Goal: Information Seeking & Learning: Learn about a topic

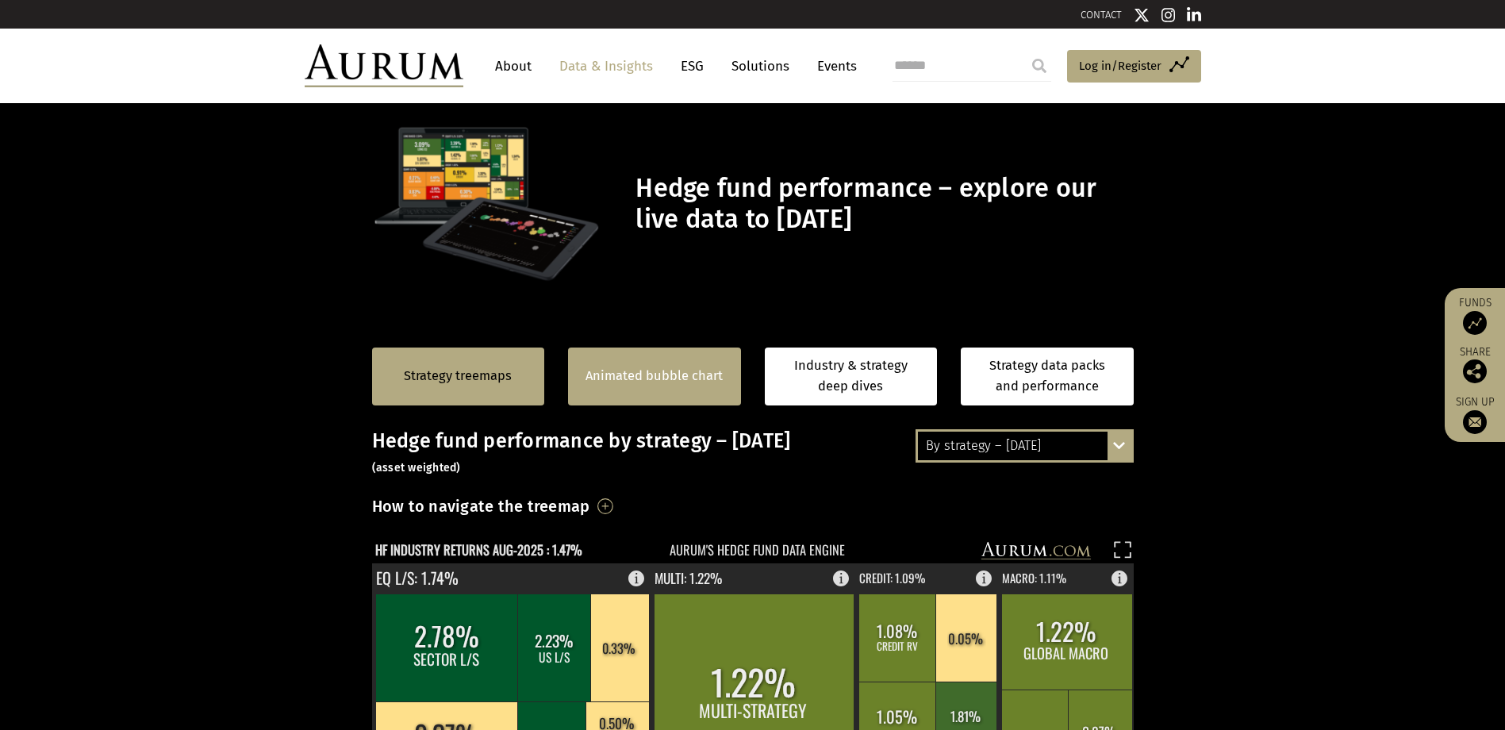
click at [670, 382] on link "Animated bubble chart" at bounding box center [654, 376] width 137 height 21
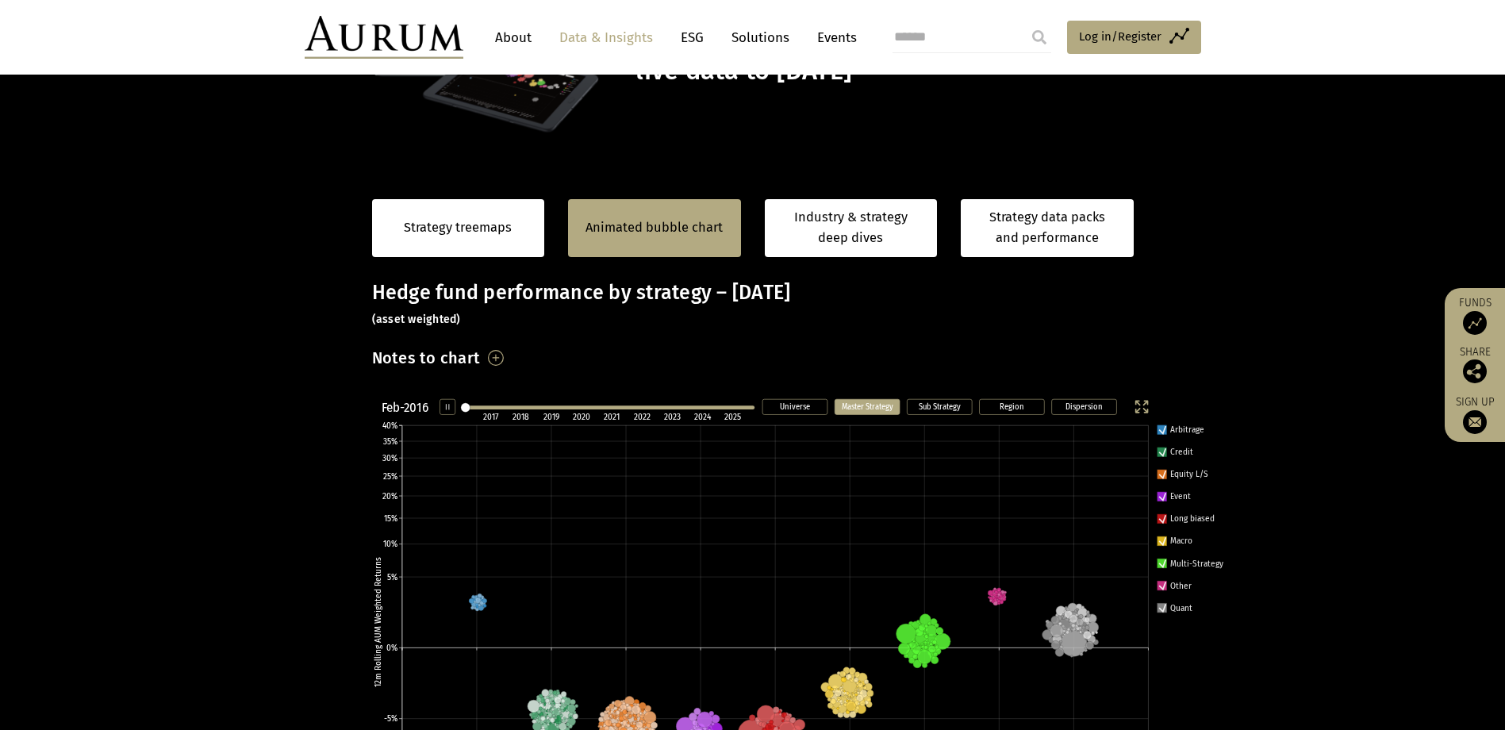
scroll to position [223, 0]
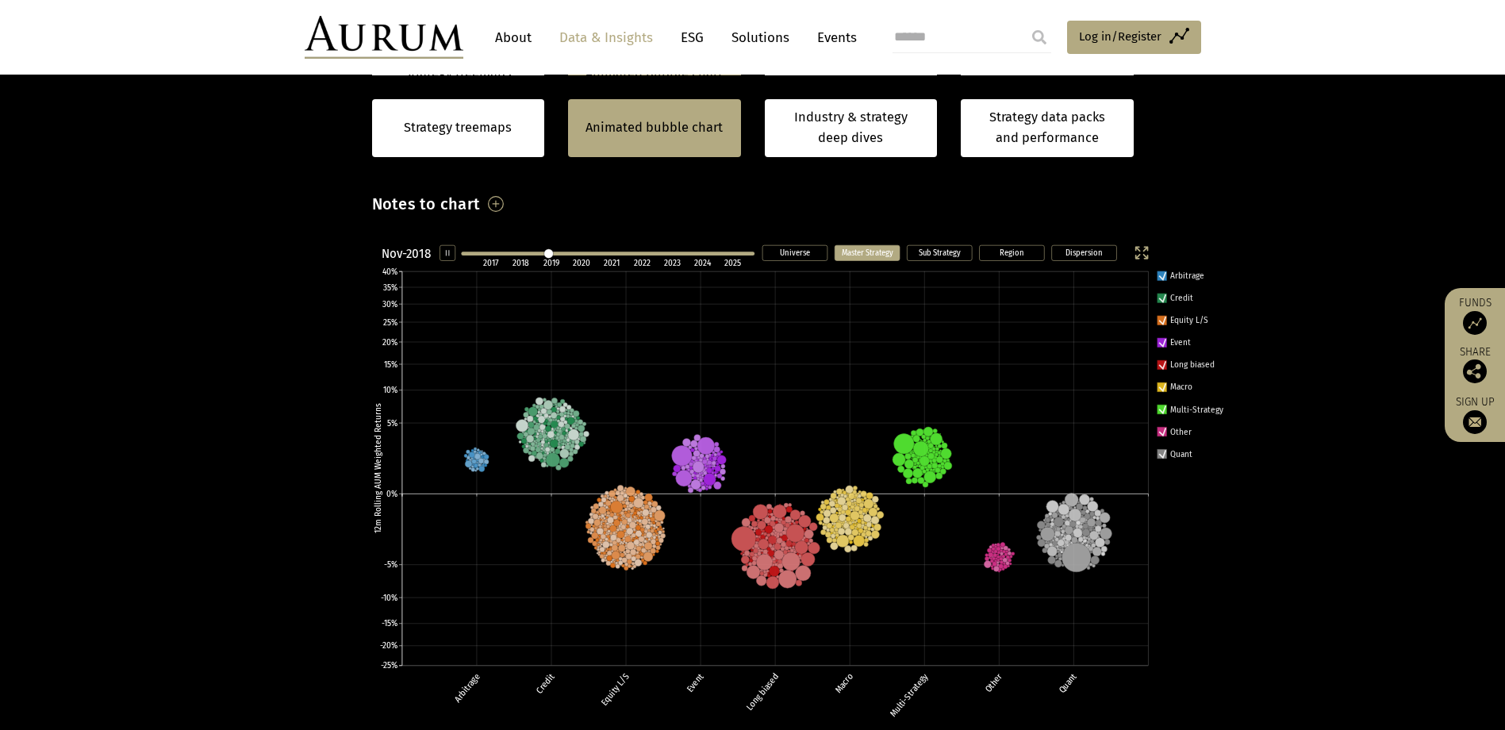
scroll to position [302, 0]
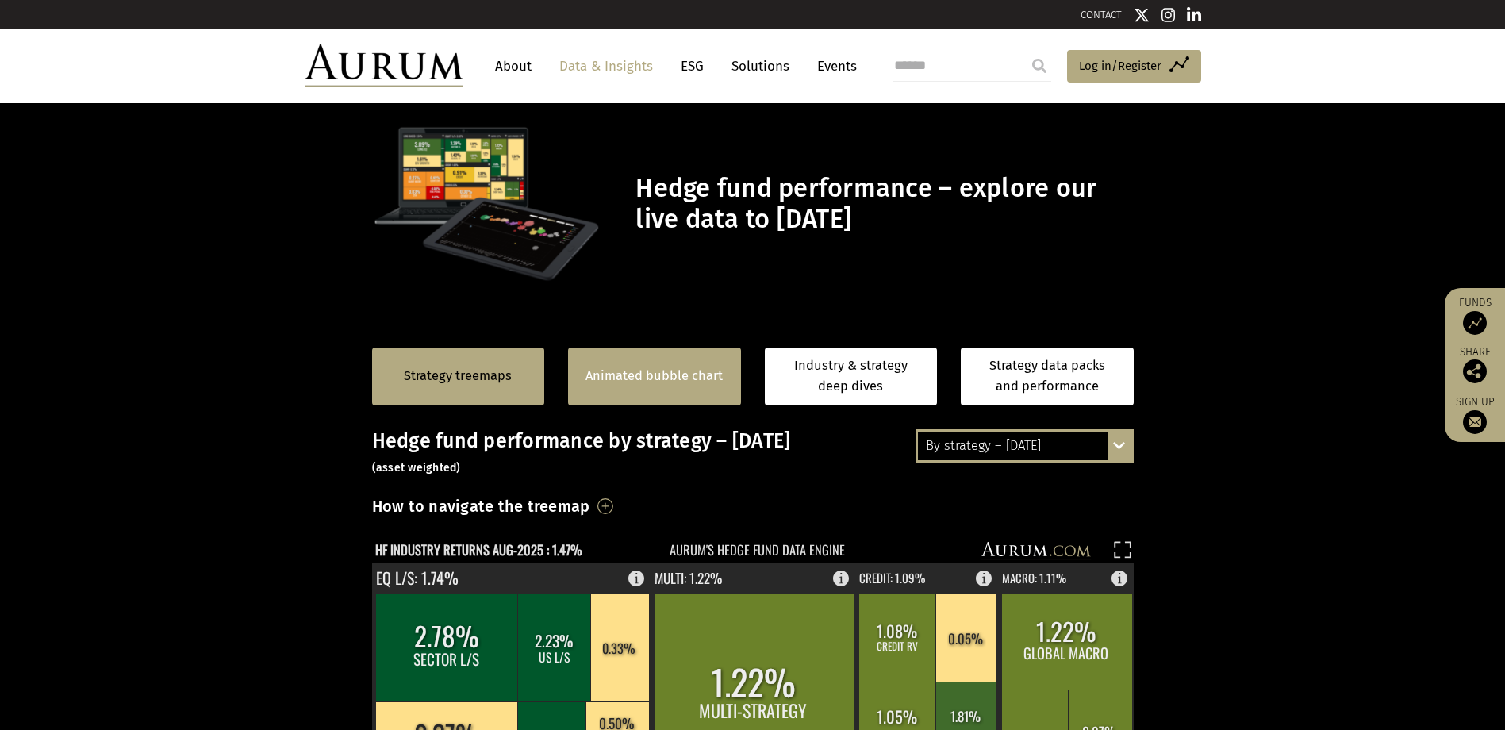
click at [686, 365] on div "Animated bubble chart" at bounding box center [654, 377] width 173 height 58
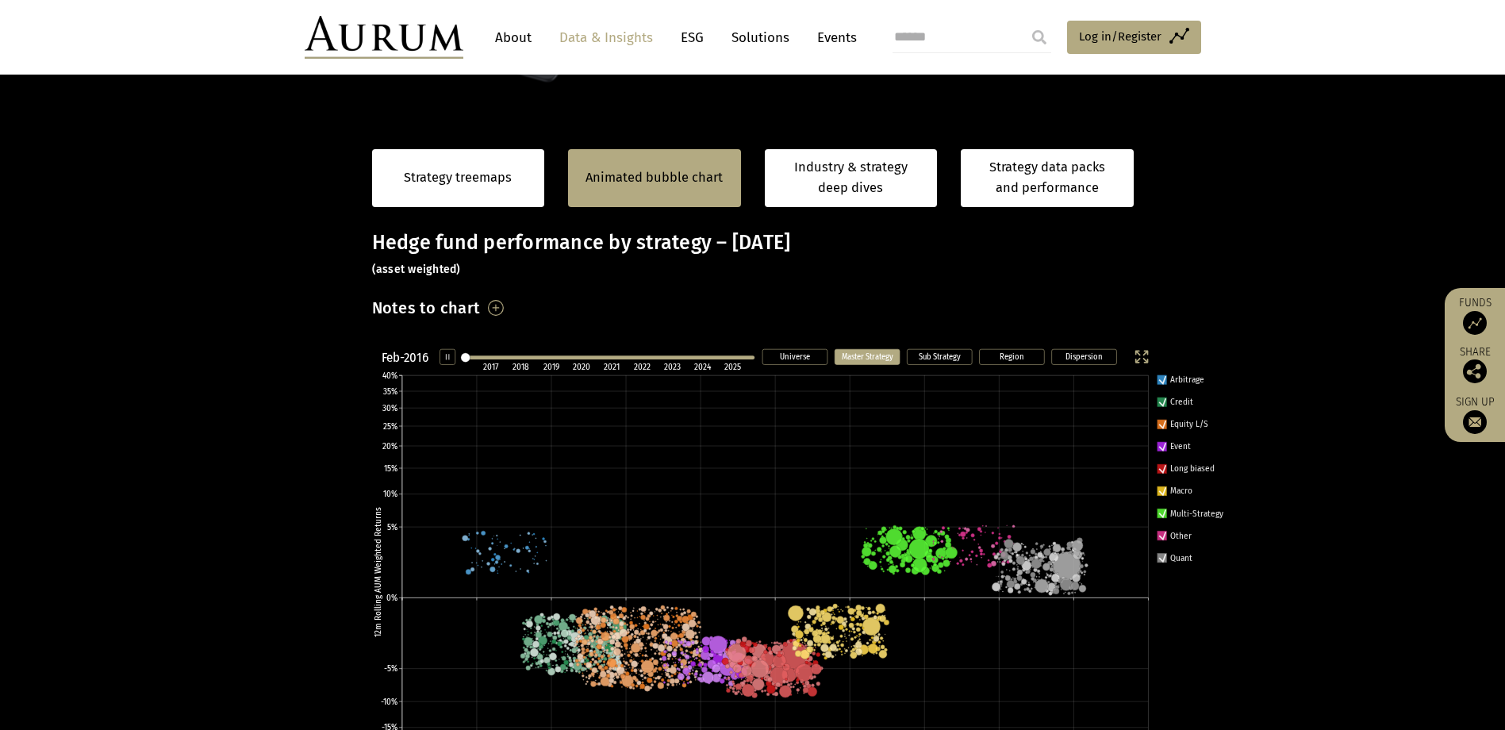
scroll to position [238, 0]
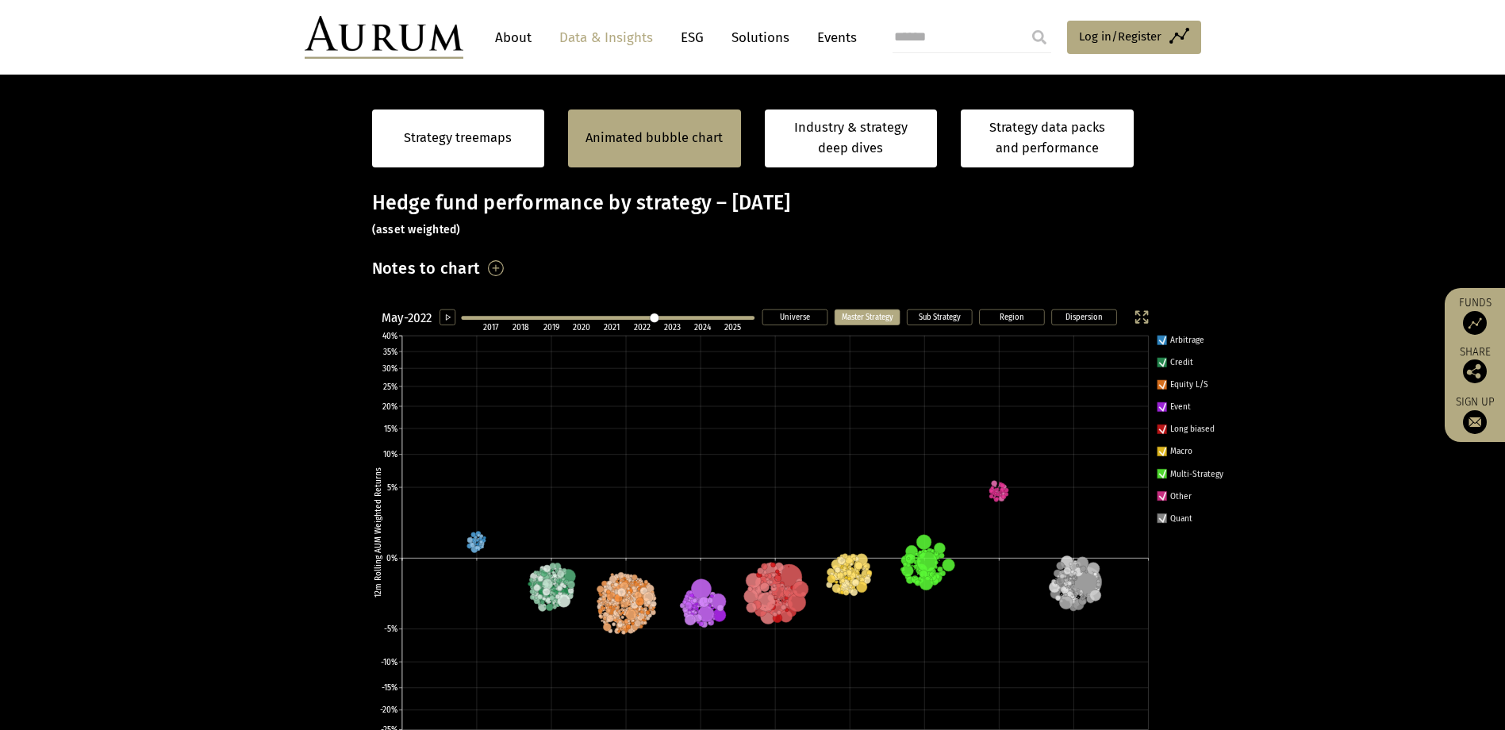
drag, startPoint x: 472, startPoint y: 317, endPoint x: 715, endPoint y: 310, distance: 242.9
click at [715, 318] on line at bounding box center [608, 318] width 290 height 0
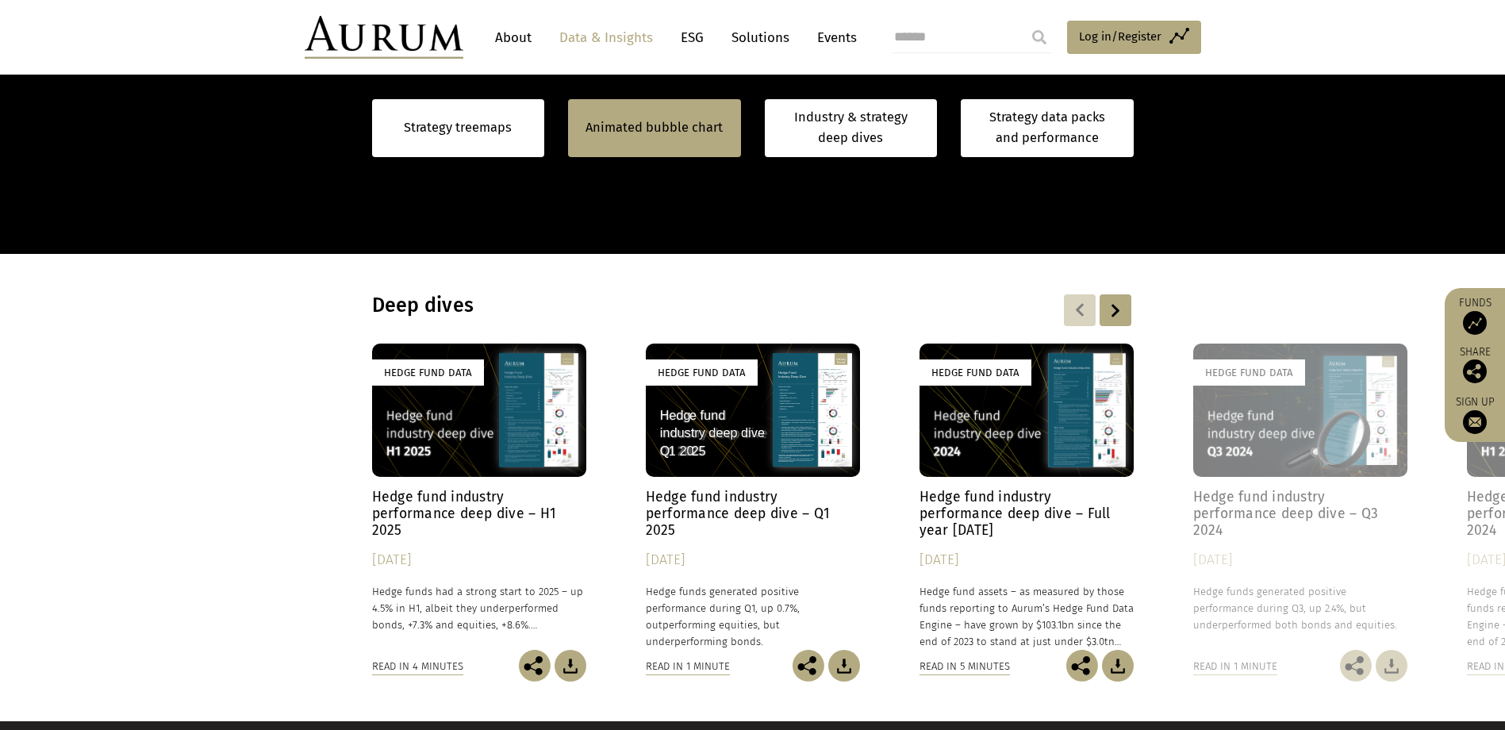
scroll to position [1096, 0]
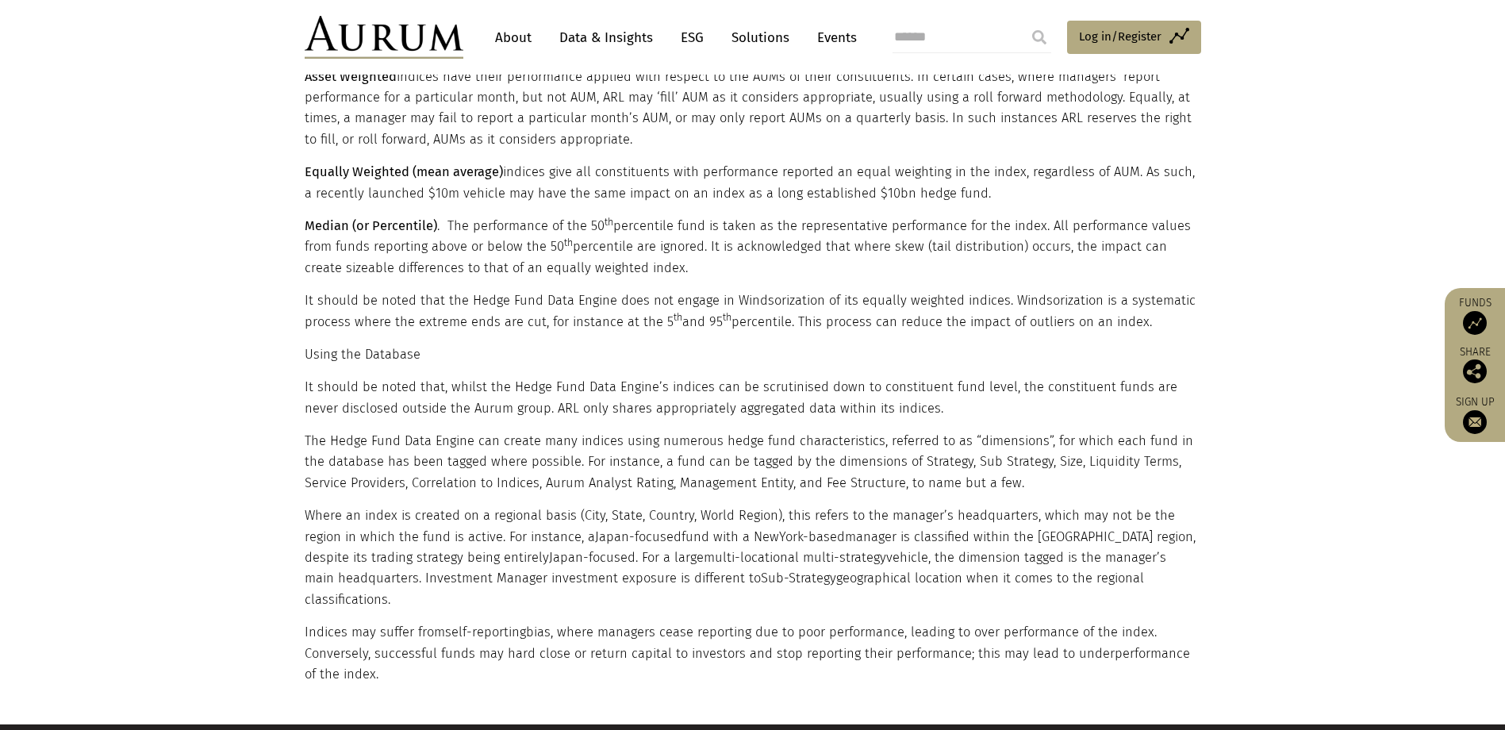
drag, startPoint x: 569, startPoint y: 266, endPoint x: 628, endPoint y: 463, distance: 206.1
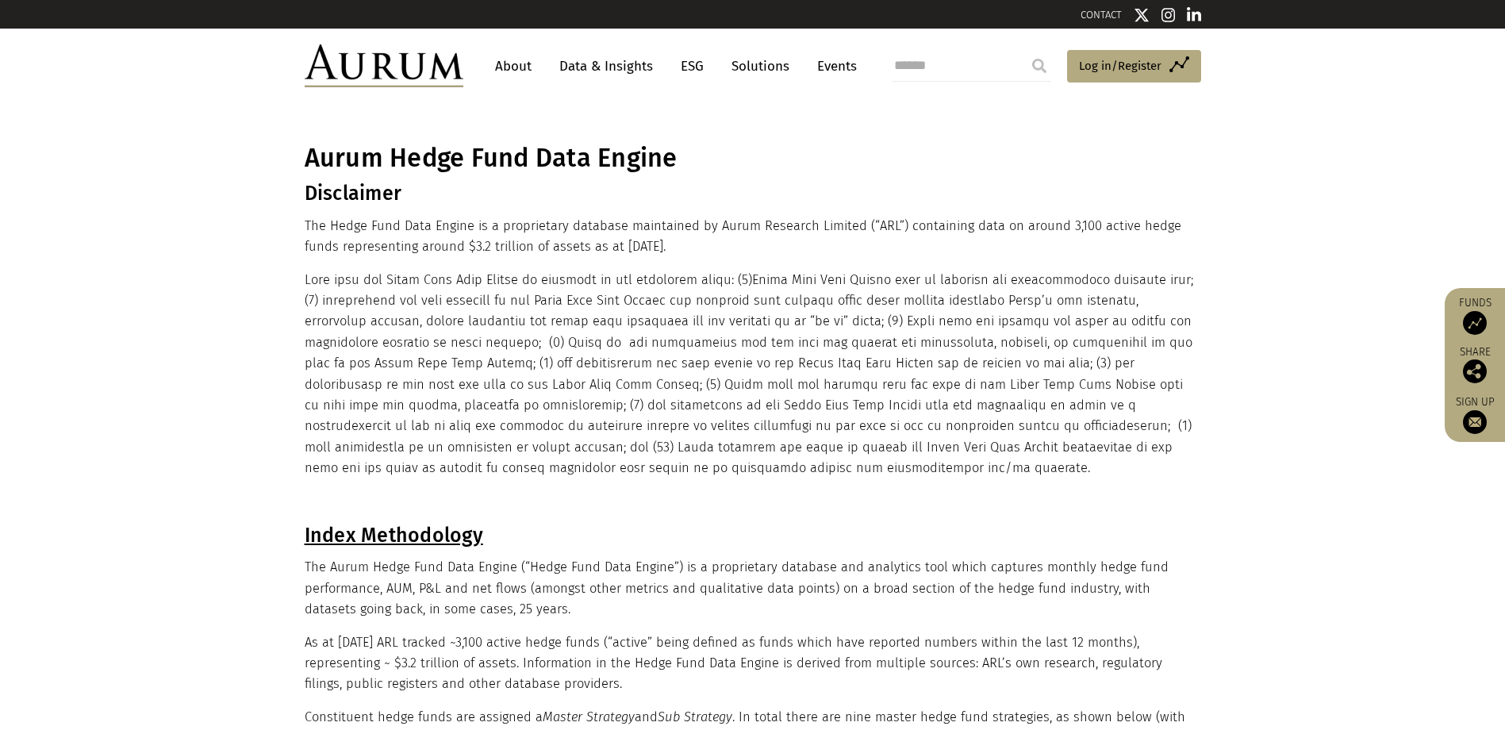
drag, startPoint x: 628, startPoint y: 463, endPoint x: 593, endPoint y: 232, distance: 233.4
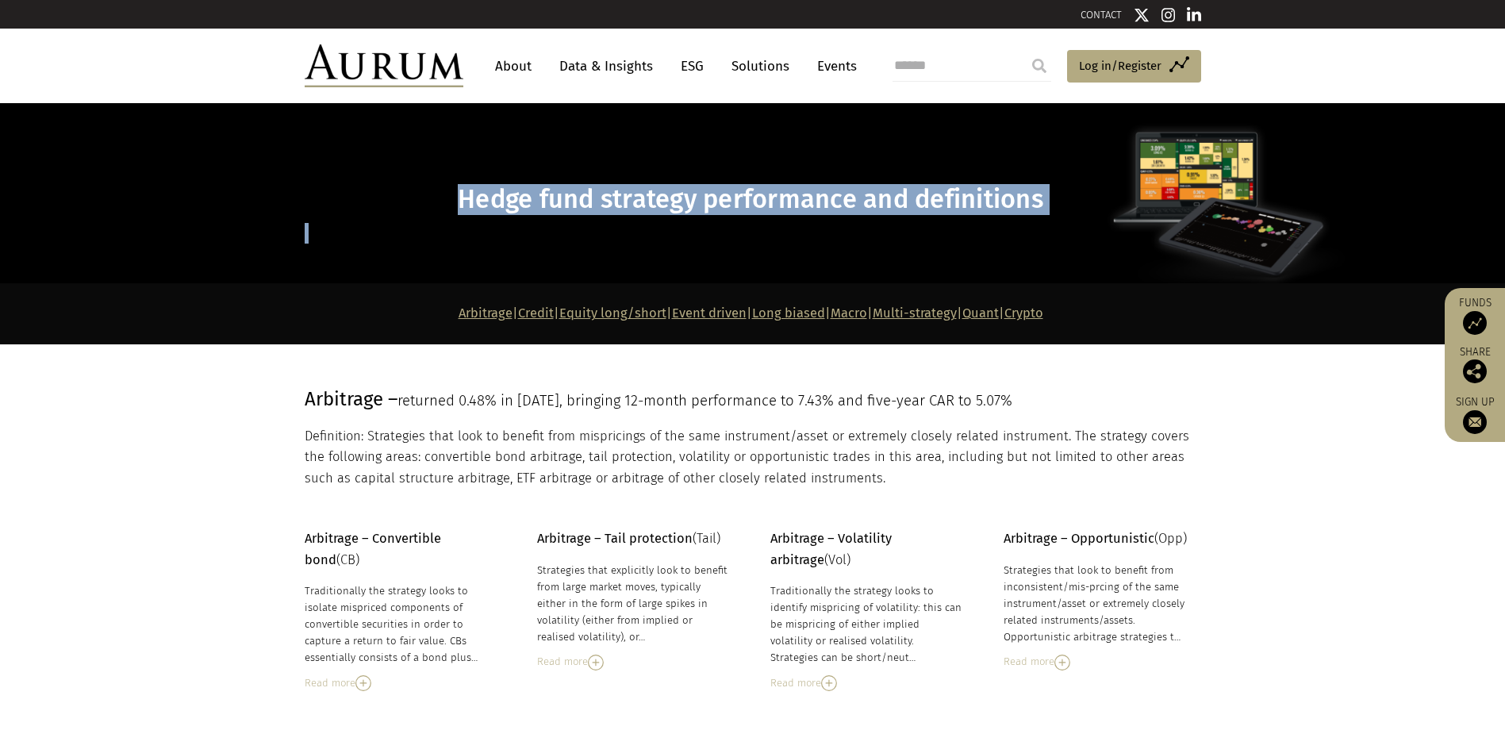
drag, startPoint x: 555, startPoint y: 196, endPoint x: 1196, endPoint y: 218, distance: 640.7
click at [1196, 218] on div "Hedge fund strategy performance and definitions" at bounding box center [751, 193] width 893 height 101
drag, startPoint x: 1196, startPoint y: 218, endPoint x: 1077, endPoint y: 207, distance: 119.5
click at [1077, 207] on h1 "Hedge fund strategy performance and definitions" at bounding box center [751, 199] width 893 height 31
drag, startPoint x: 1059, startPoint y: 198, endPoint x: 484, endPoint y: 168, distance: 576.0
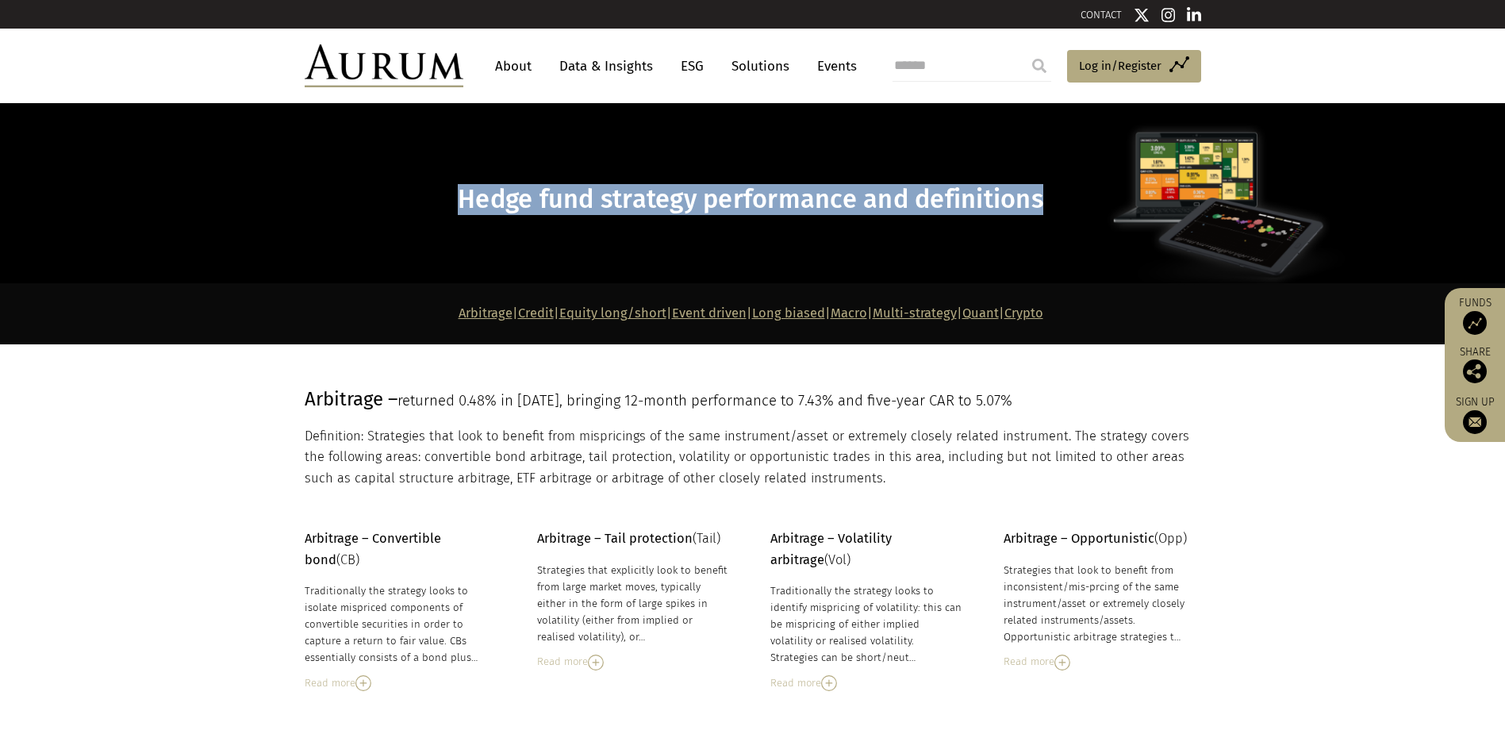
click at [484, 168] on div "Hedge fund strategy performance and definitions" at bounding box center [751, 193] width 893 height 101
click at [482, 168] on p at bounding box center [751, 161] width 893 height 21
drag, startPoint x: 434, startPoint y: 179, endPoint x: 1088, endPoint y: 209, distance: 654.5
click at [1088, 209] on div "Hedge fund strategy performance and definitions" at bounding box center [751, 193] width 893 height 101
click at [1088, 209] on h1 "Hedge fund strategy performance and definitions" at bounding box center [751, 199] width 893 height 31
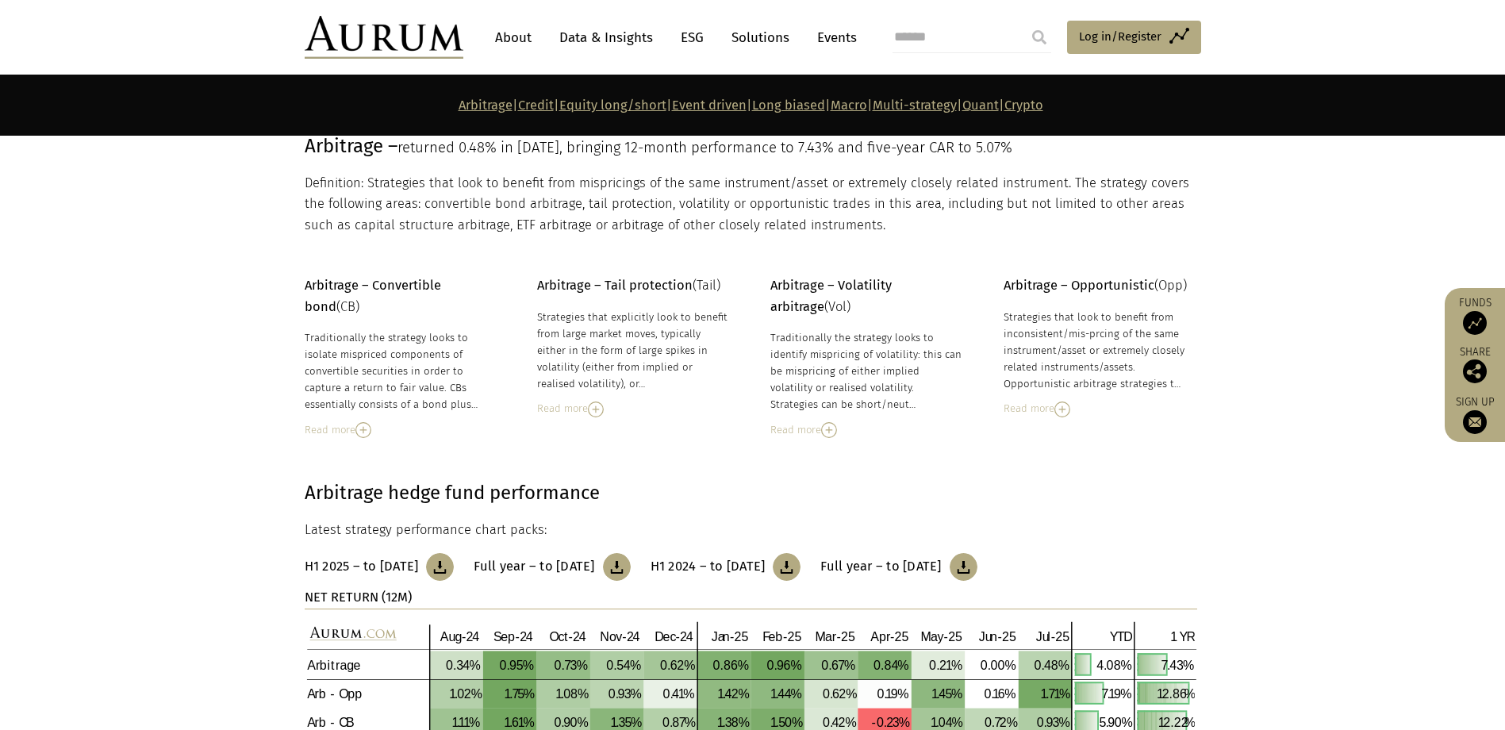
scroll to position [317, 0]
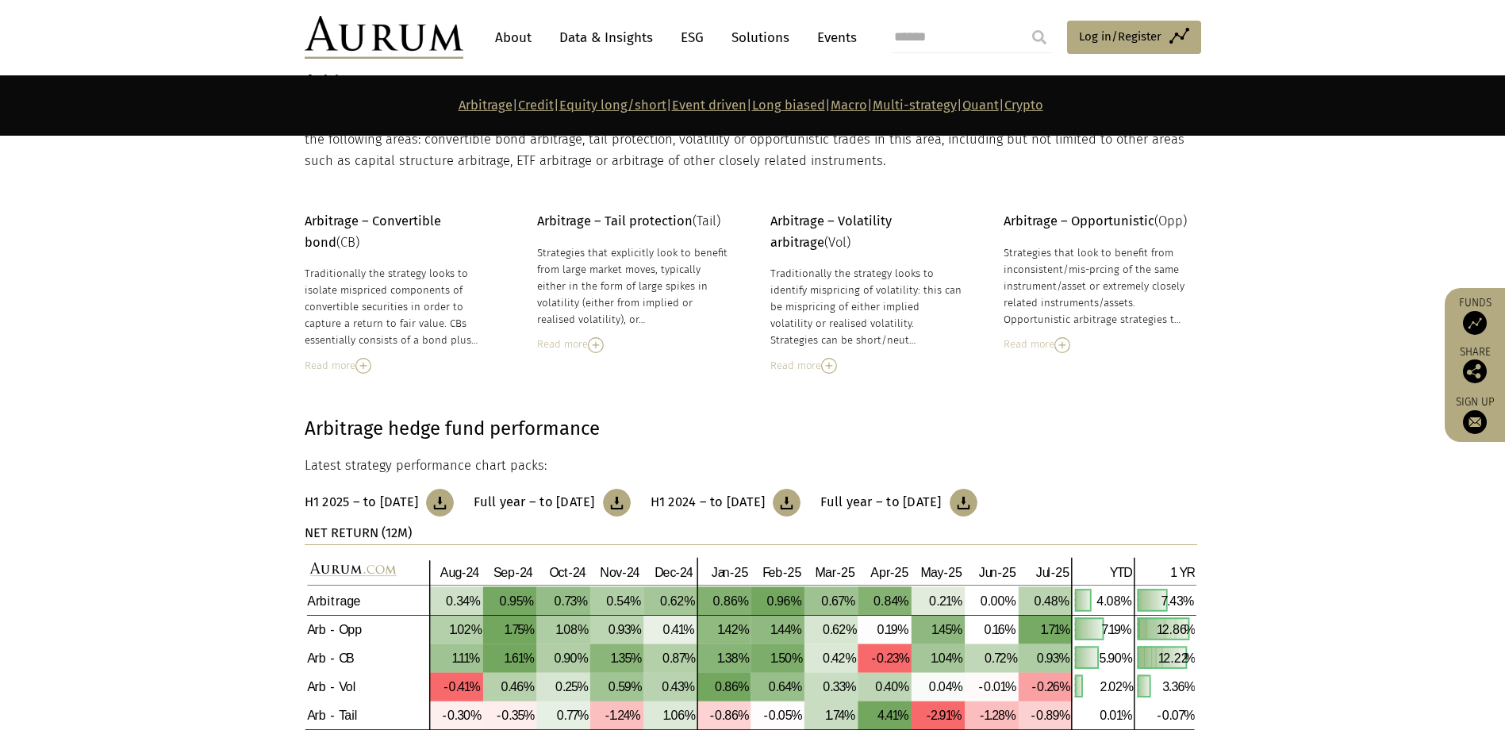
click at [602, 348] on img at bounding box center [596, 345] width 16 height 16
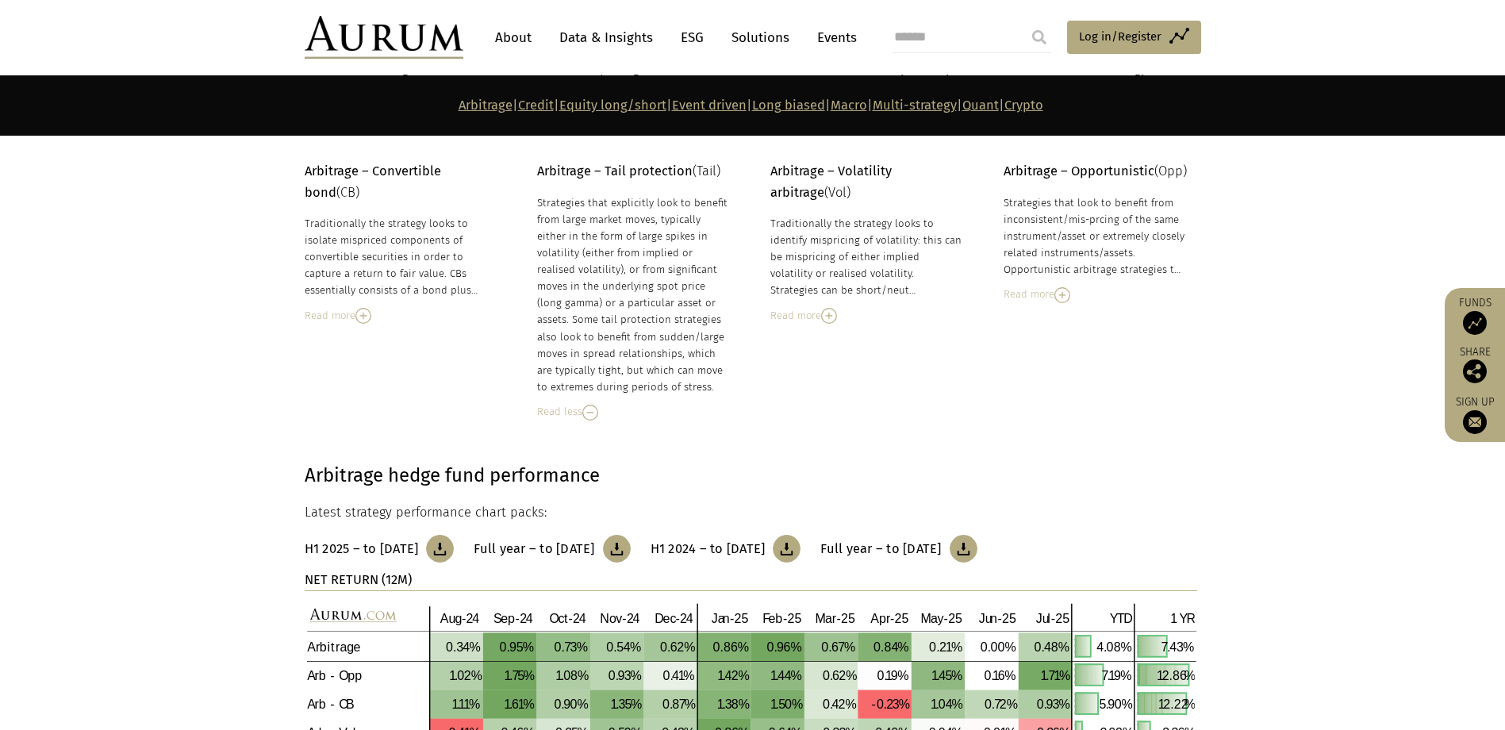
scroll to position [555, 0]
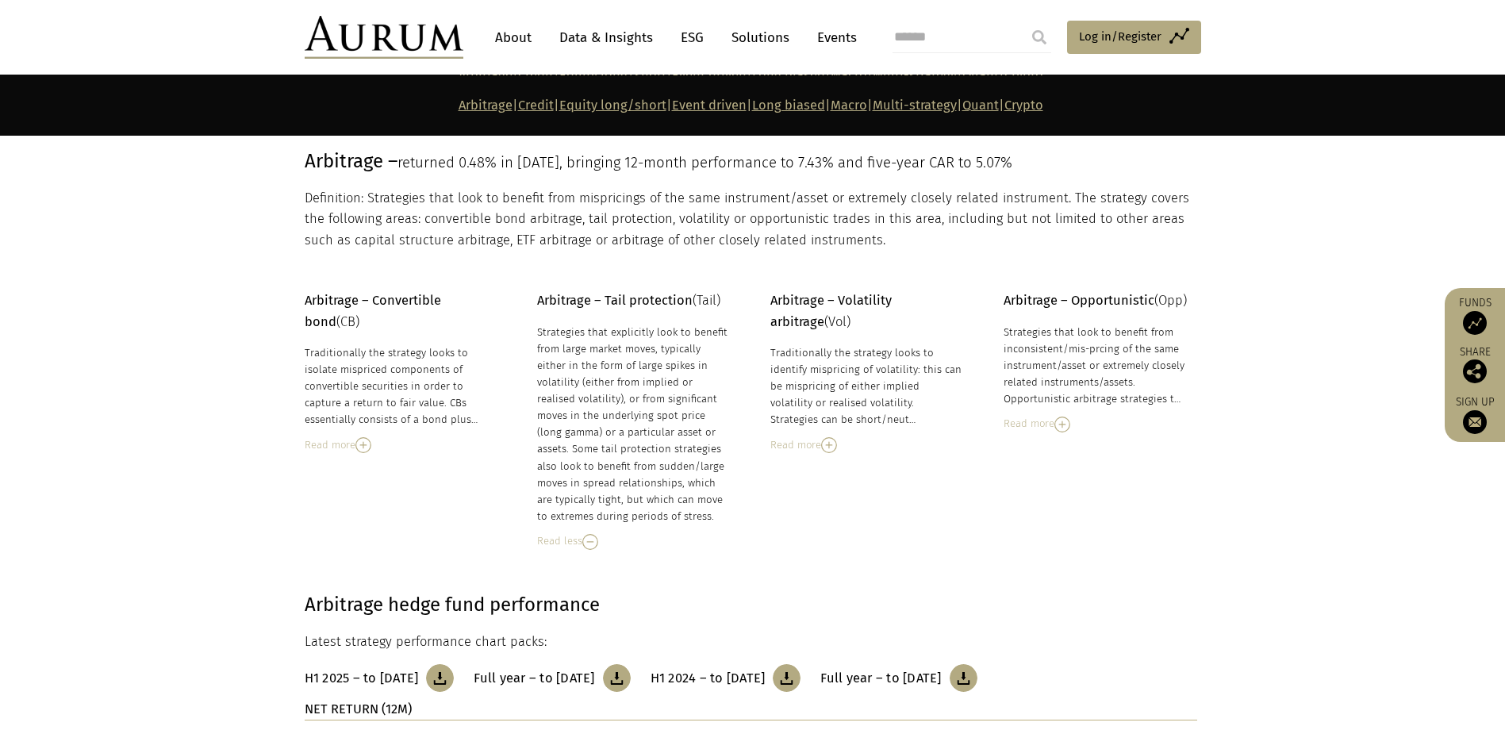
click at [567, 300] on strong "Arbitrage – Tail protection" at bounding box center [615, 300] width 156 height 15
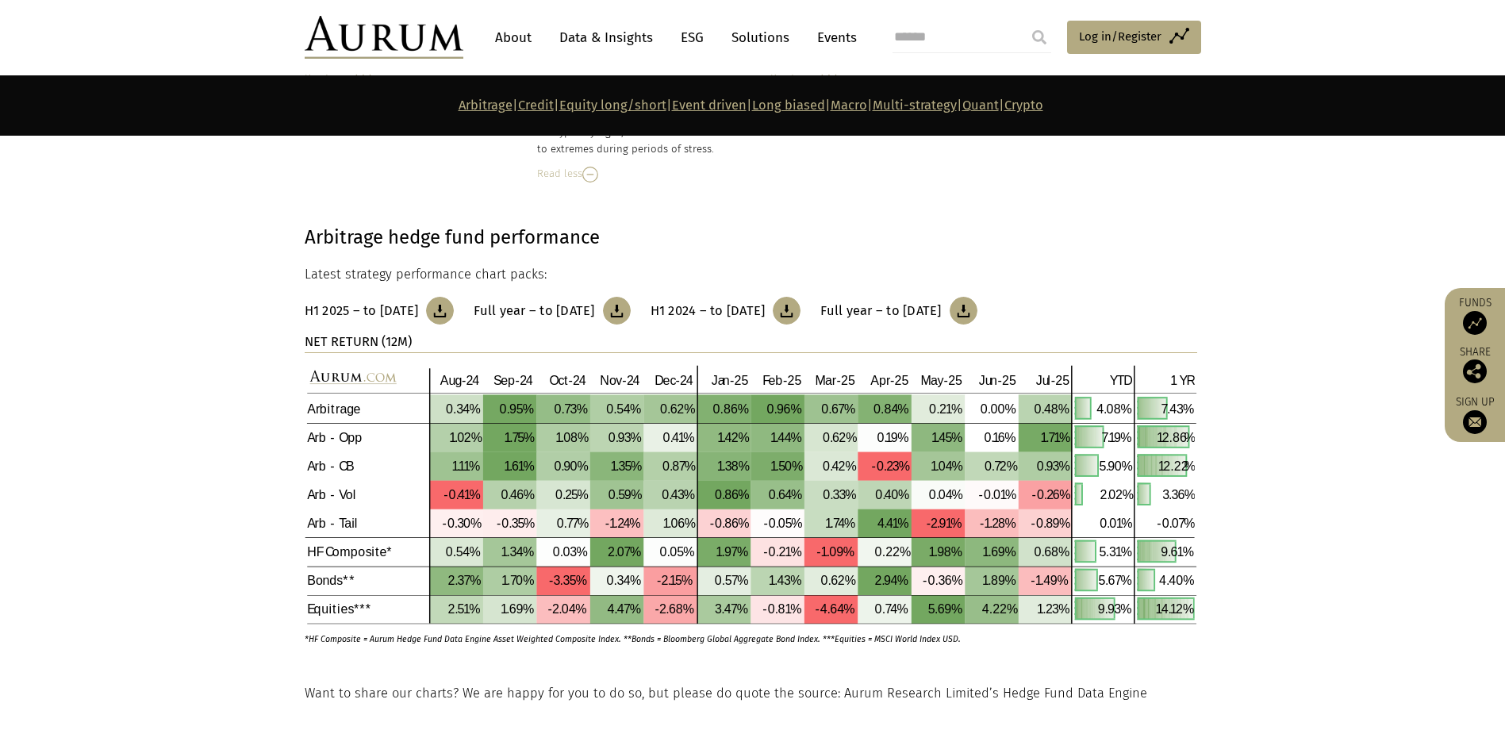
scroll to position [635, 0]
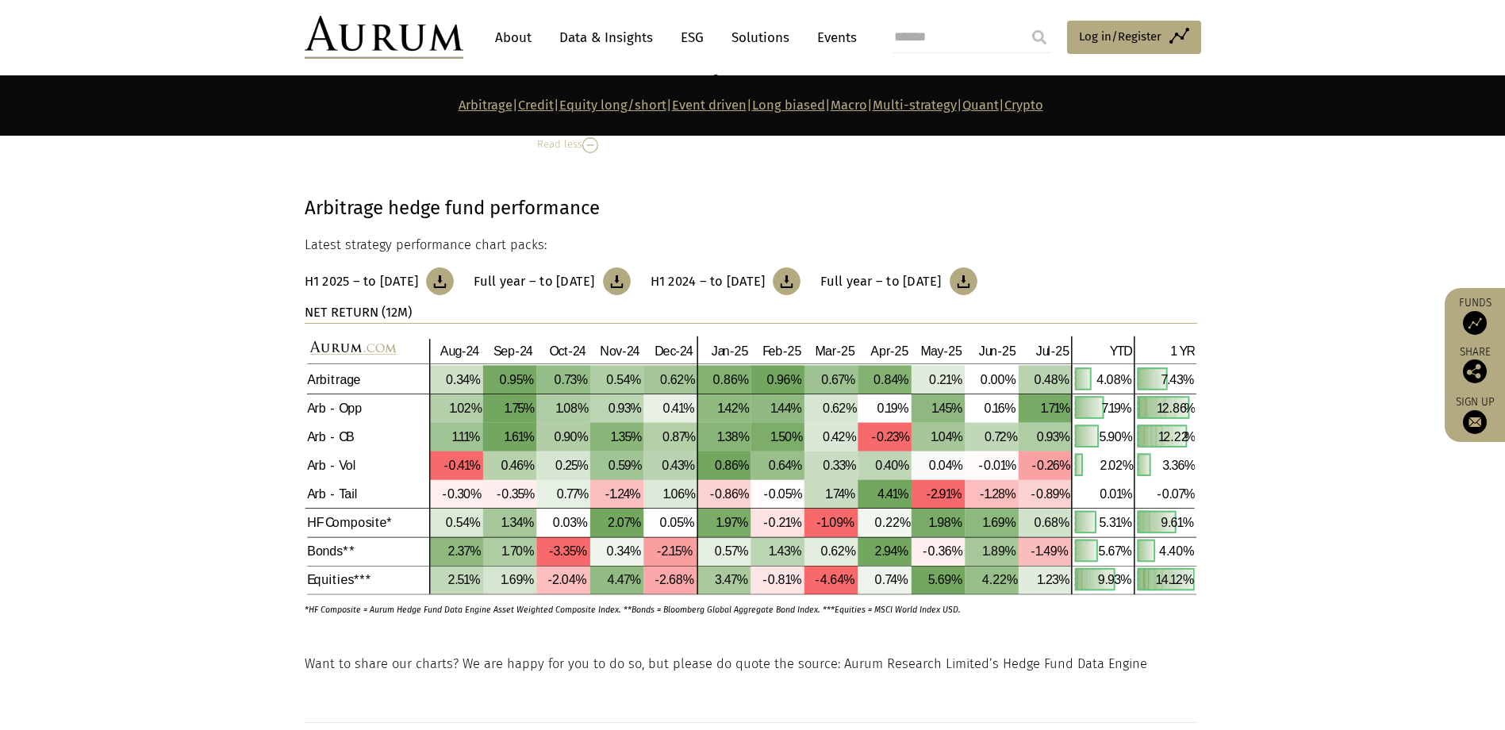
click at [428, 499] on img at bounding box center [751, 465] width 893 height 259
click at [432, 499] on img at bounding box center [751, 465] width 893 height 259
click at [436, 501] on img at bounding box center [751, 465] width 893 height 259
click at [543, 507] on img at bounding box center [751, 465] width 893 height 259
click at [674, 508] on img at bounding box center [751, 465] width 893 height 259
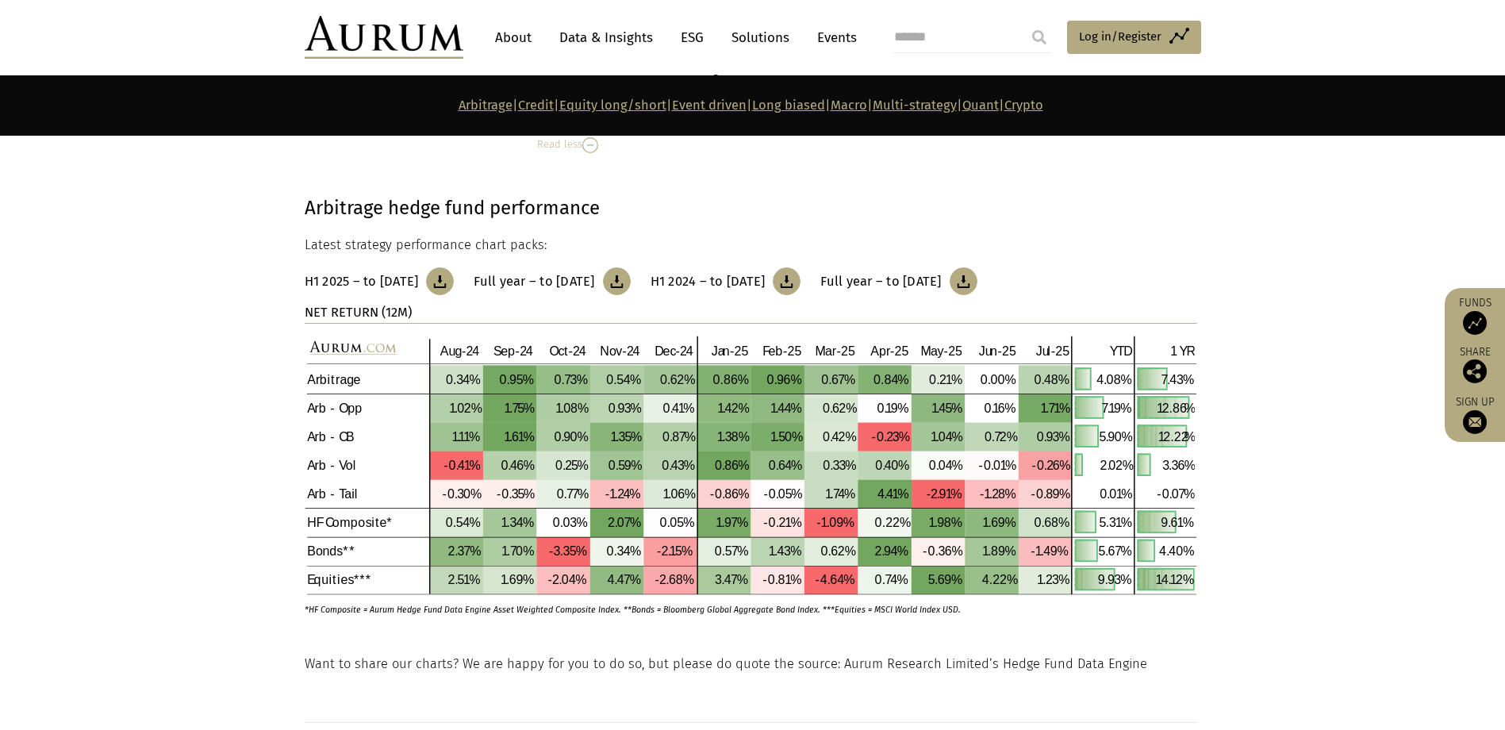
click at [820, 513] on img at bounding box center [751, 465] width 893 height 259
click at [1095, 513] on img at bounding box center [751, 465] width 893 height 259
click at [1182, 501] on img at bounding box center [751, 465] width 893 height 259
click at [1186, 501] on img at bounding box center [751, 465] width 893 height 259
drag, startPoint x: 1186, startPoint y: 501, endPoint x: 275, endPoint y: 485, distance: 911.8
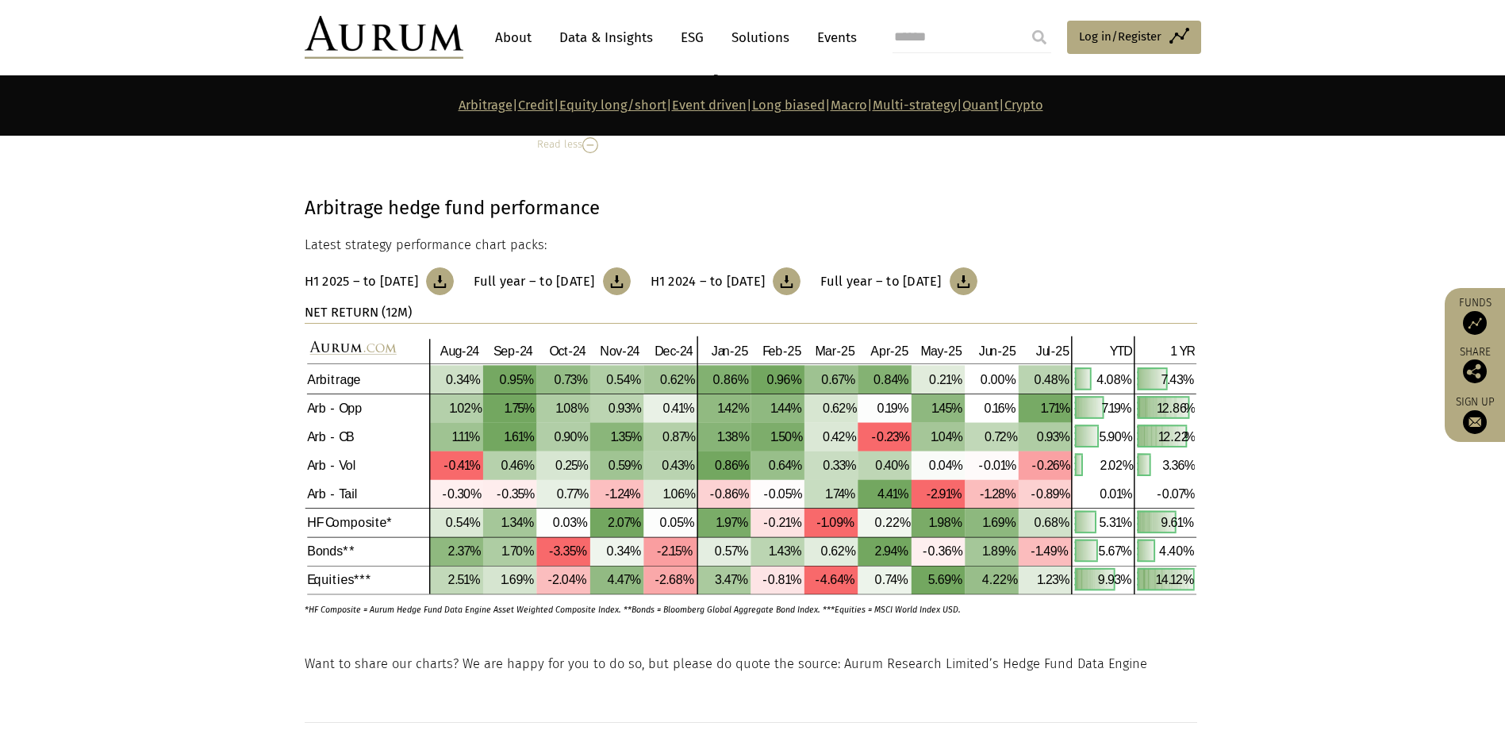
click at [294, 485] on div "Arbitrage hedge fund performance Latest strategy performance chart packs: H1 20…" at bounding box center [753, 423] width 928 height 461
click at [275, 485] on section "Arbitrage hedge fund performance Latest strategy performance chart packs: H1 20…" at bounding box center [752, 403] width 1505 height 501
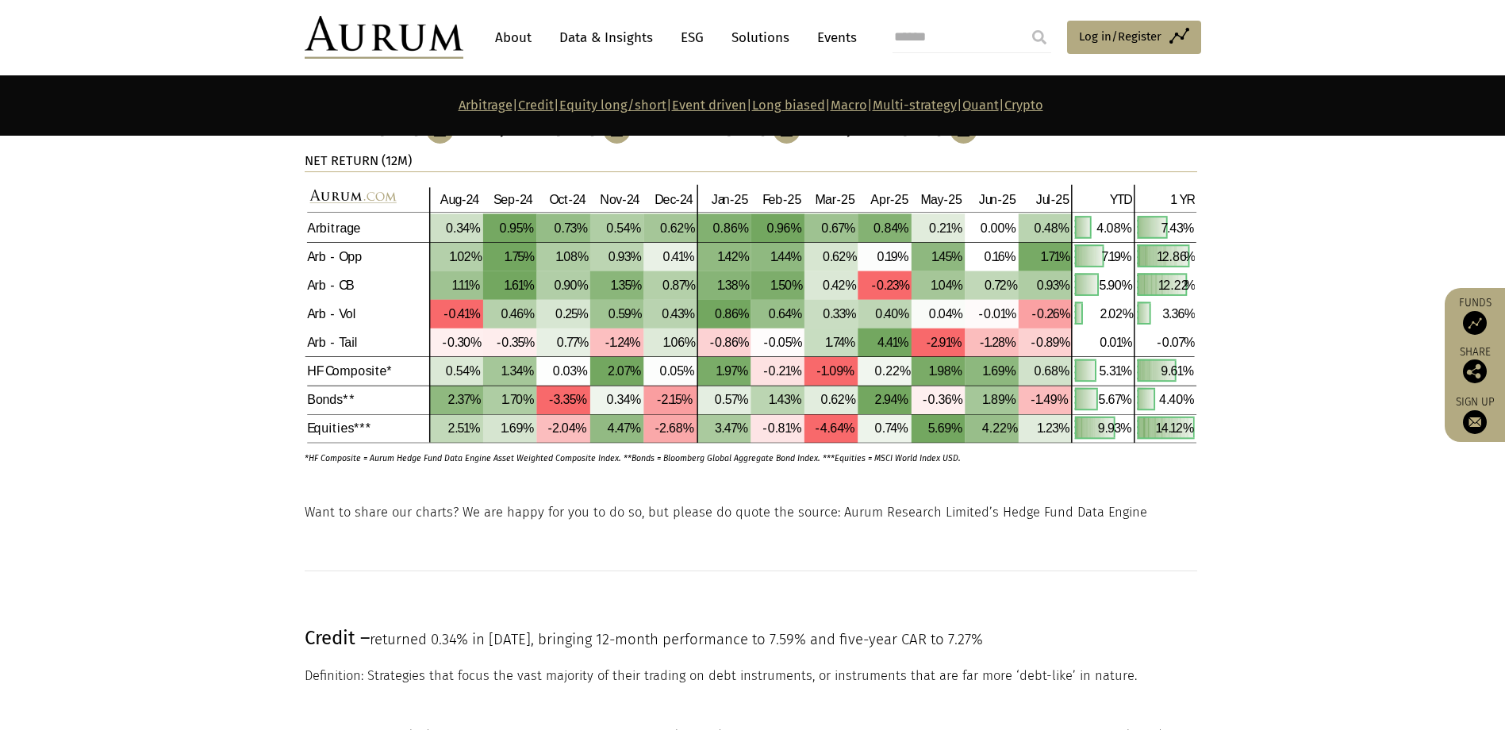
scroll to position [873, 0]
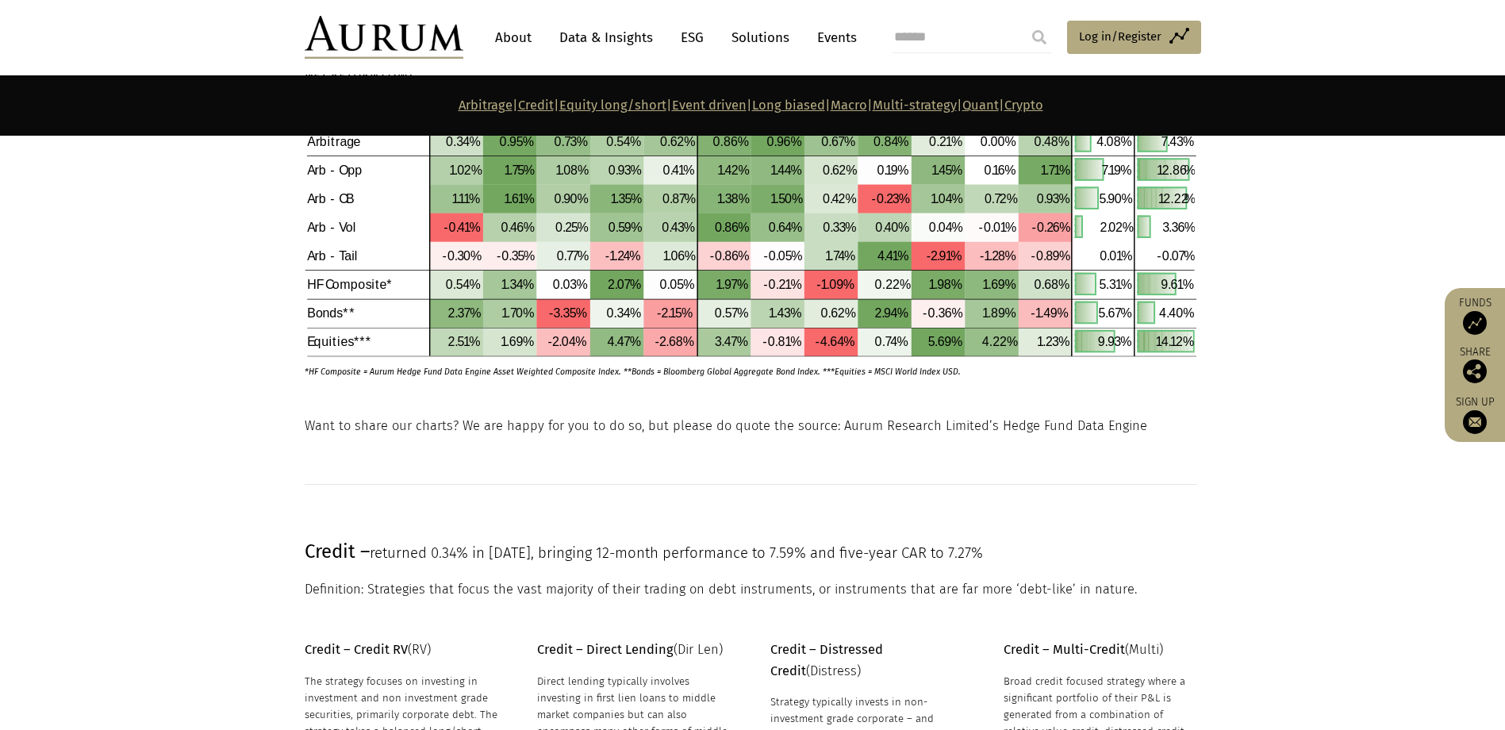
click at [456, 424] on p "Want to share our charts? We are happy for you to do so, but please do quote th…" at bounding box center [751, 426] width 893 height 21
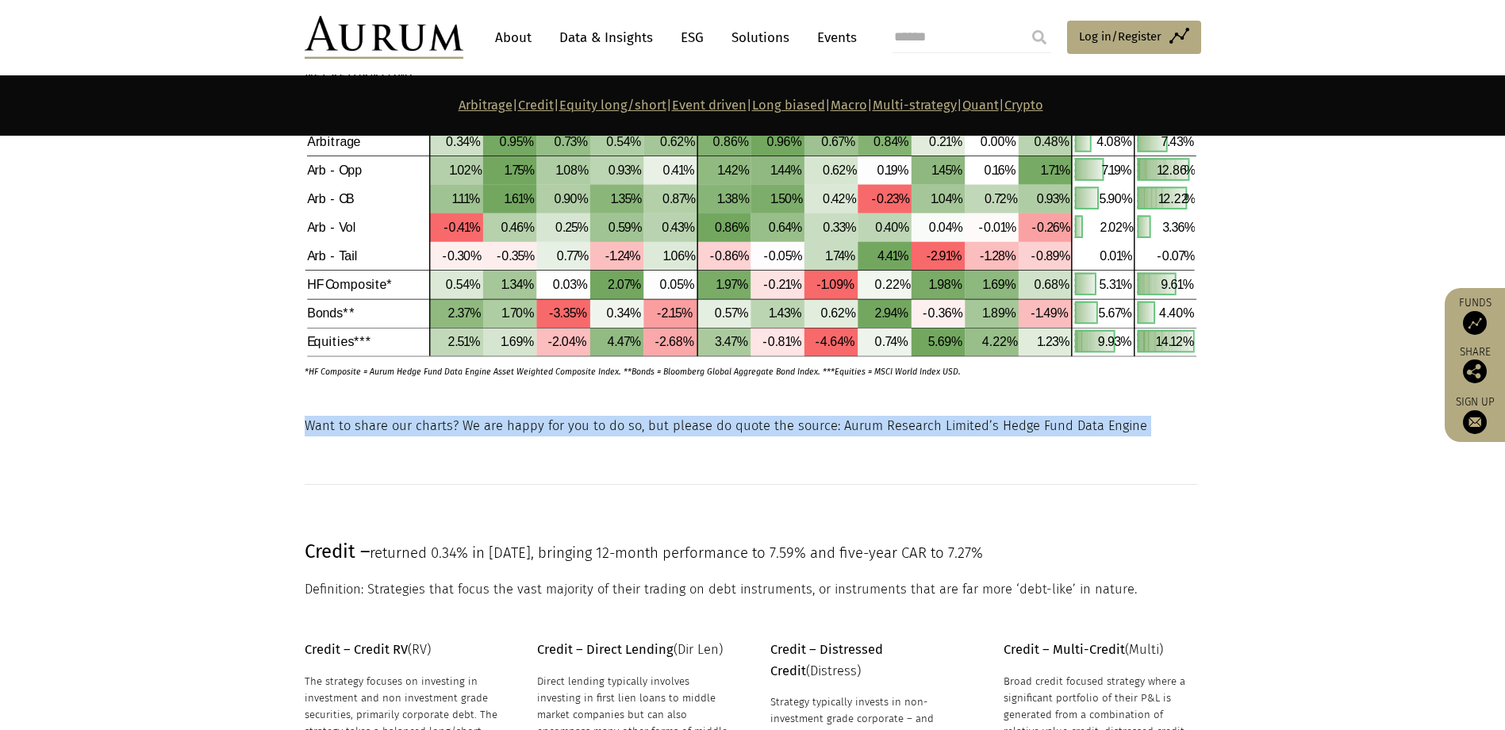
click at [456, 424] on p "Want to share our charts? We are happy for you to do so, but please do quote th…" at bounding box center [751, 426] width 893 height 21
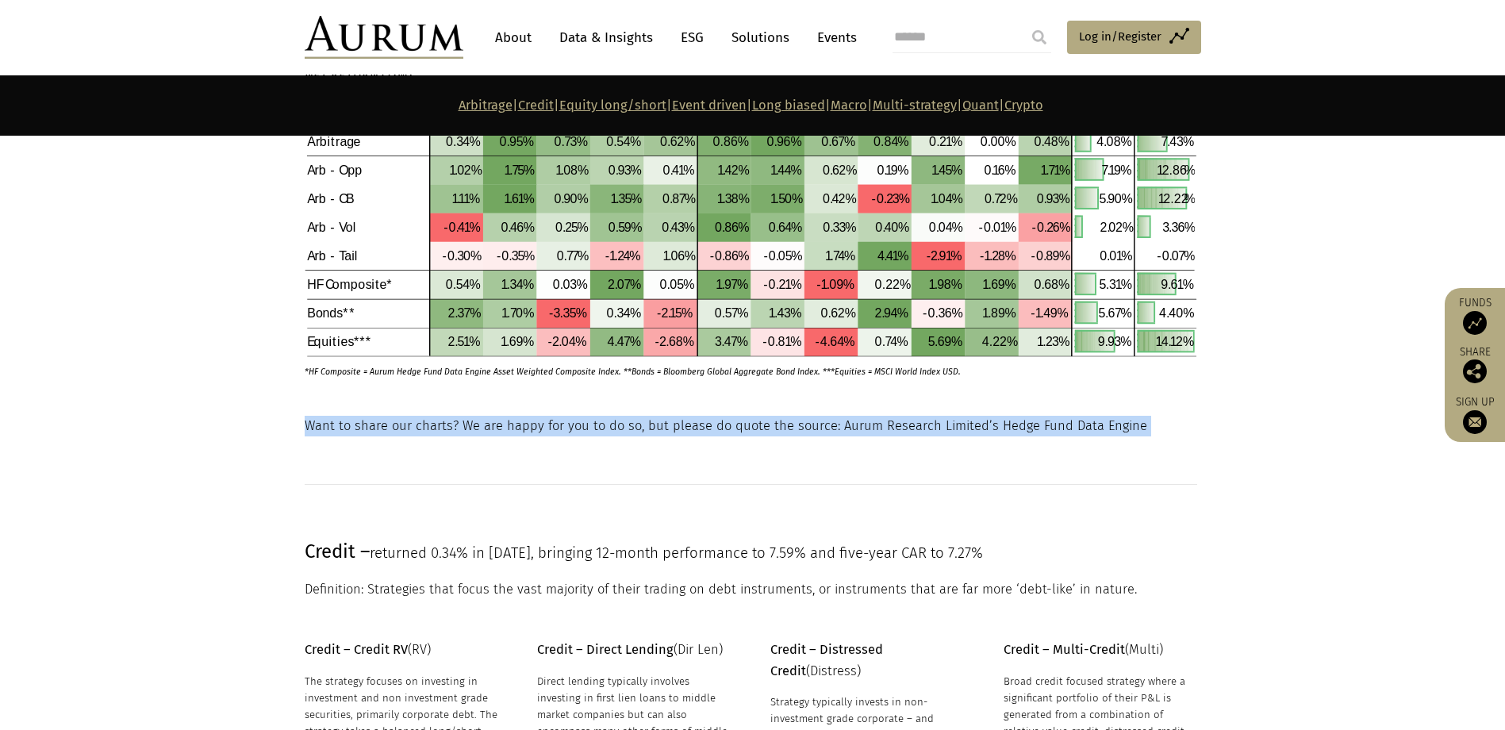
click at [456, 424] on p "Want to share our charts? We are happy for you to do so, but please do quote th…" at bounding box center [751, 426] width 893 height 21
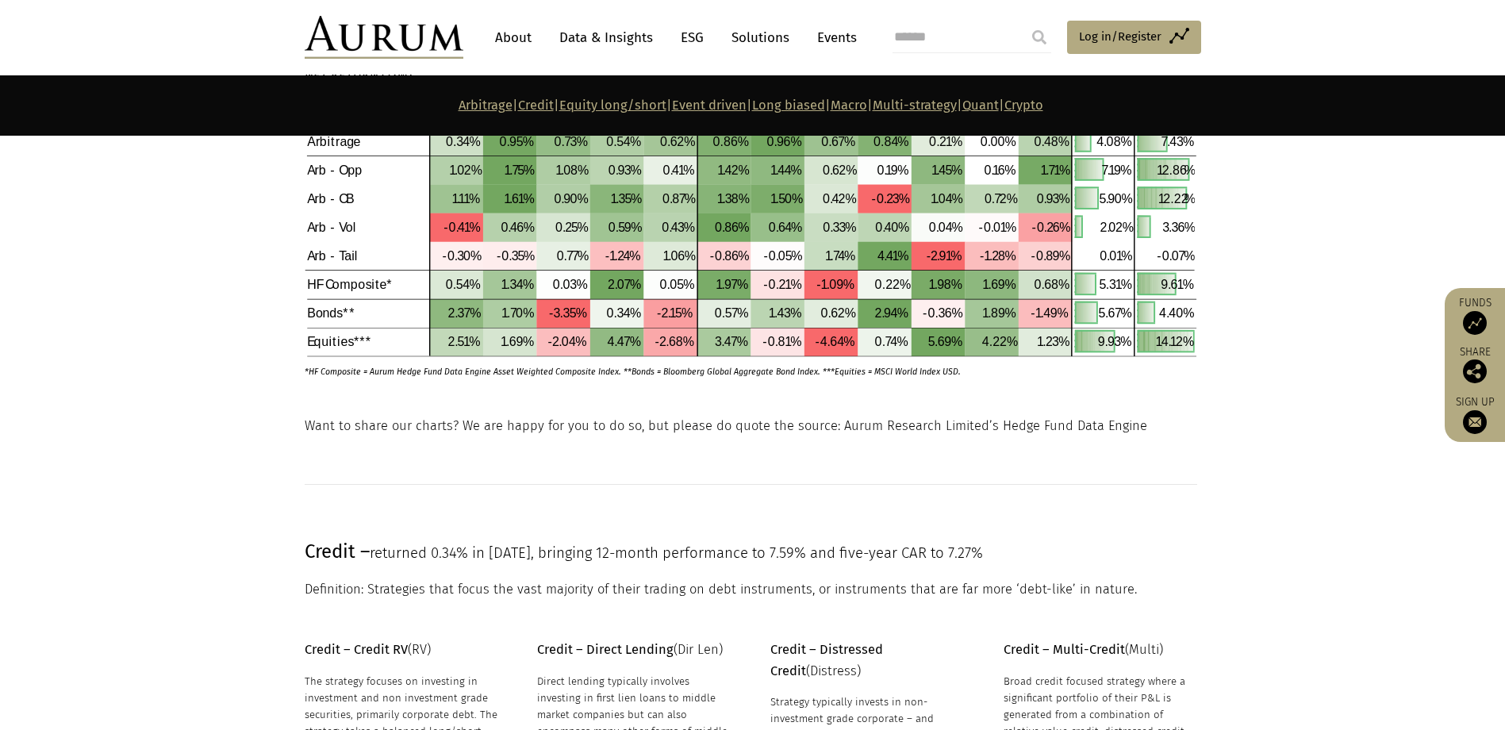
click at [452, 416] on p "Want to share our charts? We are happy for you to do so, but please do quote th…" at bounding box center [751, 426] width 893 height 21
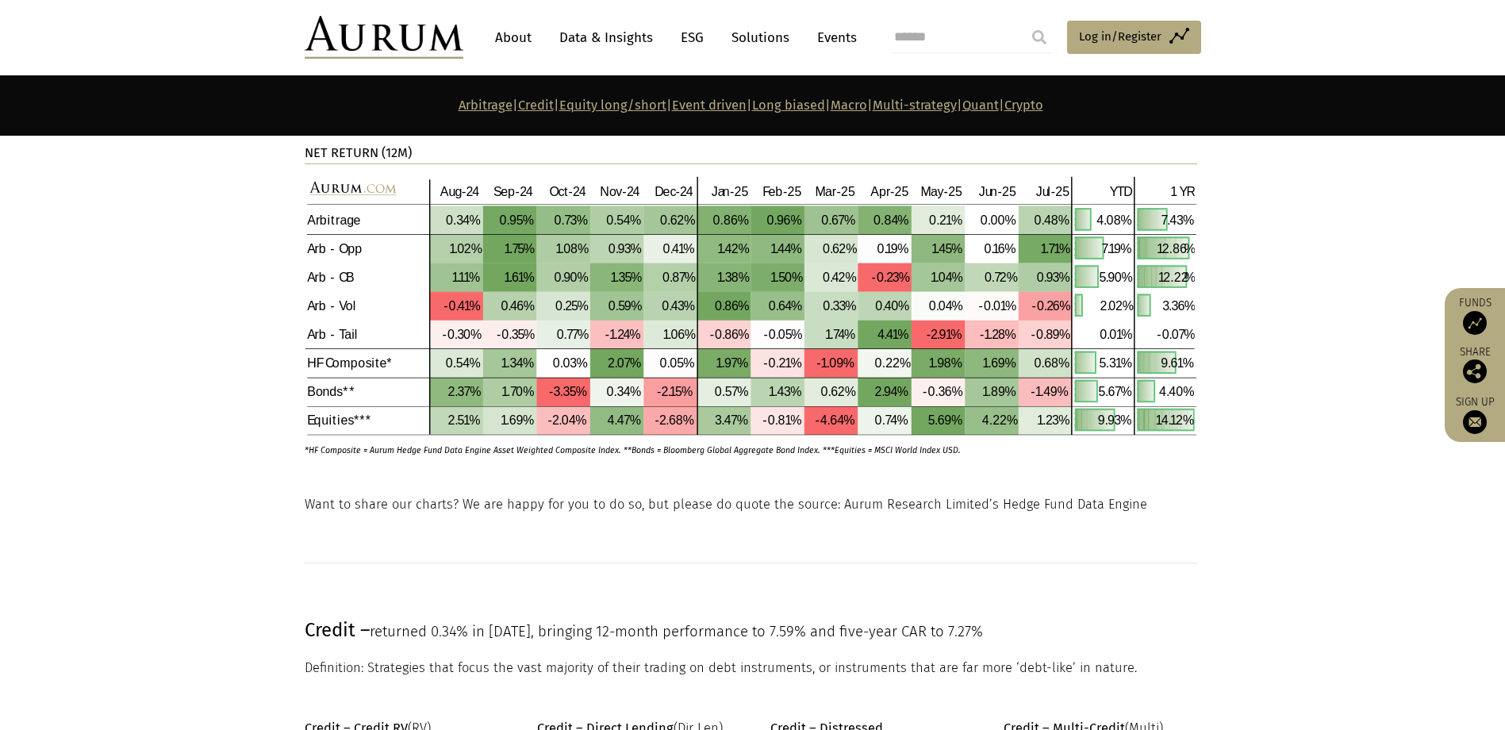
scroll to position [793, 0]
drag, startPoint x: 1162, startPoint y: 499, endPoint x: 828, endPoint y: 500, distance: 334.0
click at [828, 500] on p "Want to share our charts? We are happy for you to do so, but please do quote th…" at bounding box center [751, 505] width 893 height 21
drag, startPoint x: 828, startPoint y: 500, endPoint x: 679, endPoint y: 452, distance: 155.8
click at [679, 452] on p "*HF Composite = Aurum Hedge Fund Data Engine Asset Weighted Composite Index. **…" at bounding box center [729, 446] width 848 height 21
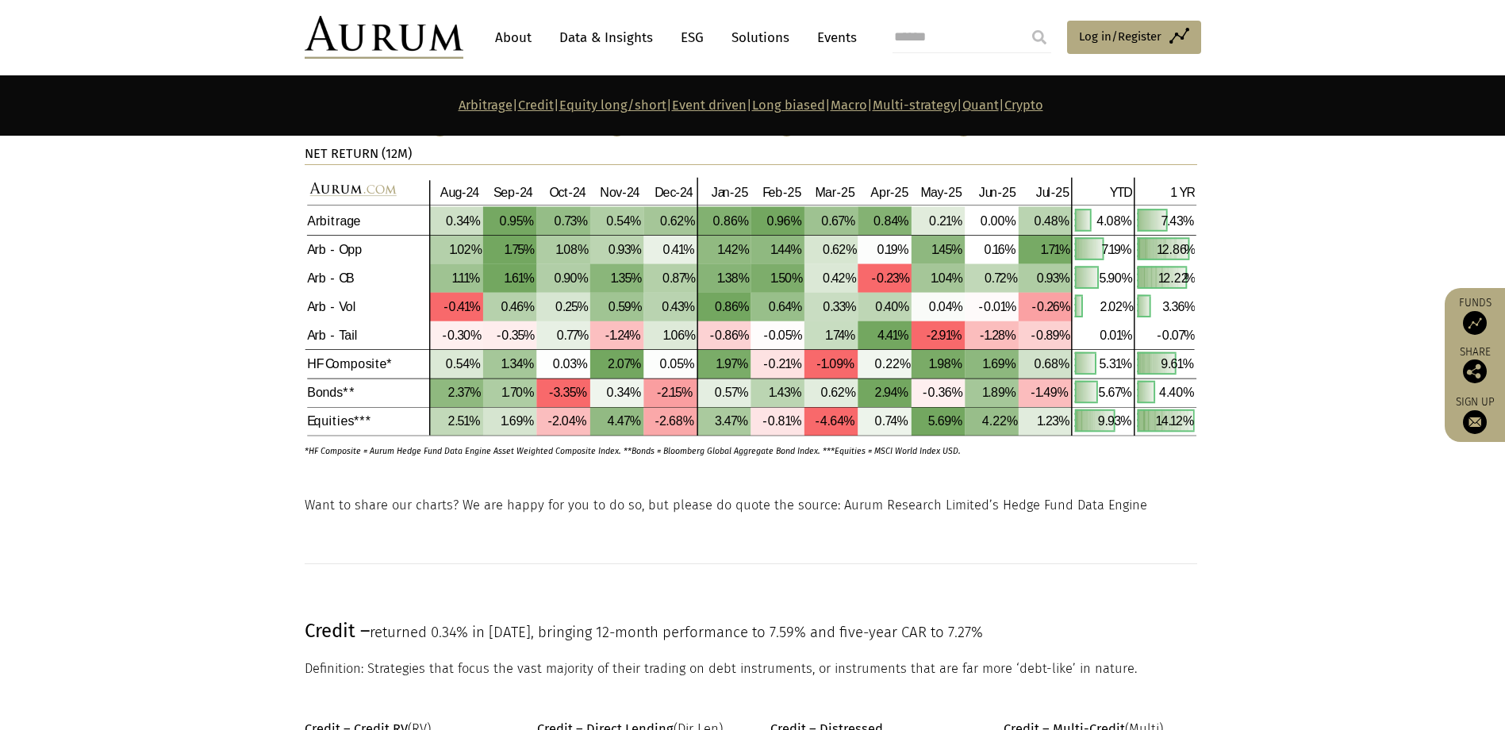
click at [628, 445] on p "*HF Composite = Aurum Hedge Fund Data Engine Asset Weighted Composite Index. **…" at bounding box center [729, 446] width 848 height 21
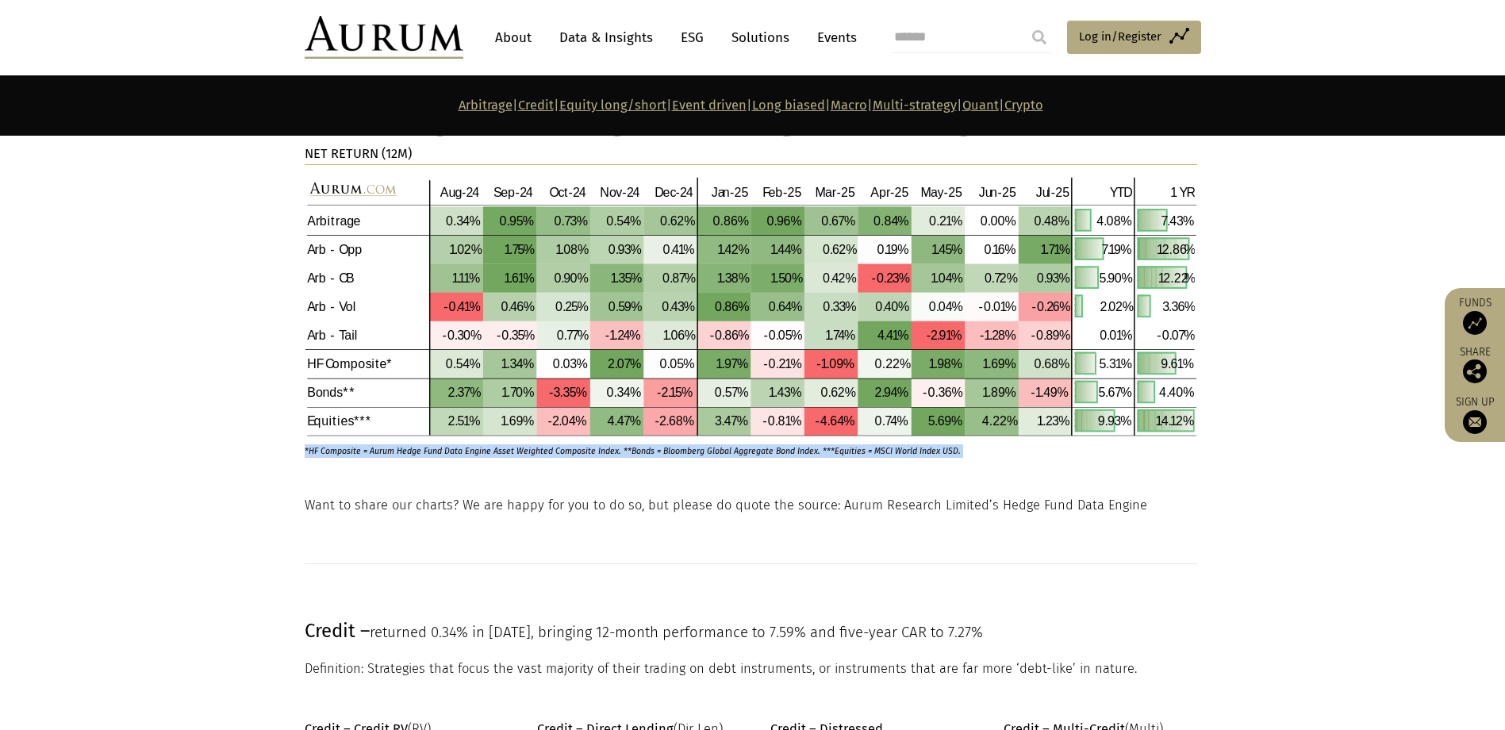
click at [628, 445] on p "*HF Composite = Aurum Hedge Fund Data Engine Asset Weighted Composite Index. **…" at bounding box center [729, 446] width 848 height 21
click at [1116, 41] on span "Log in/Register" at bounding box center [1120, 36] width 83 height 19
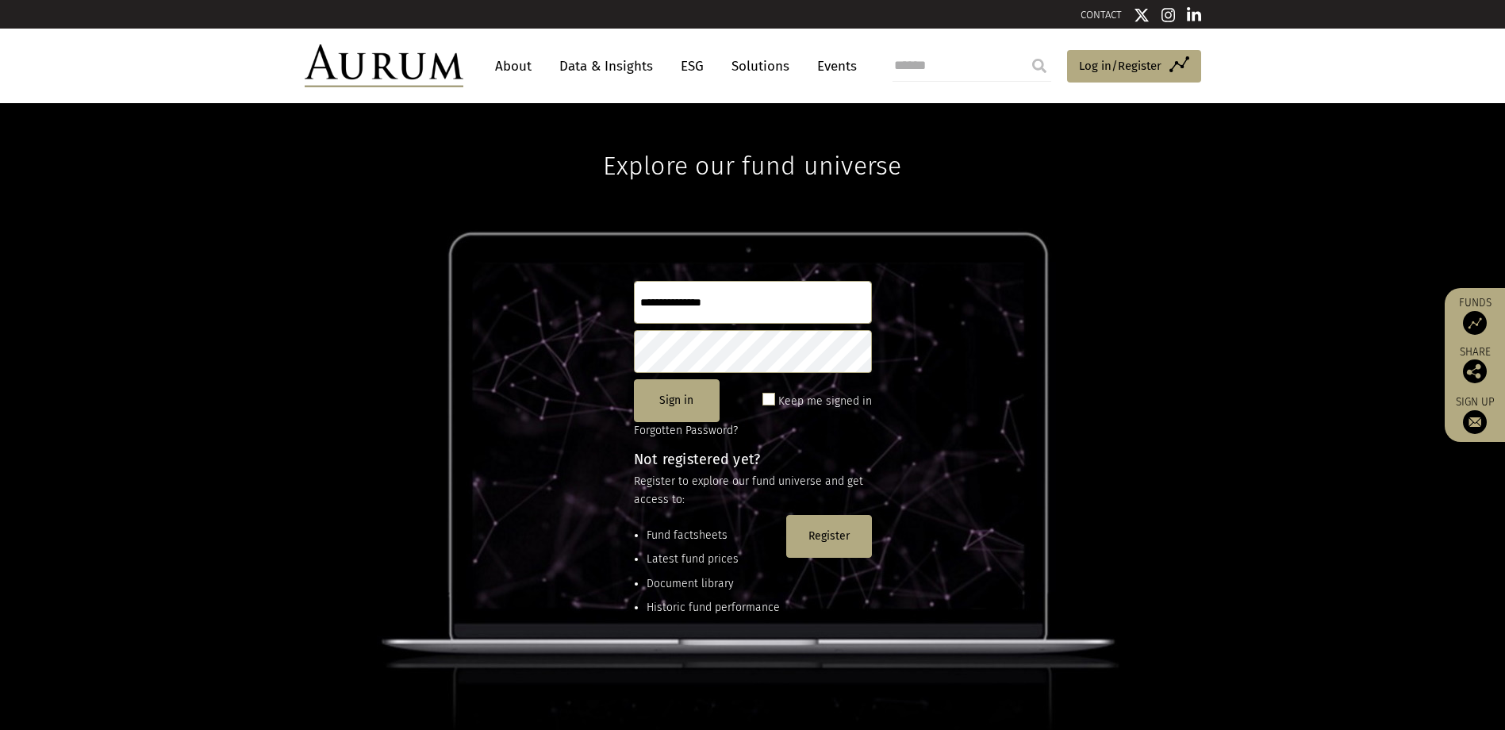
click at [655, 302] on input "text" at bounding box center [753, 302] width 238 height 43
click at [762, 66] on link "Solutions" at bounding box center [761, 66] width 74 height 29
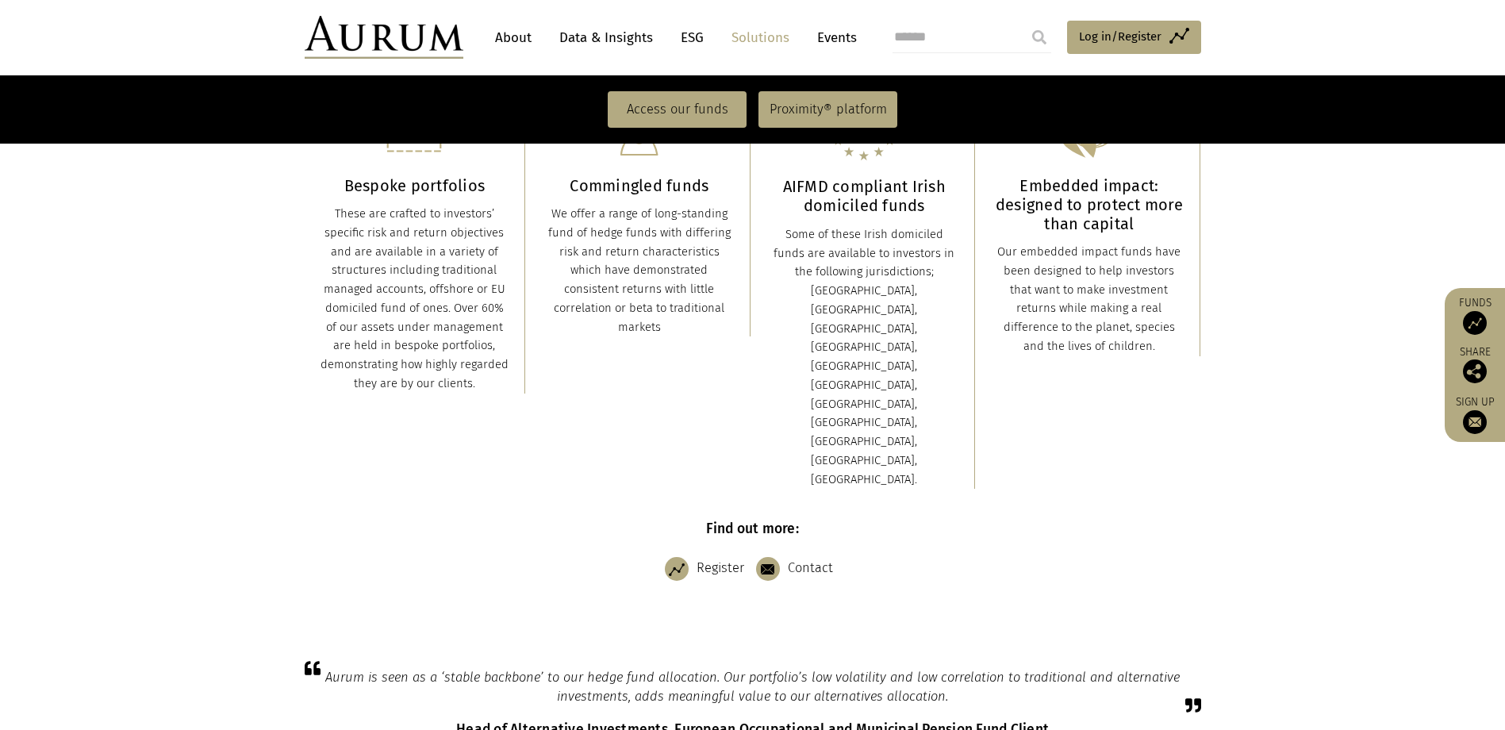
scroll to position [555, 0]
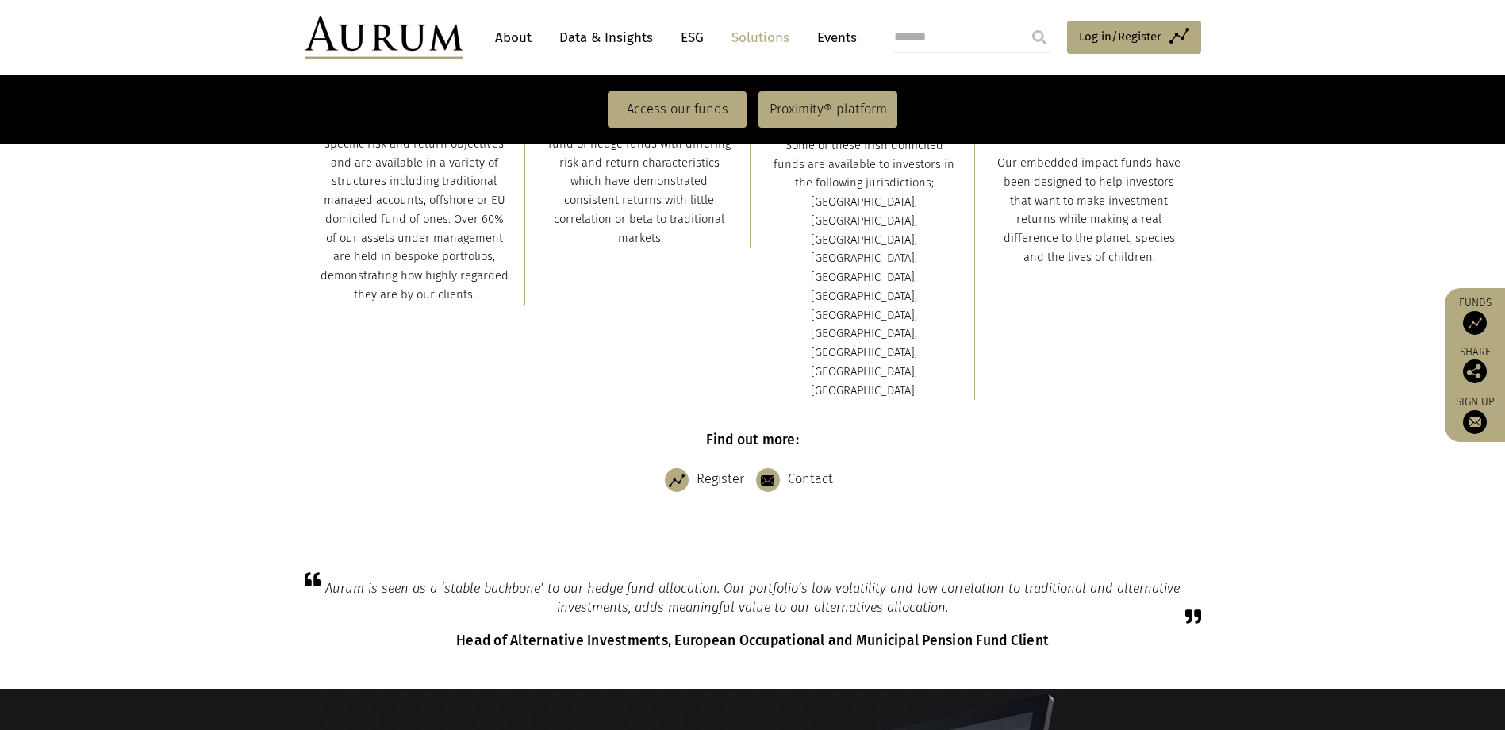
click at [620, 49] on link "Data & Insights" at bounding box center [605, 37] width 109 height 29
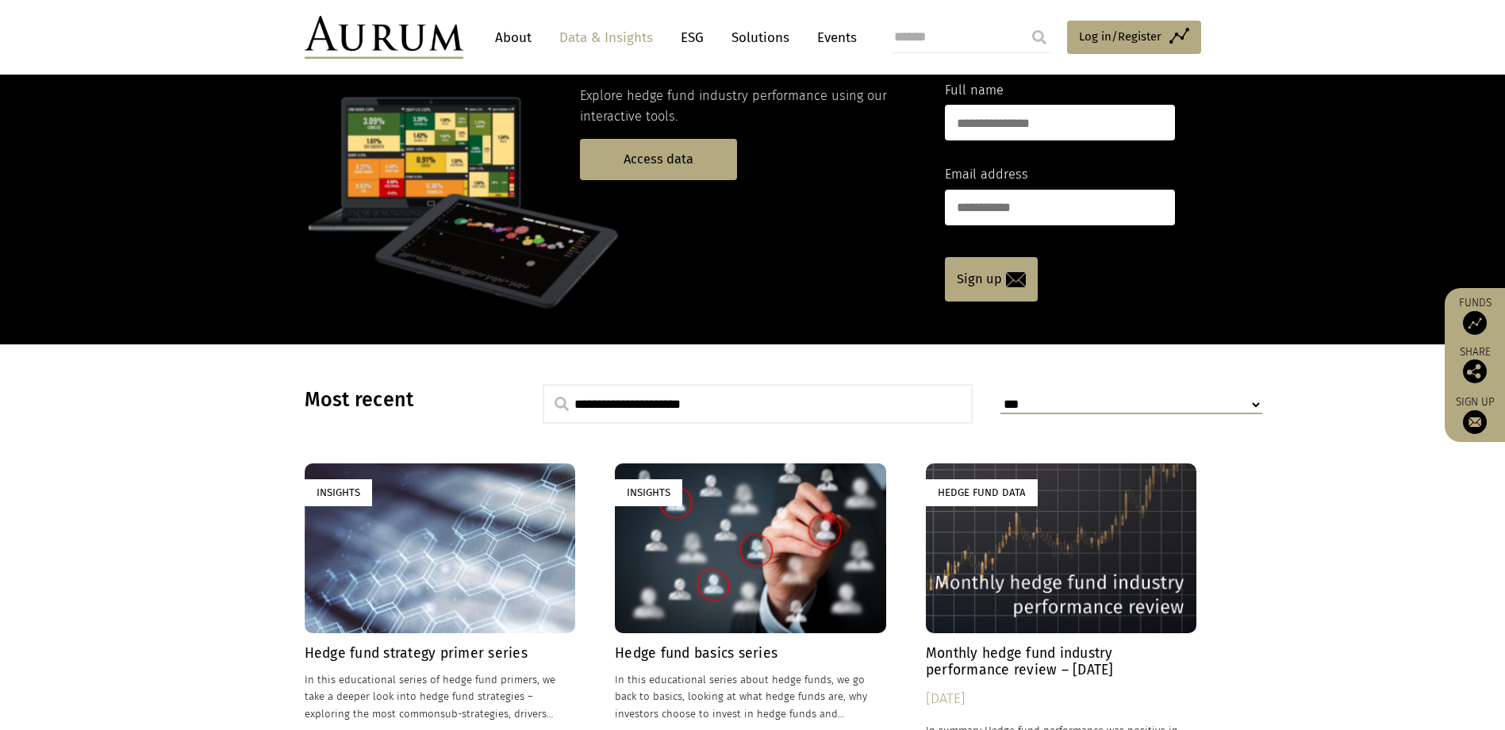
scroll to position [79, 0]
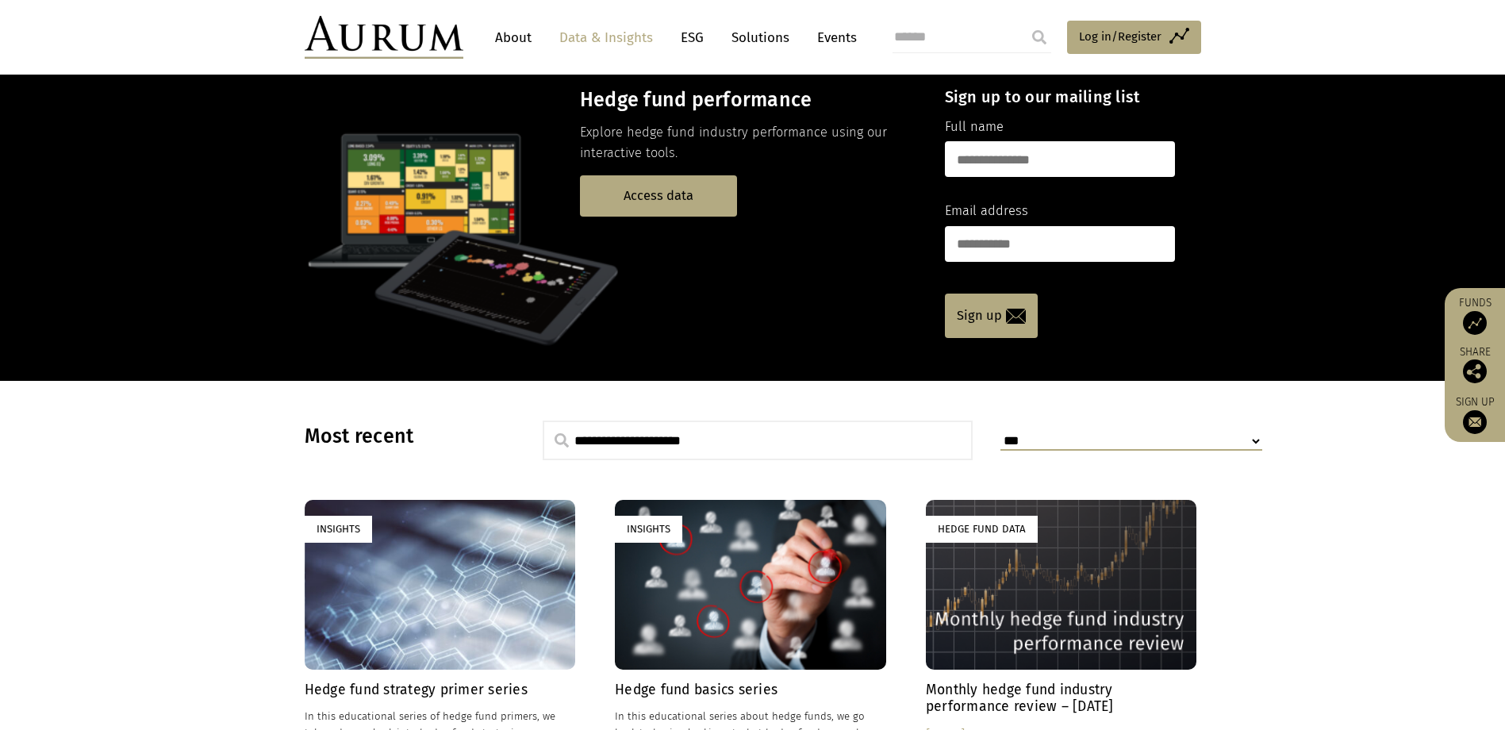
click at [744, 34] on link "Solutions" at bounding box center [761, 37] width 74 height 29
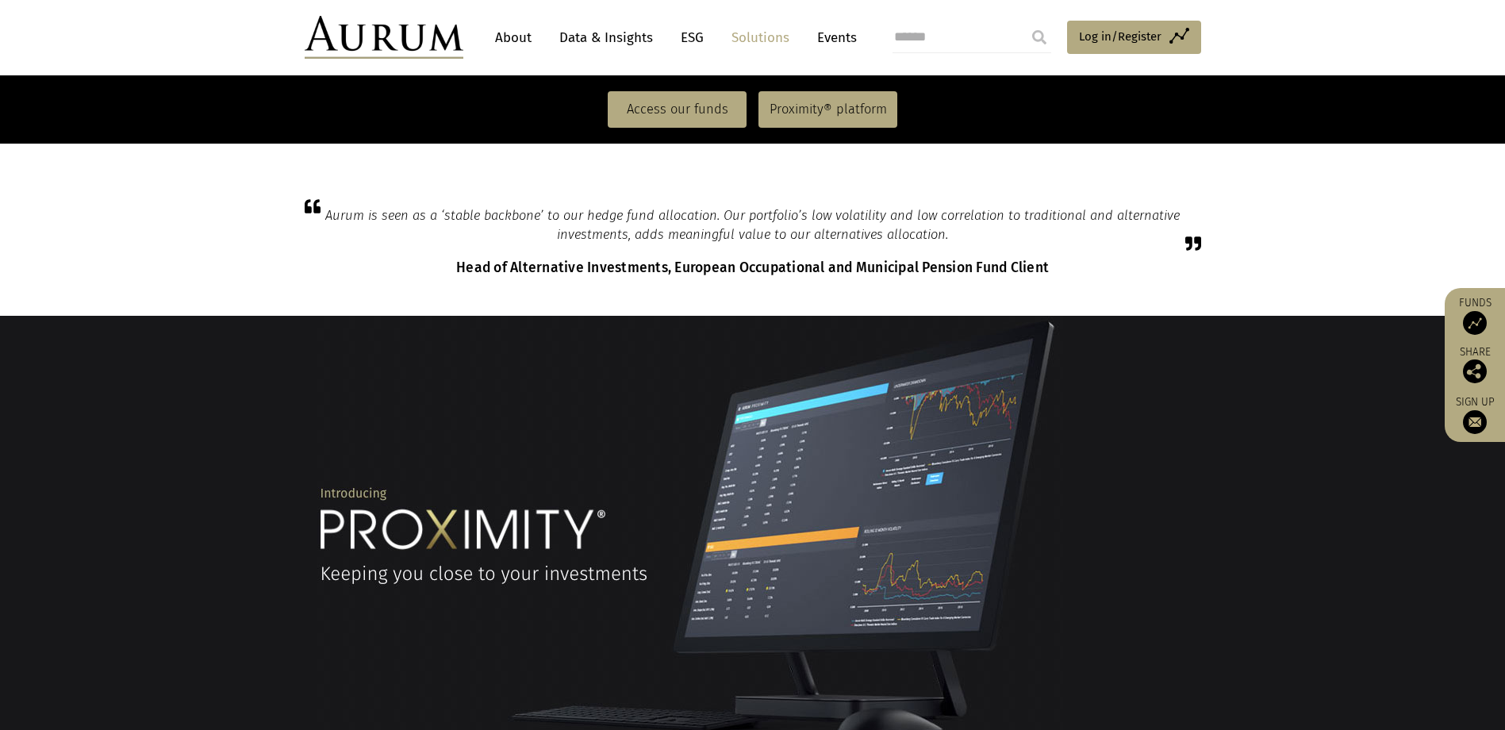
scroll to position [952, 0]
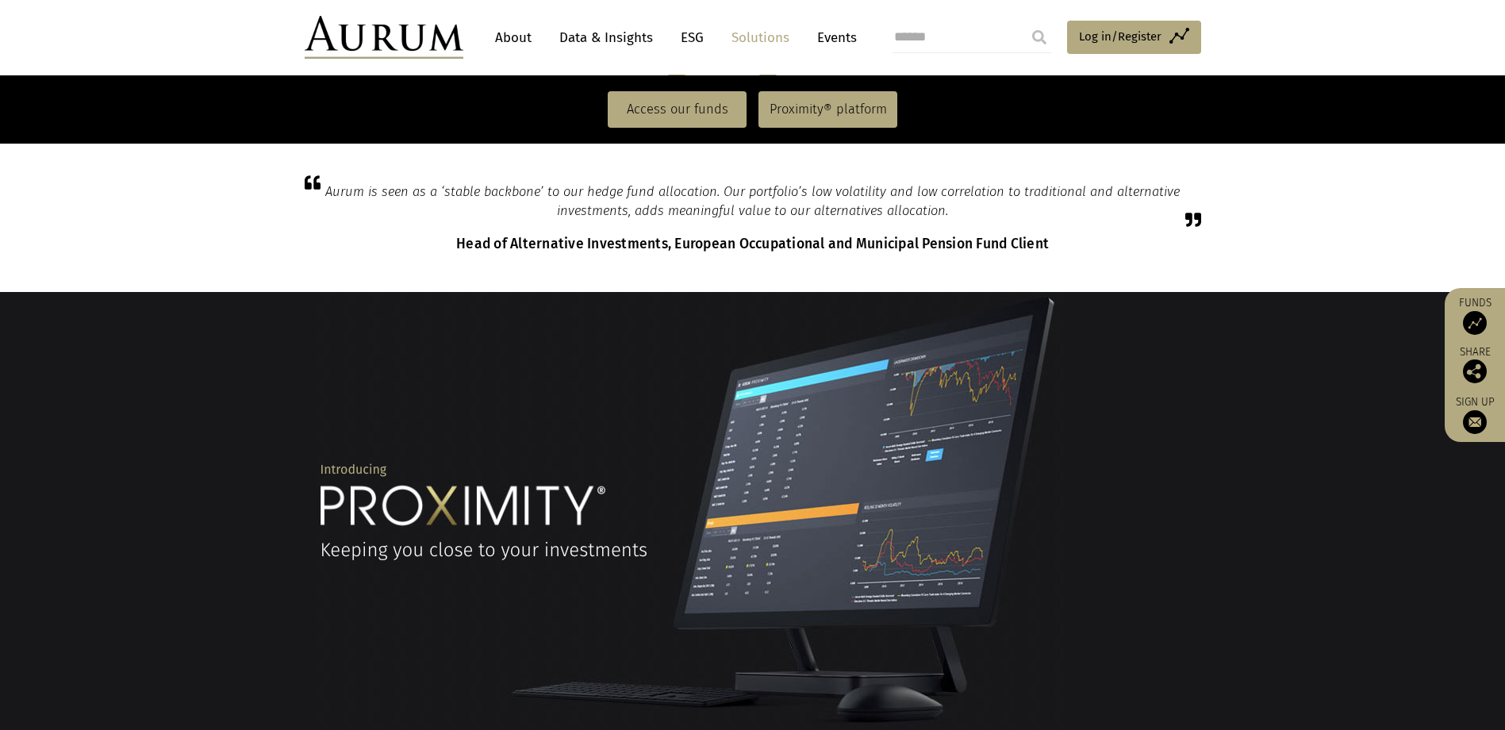
click at [752, 44] on link "Solutions" at bounding box center [761, 37] width 74 height 29
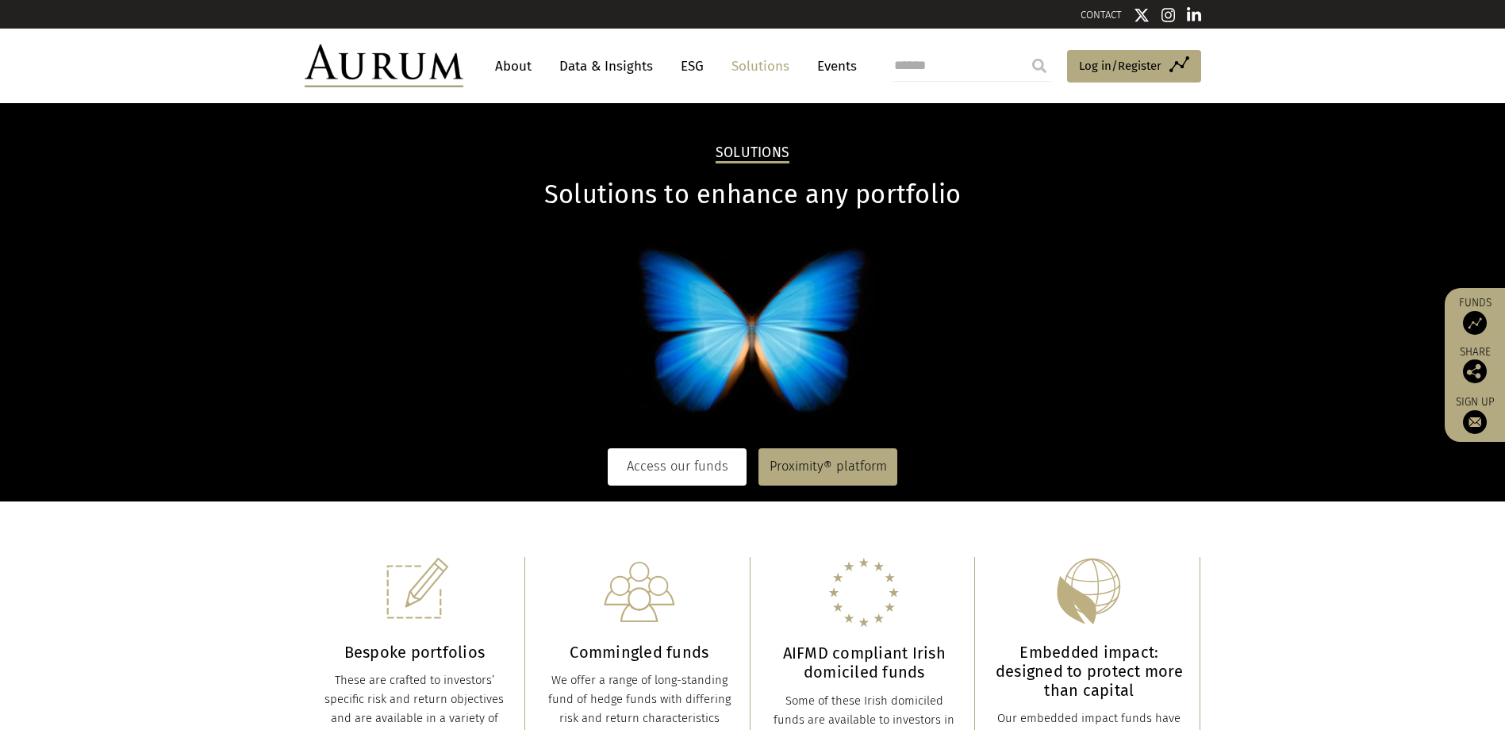
click at [697, 463] on link "Access our funds" at bounding box center [677, 466] width 139 height 36
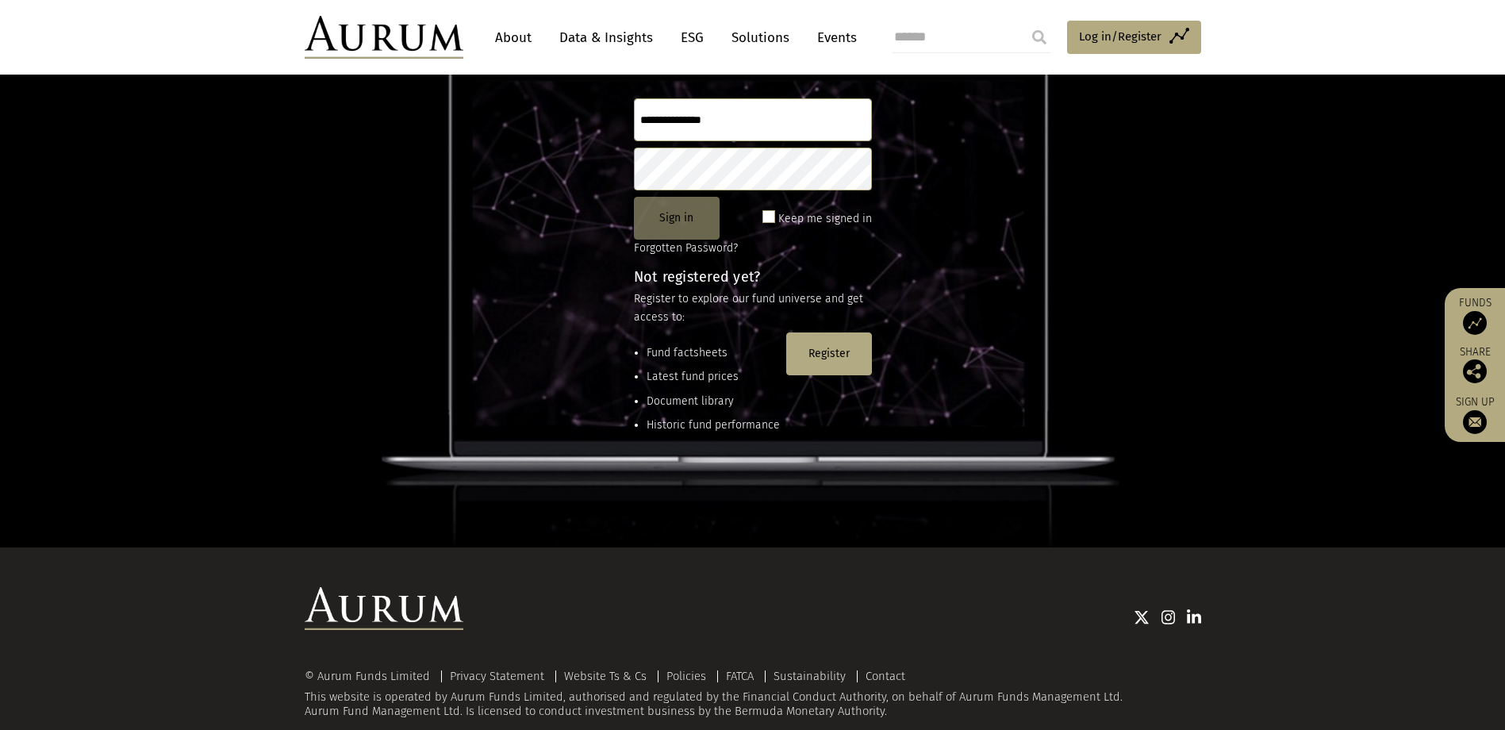
scroll to position [210, 0]
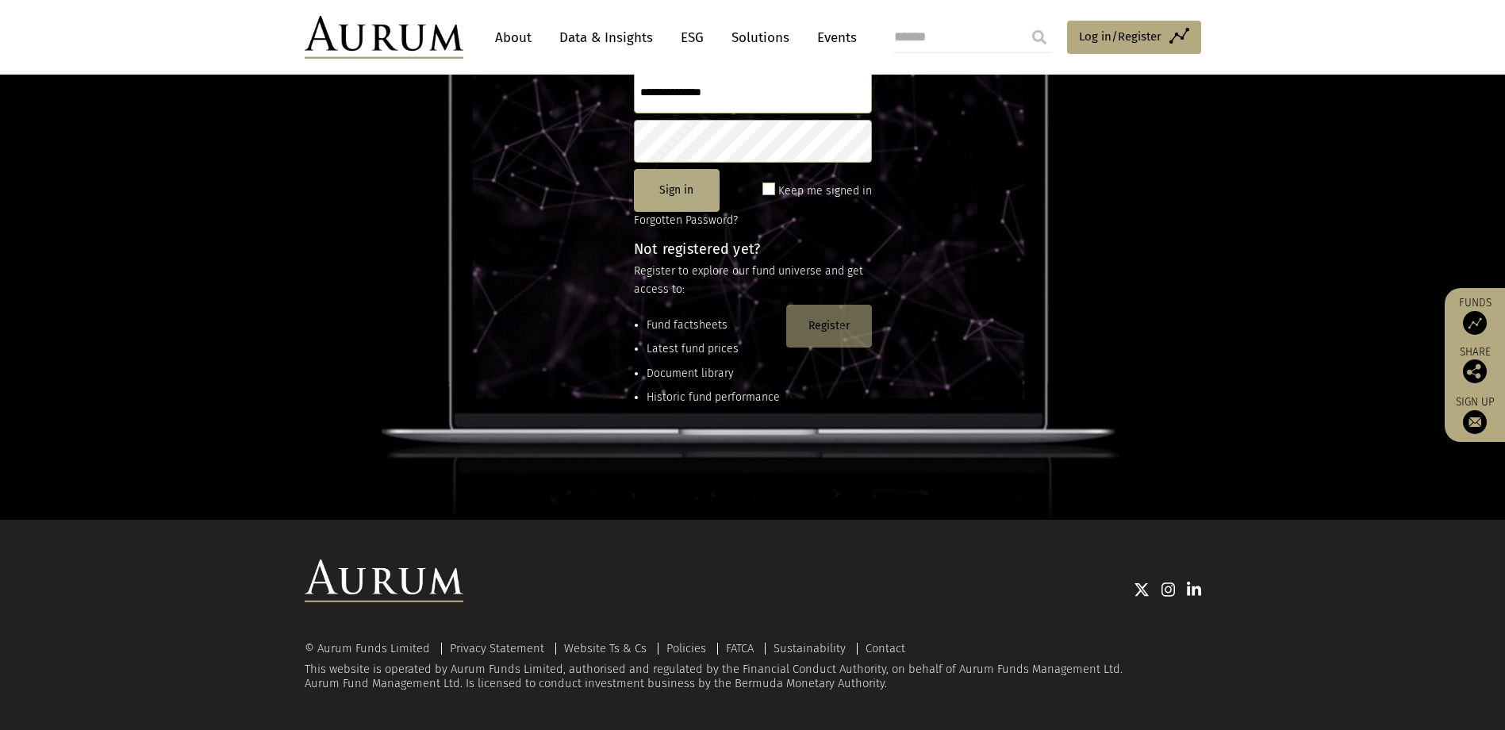
click at [825, 336] on button "Register" at bounding box center [829, 326] width 86 height 43
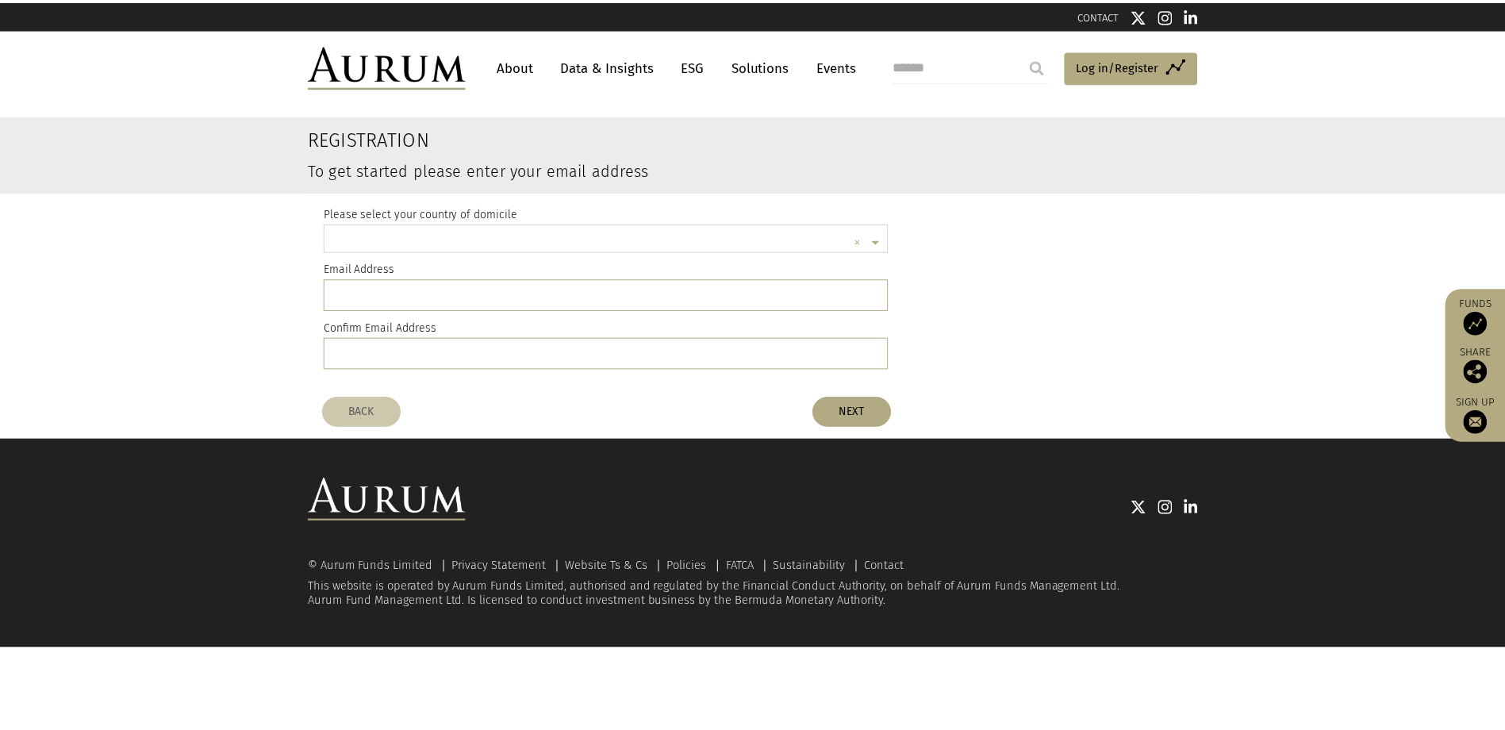
scroll to position [4, 0]
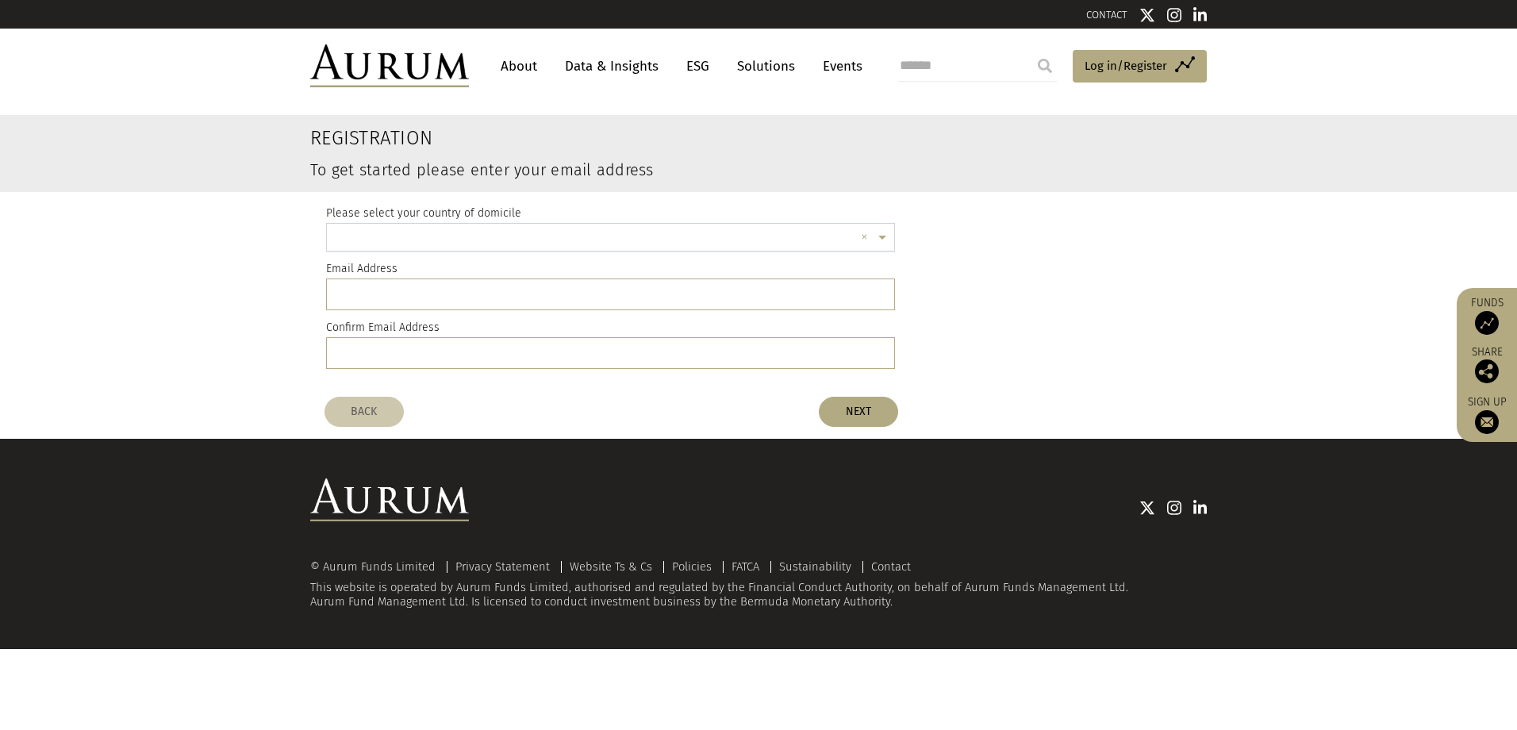
click at [452, 226] on input "text" at bounding box center [595, 240] width 520 height 32
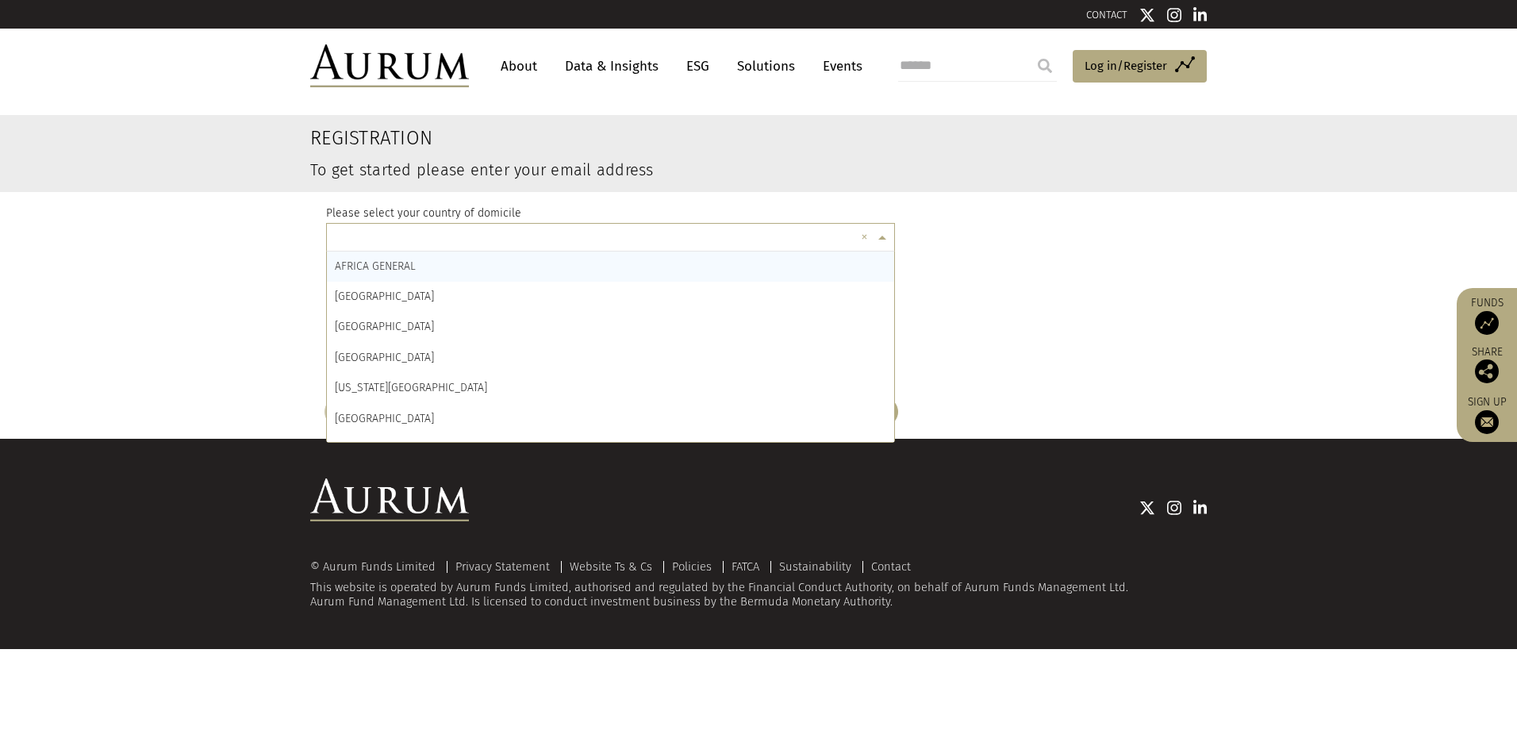
click at [299, 234] on div "Please select your country of domicile × × [GEOGRAPHIC_DATA] GENERAL [GEOGRAPHI…" at bounding box center [758, 290] width 920 height 197
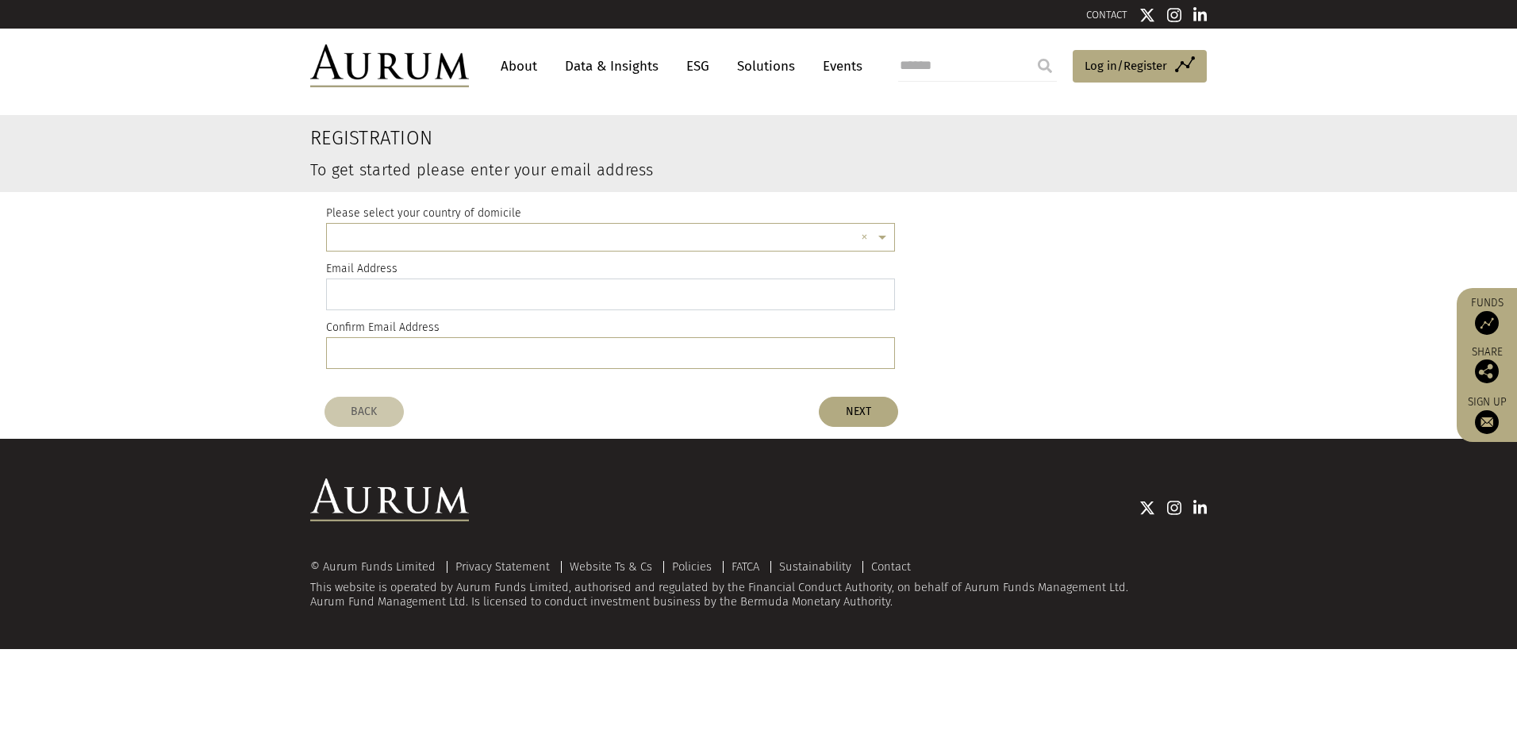
click at [426, 286] on input "email" at bounding box center [610, 294] width 569 height 32
click at [434, 356] on input "email" at bounding box center [610, 353] width 569 height 32
click at [403, 174] on h3 "To get started please enter your email address" at bounding box center [681, 170] width 743 height 16
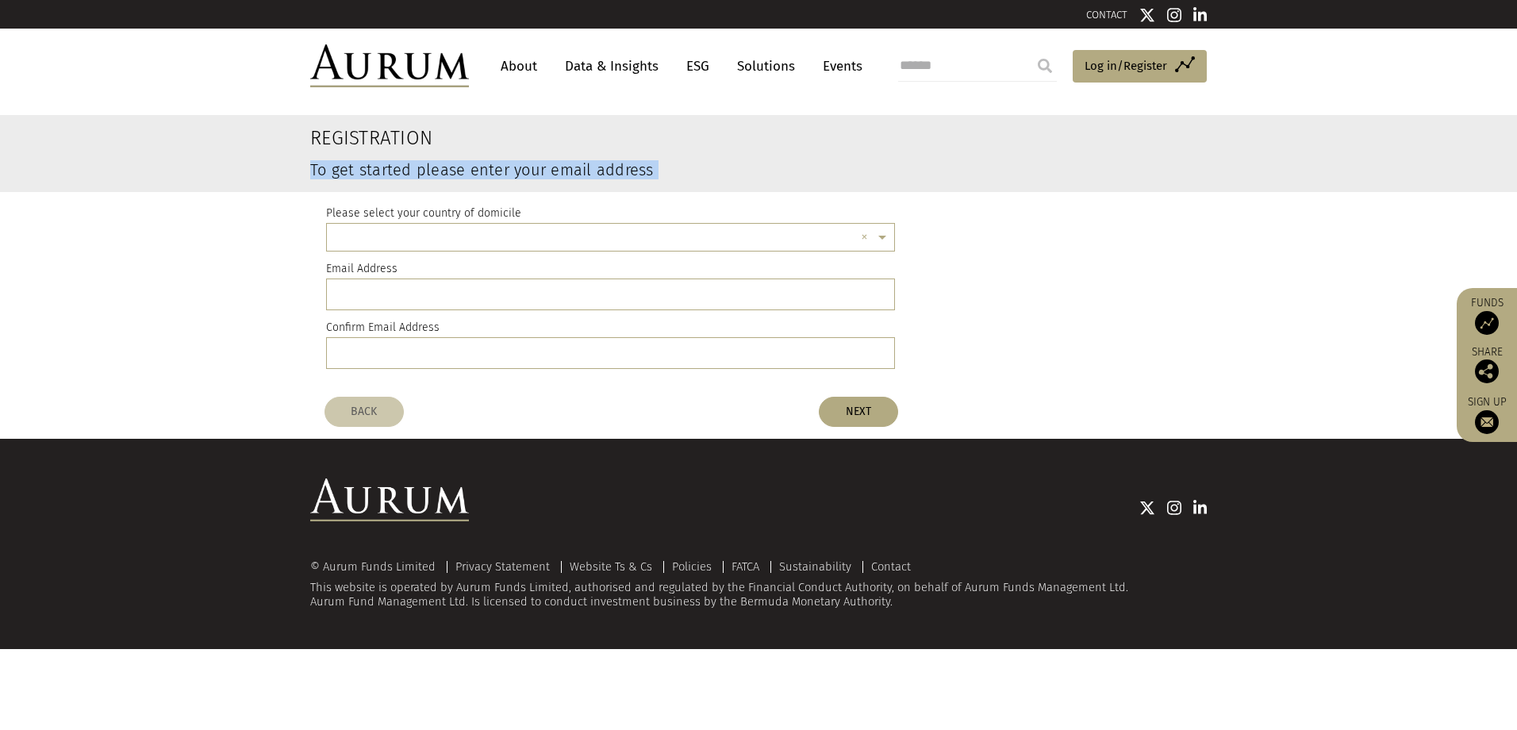
click at [403, 174] on h3 "To get started please enter your email address" at bounding box center [681, 170] width 743 height 16
drag, startPoint x: 403, startPoint y: 174, endPoint x: 343, endPoint y: 156, distance: 63.0
click at [343, 156] on div "Registration To get started please enter your email address" at bounding box center [681, 152] width 767 height 51
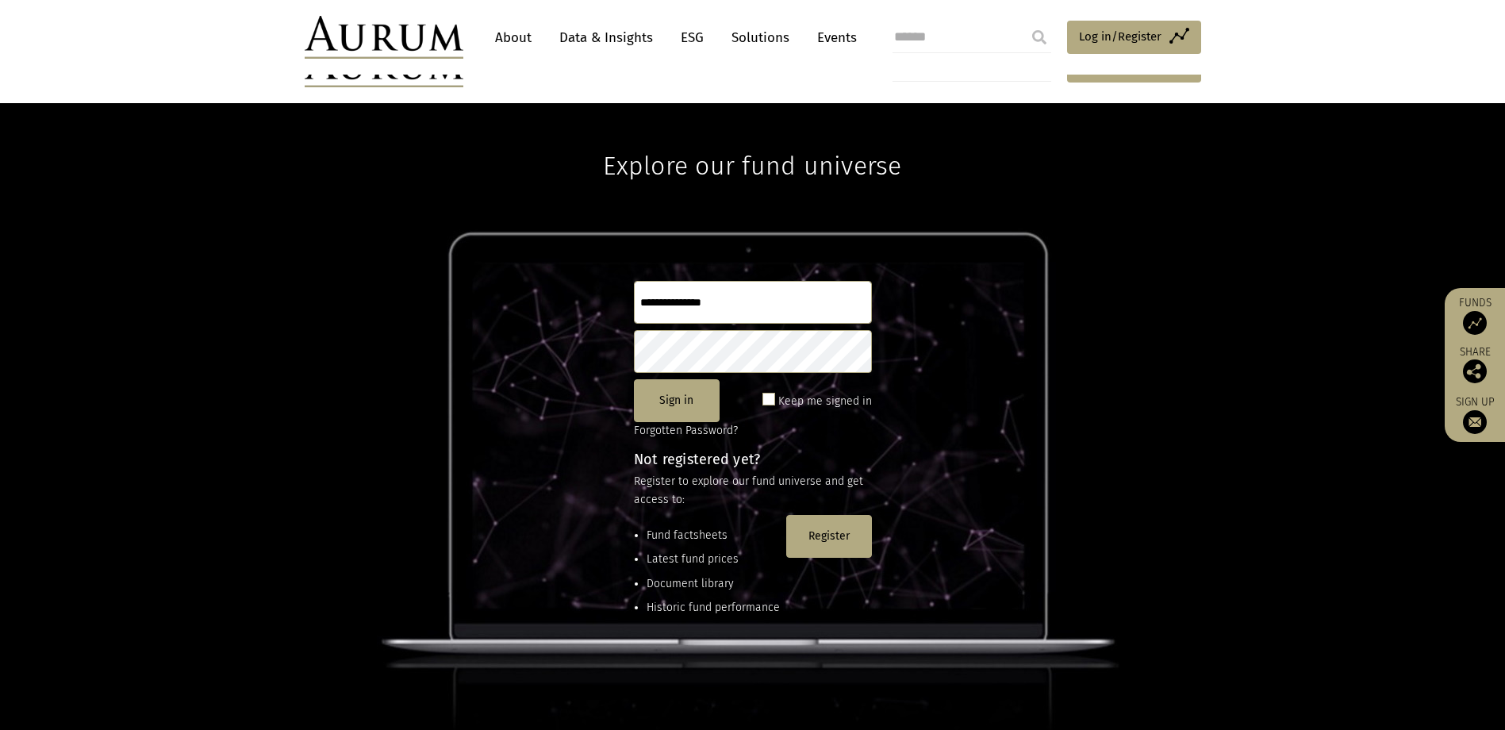
scroll to position [210, 0]
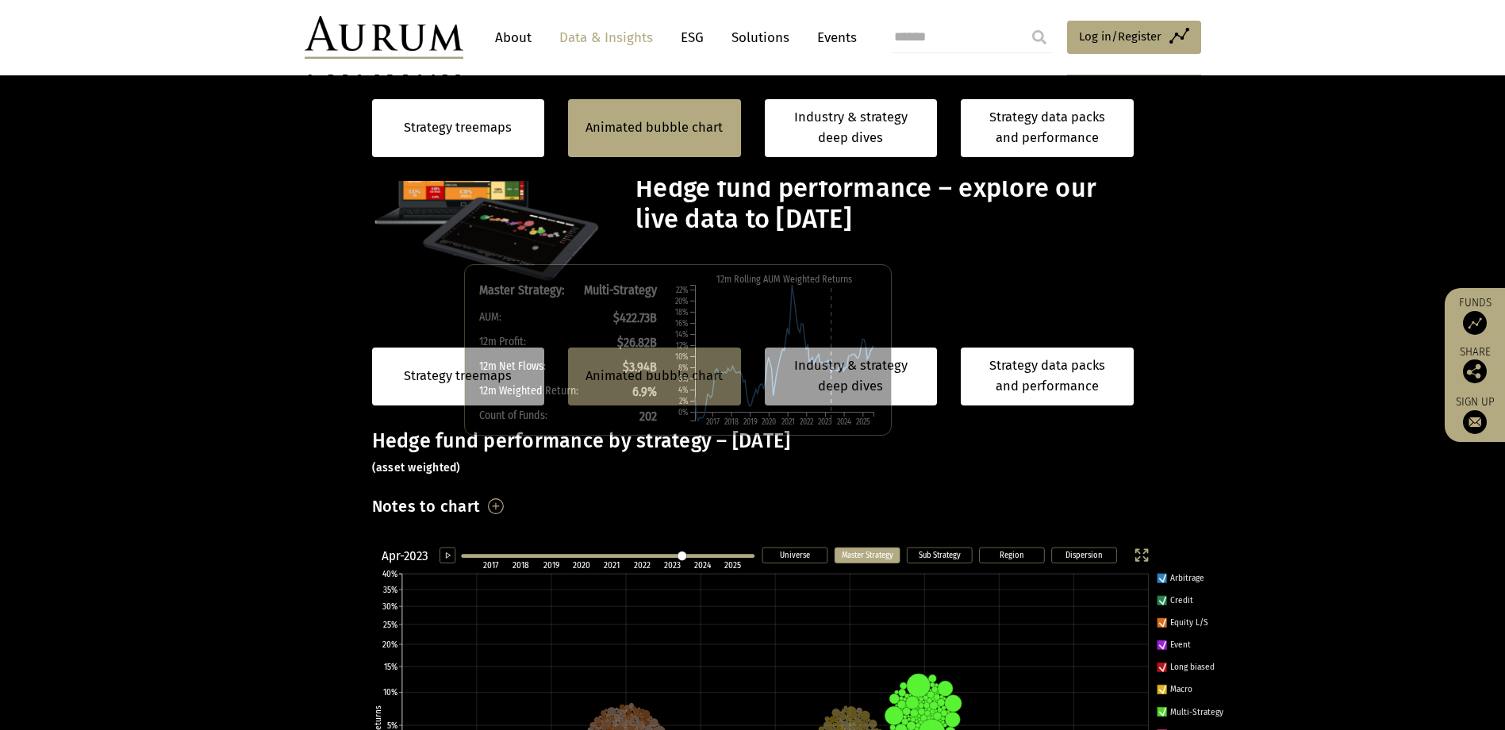
click at [921, 674] on circle at bounding box center [918, 686] width 24 height 24
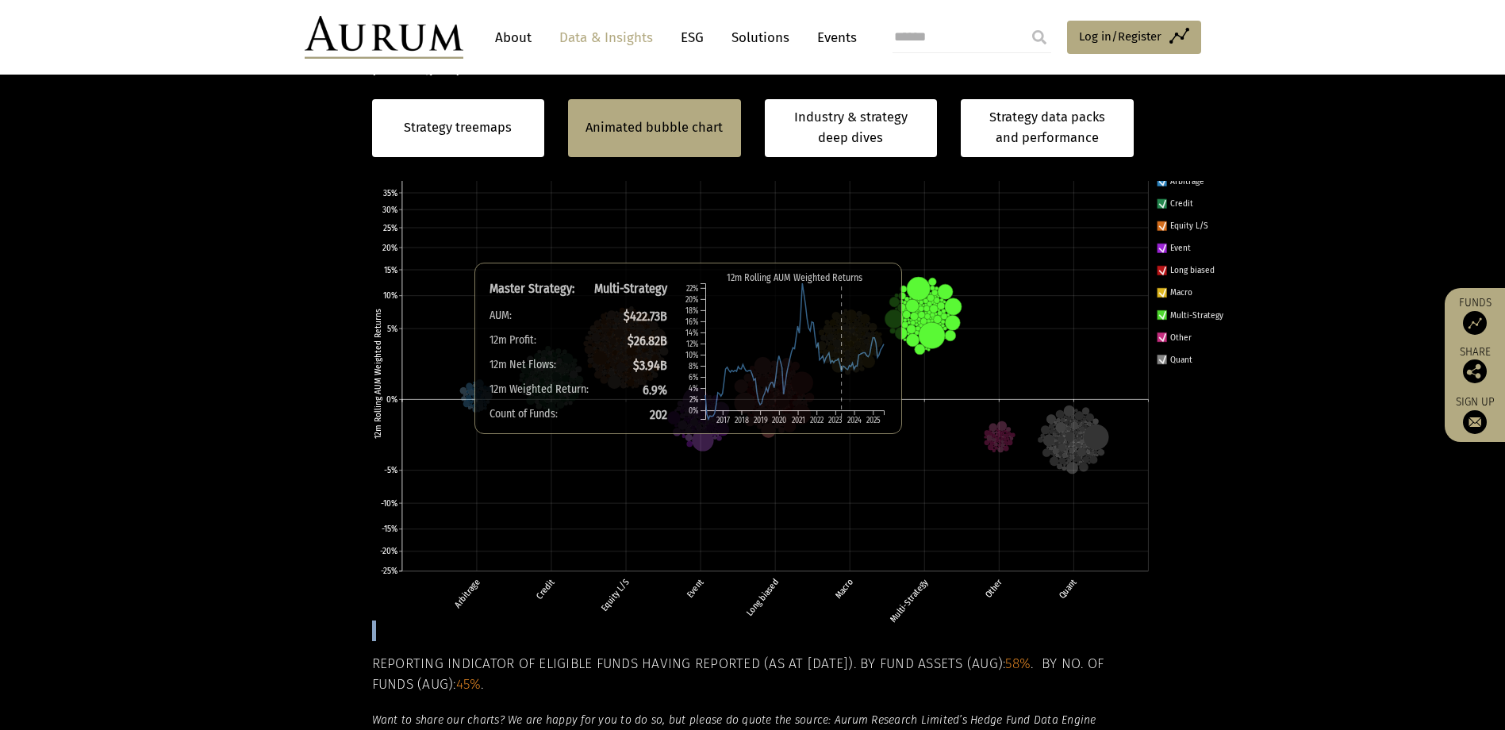
click at [921, 286] on circle at bounding box center [918, 289] width 24 height 24
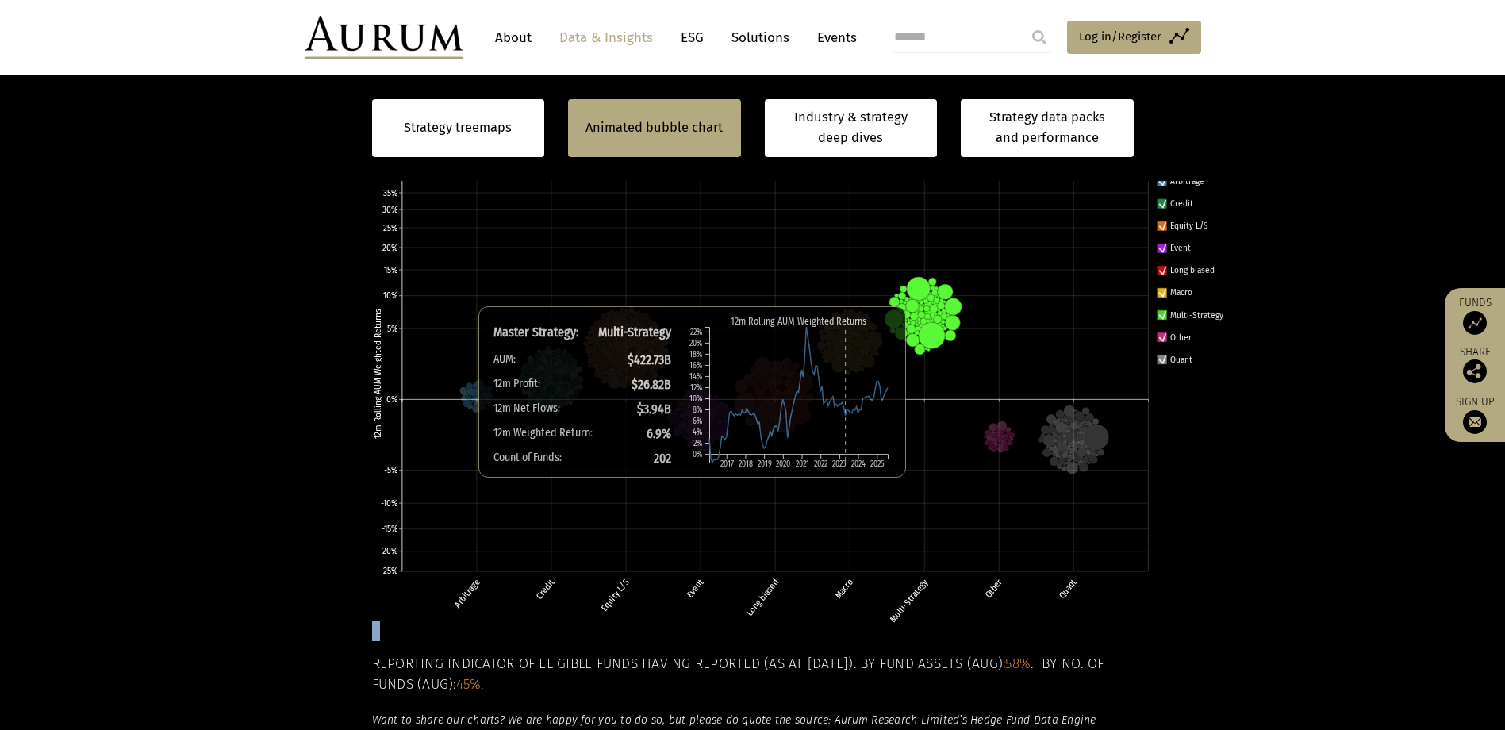
scroll to position [397, 0]
click at [874, 127] on link "Industry & strategy deep dives" at bounding box center [851, 128] width 173 height 58
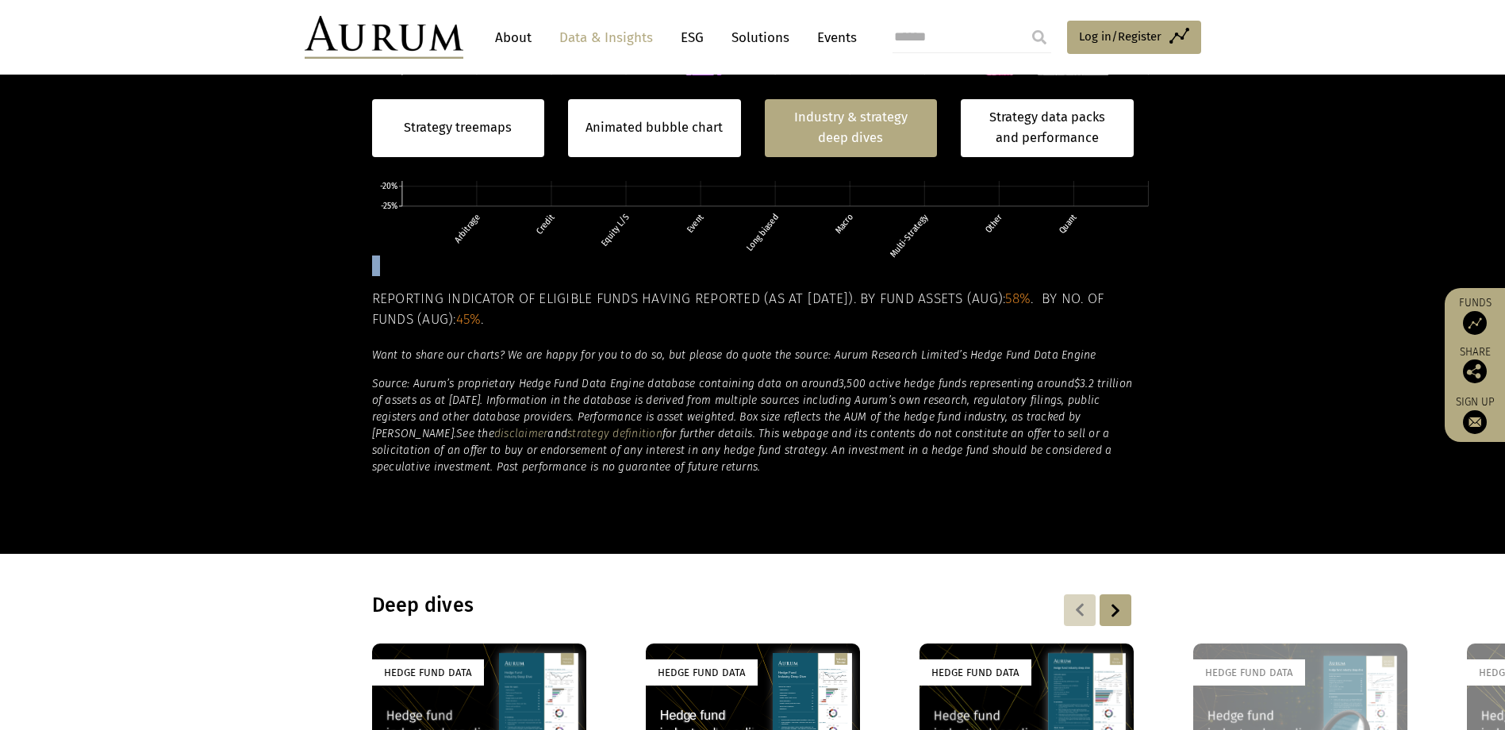
scroll to position [1135, 0]
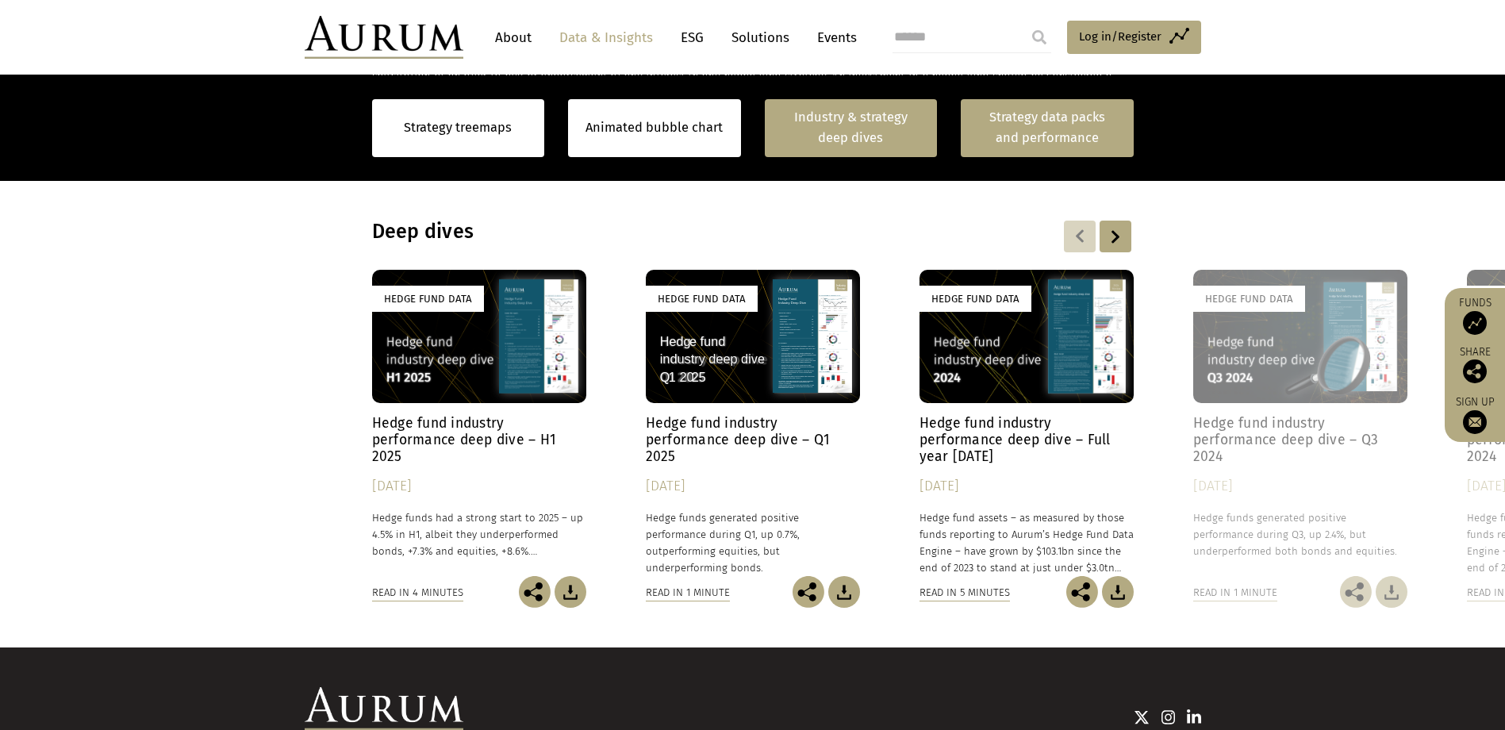
click at [1049, 114] on link "Strategy data packs and performance" at bounding box center [1047, 128] width 173 height 58
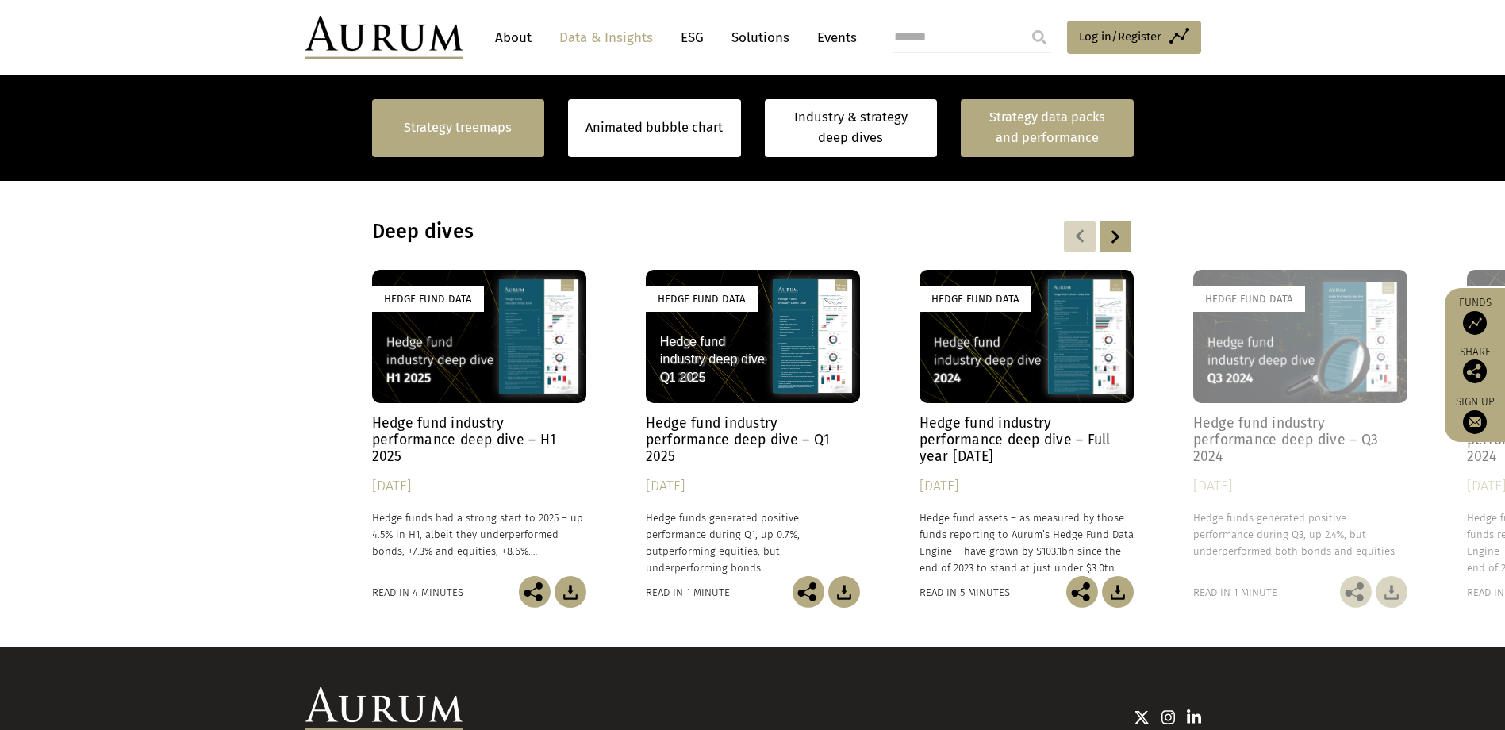
click at [486, 122] on link "Strategy treemaps" at bounding box center [458, 127] width 108 height 21
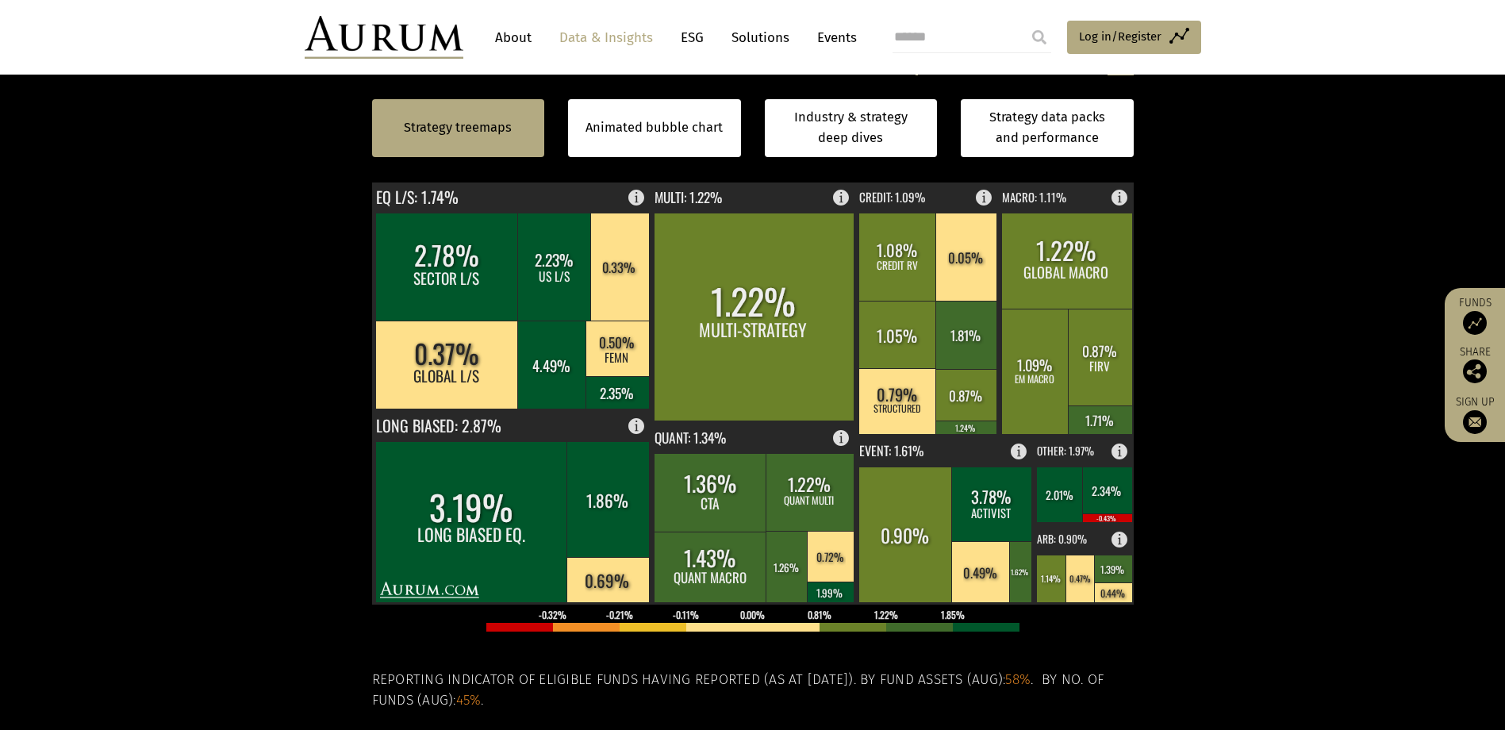
scroll to position [382, 0]
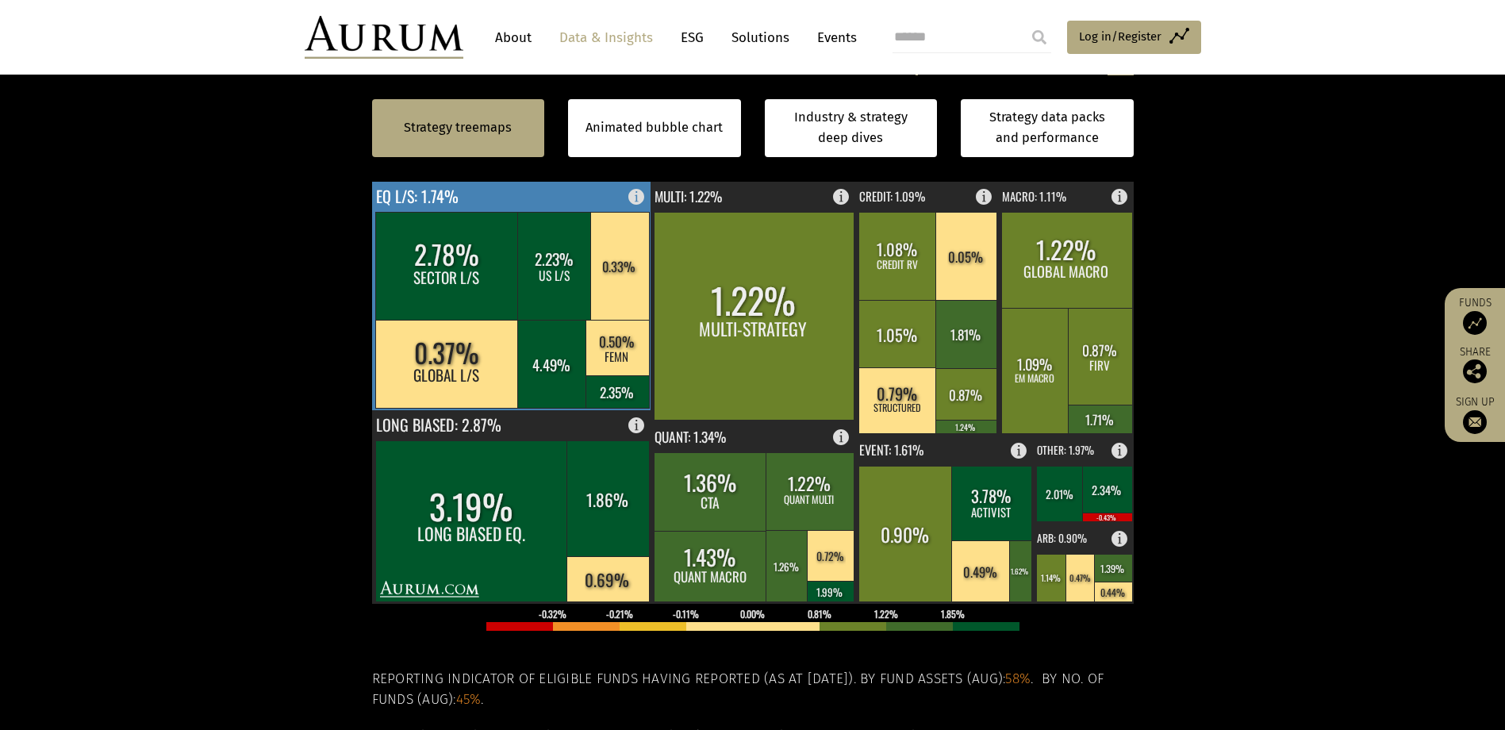
click at [641, 194] on rect at bounding box center [641, 193] width 19 height 22
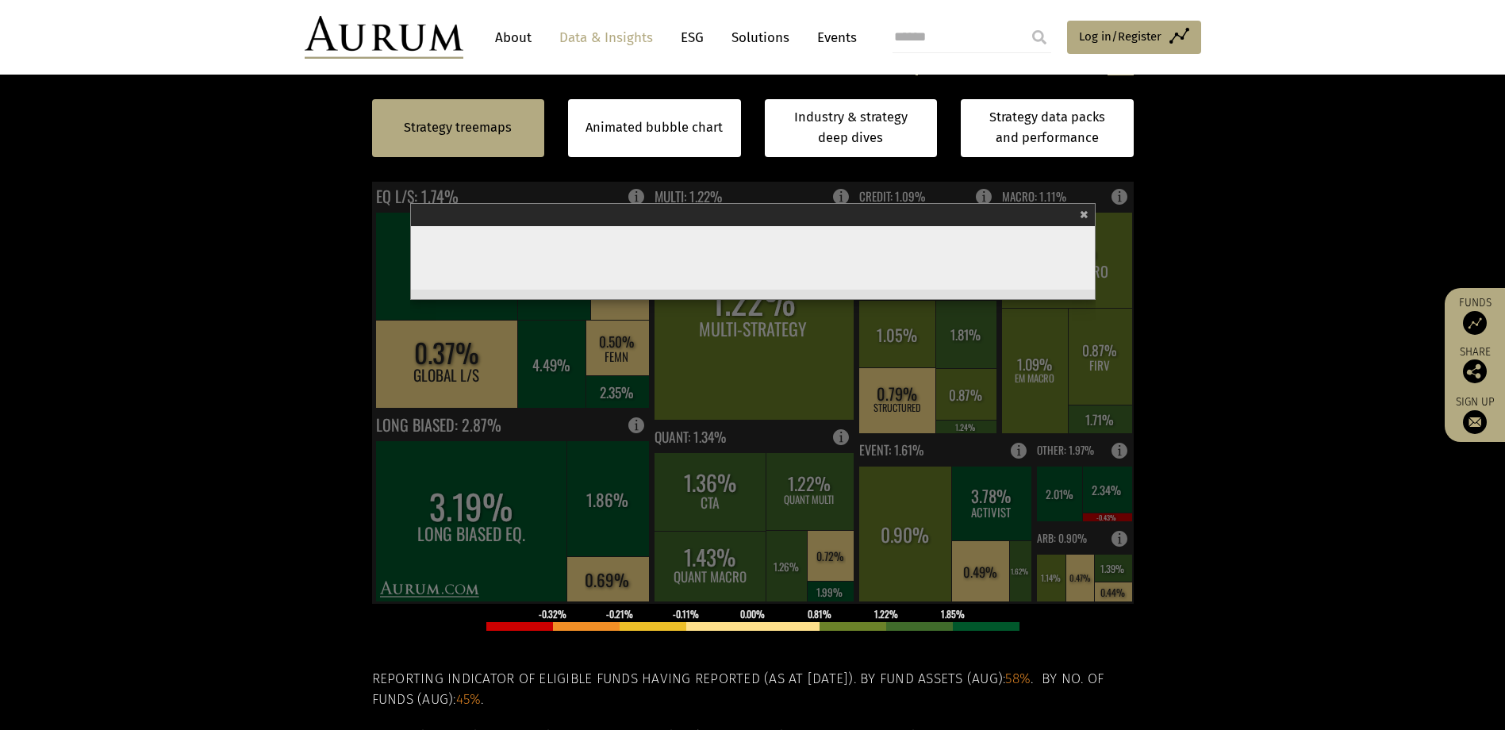
click at [343, 181] on section "Strategy treemaps Animated bubble chart Industry & strategy deep dives Strategy…" at bounding box center [752, 438] width 1505 height 992
click at [1085, 210] on span "×" at bounding box center [1084, 213] width 9 height 18
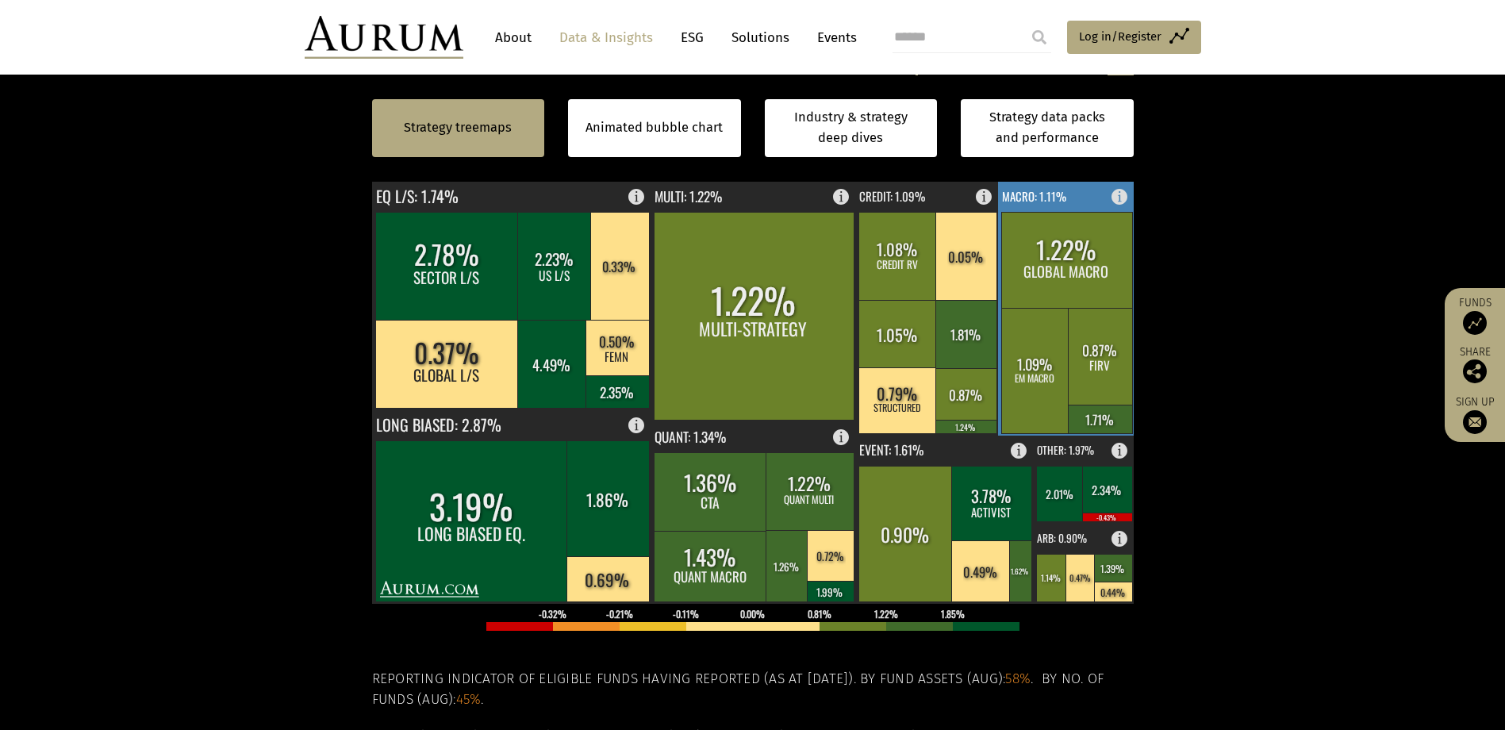
click at [1046, 245] on rect at bounding box center [1066, 260] width 131 height 96
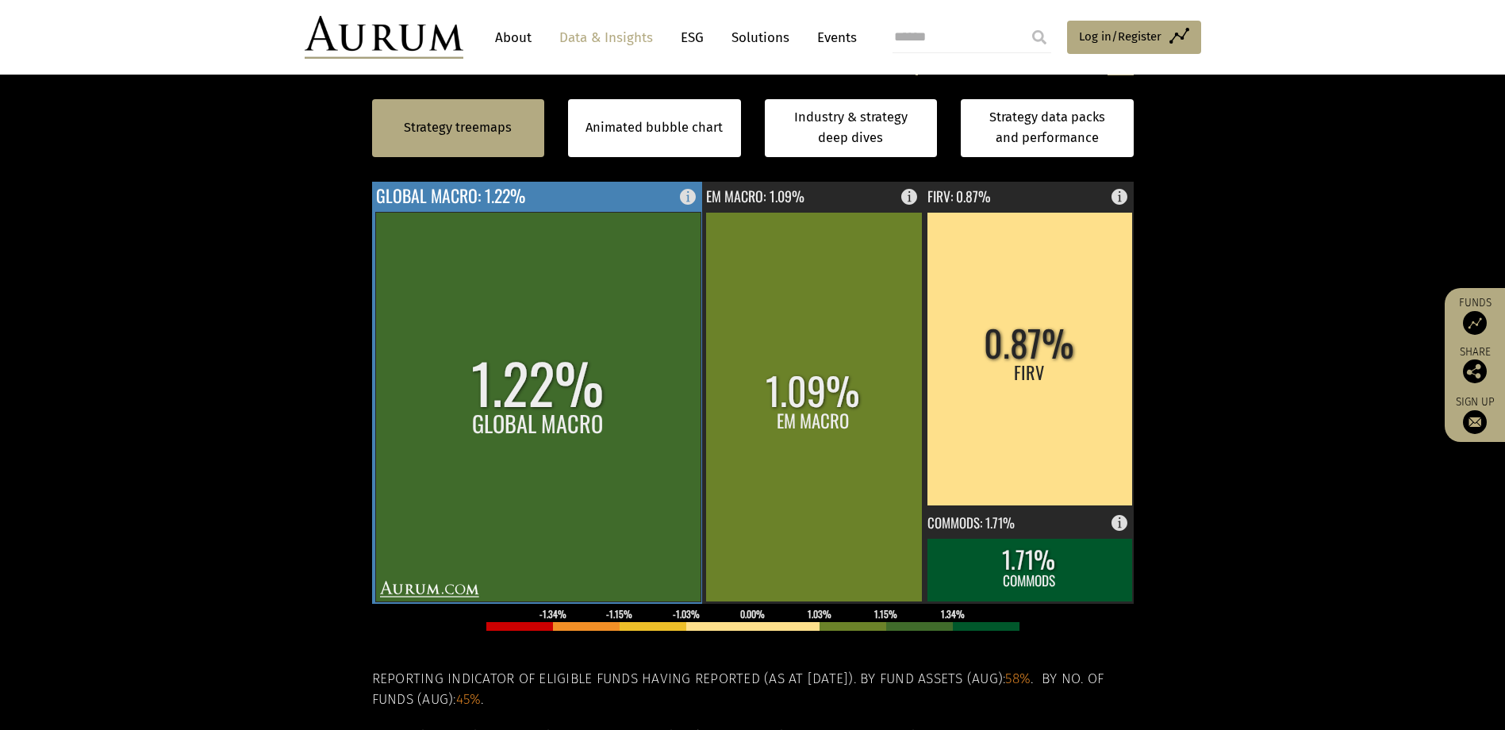
click at [593, 380] on rect at bounding box center [537, 407] width 325 height 390
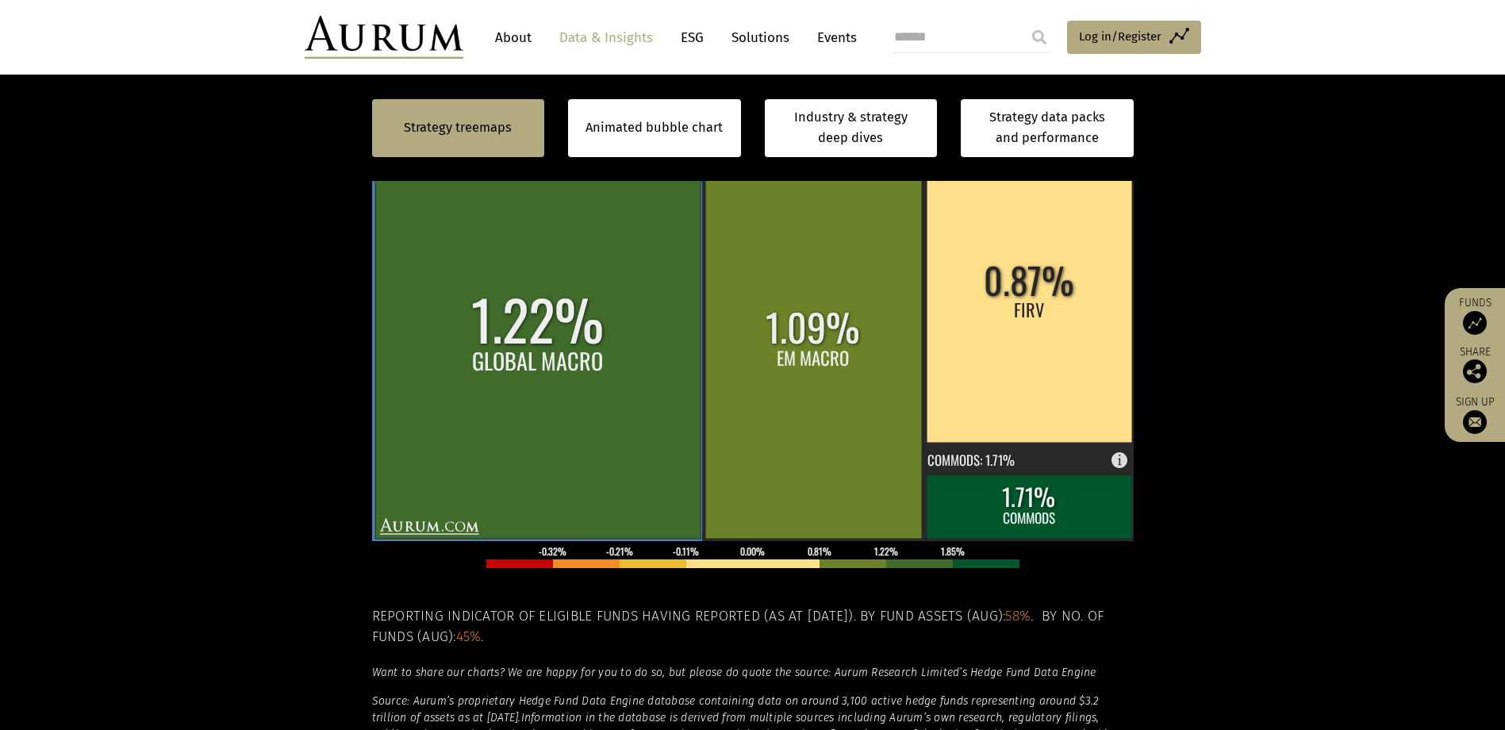
scroll to position [461, 0]
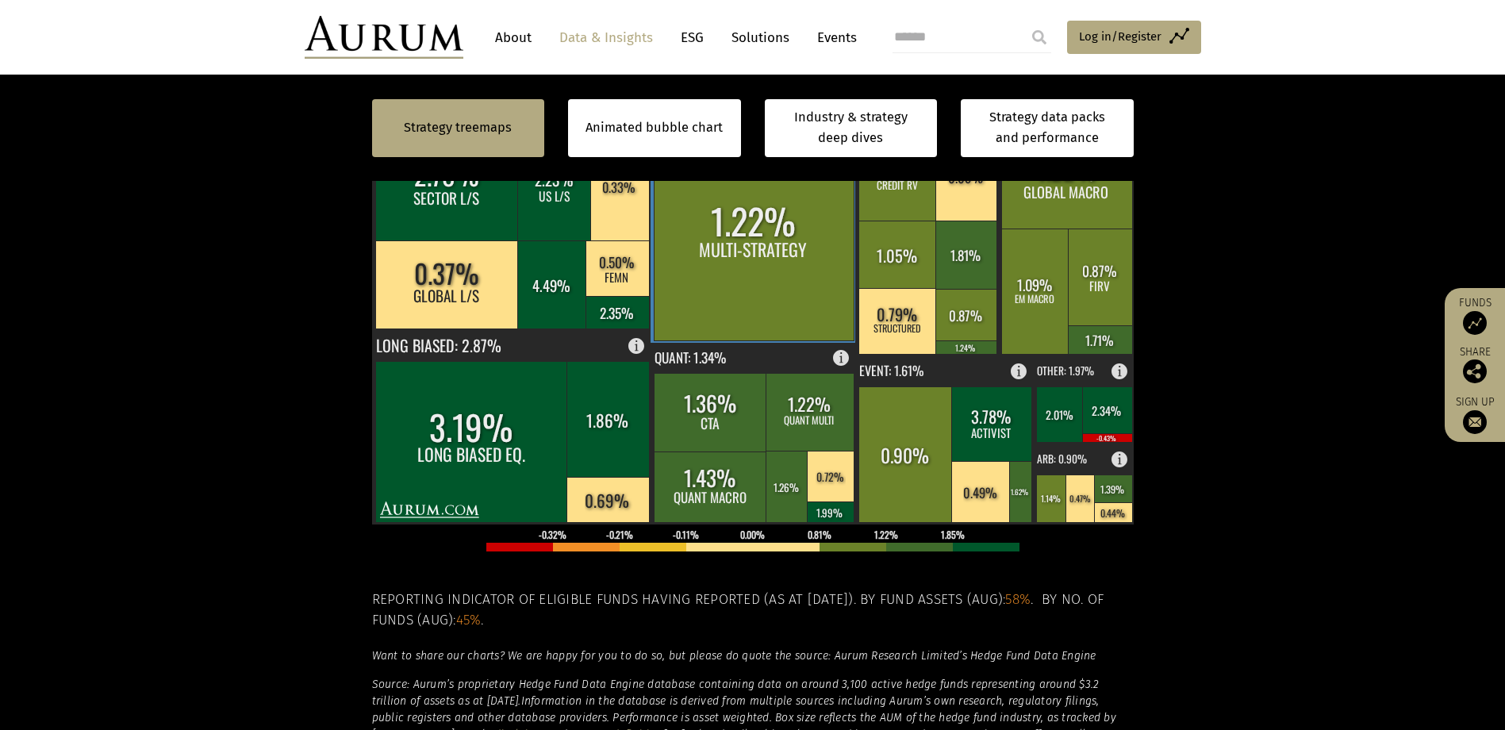
click at [796, 286] on rect at bounding box center [754, 237] width 200 height 208
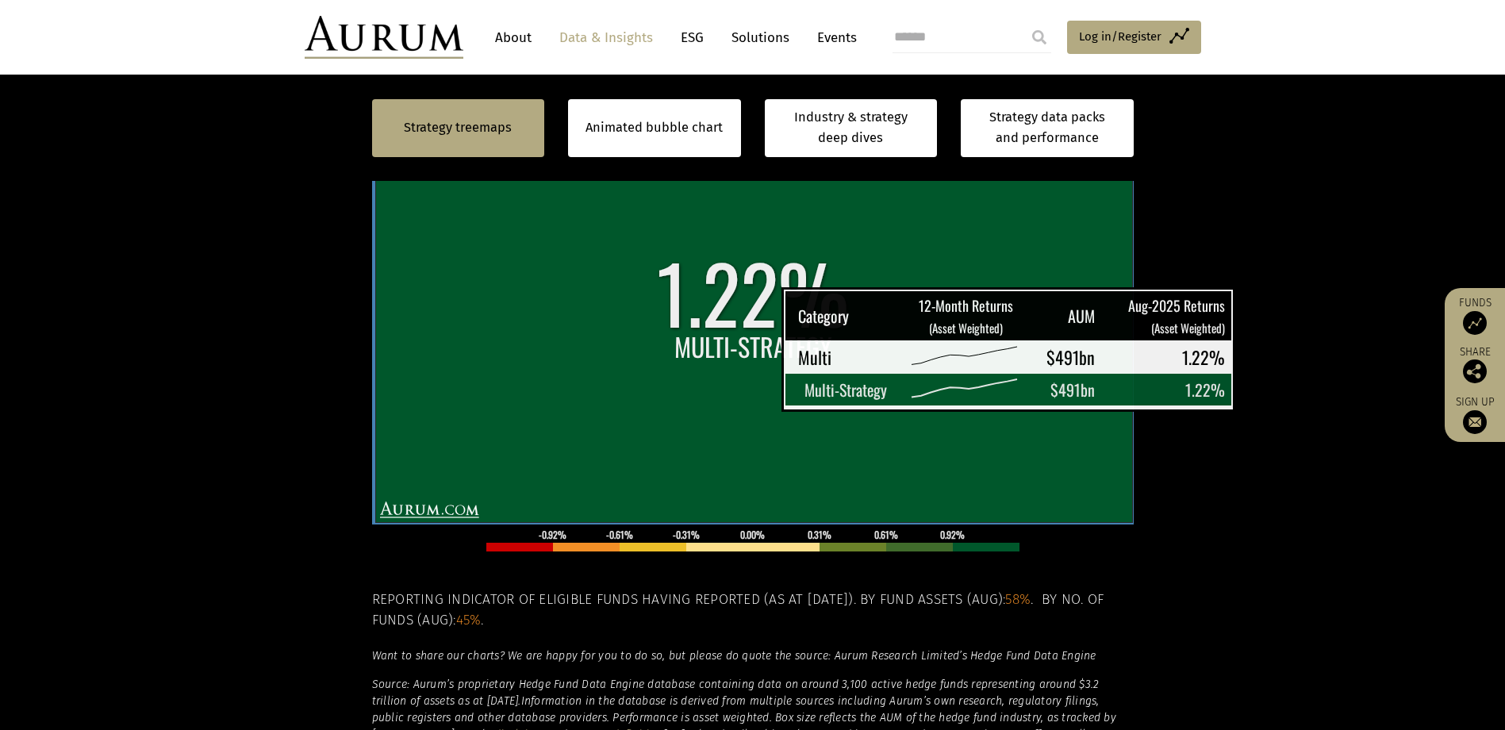
click at [742, 309] on rect at bounding box center [753, 328] width 757 height 390
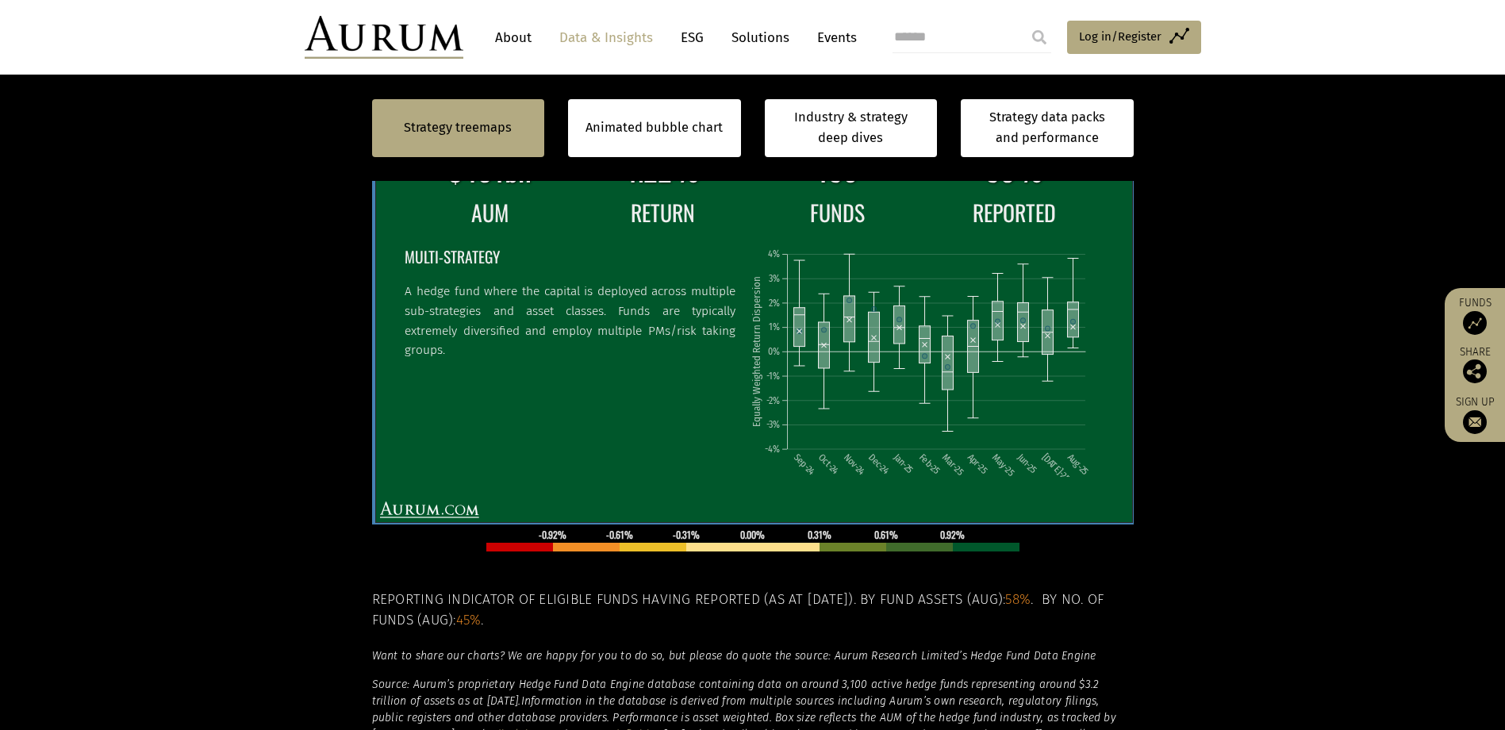
scroll to position [382, 0]
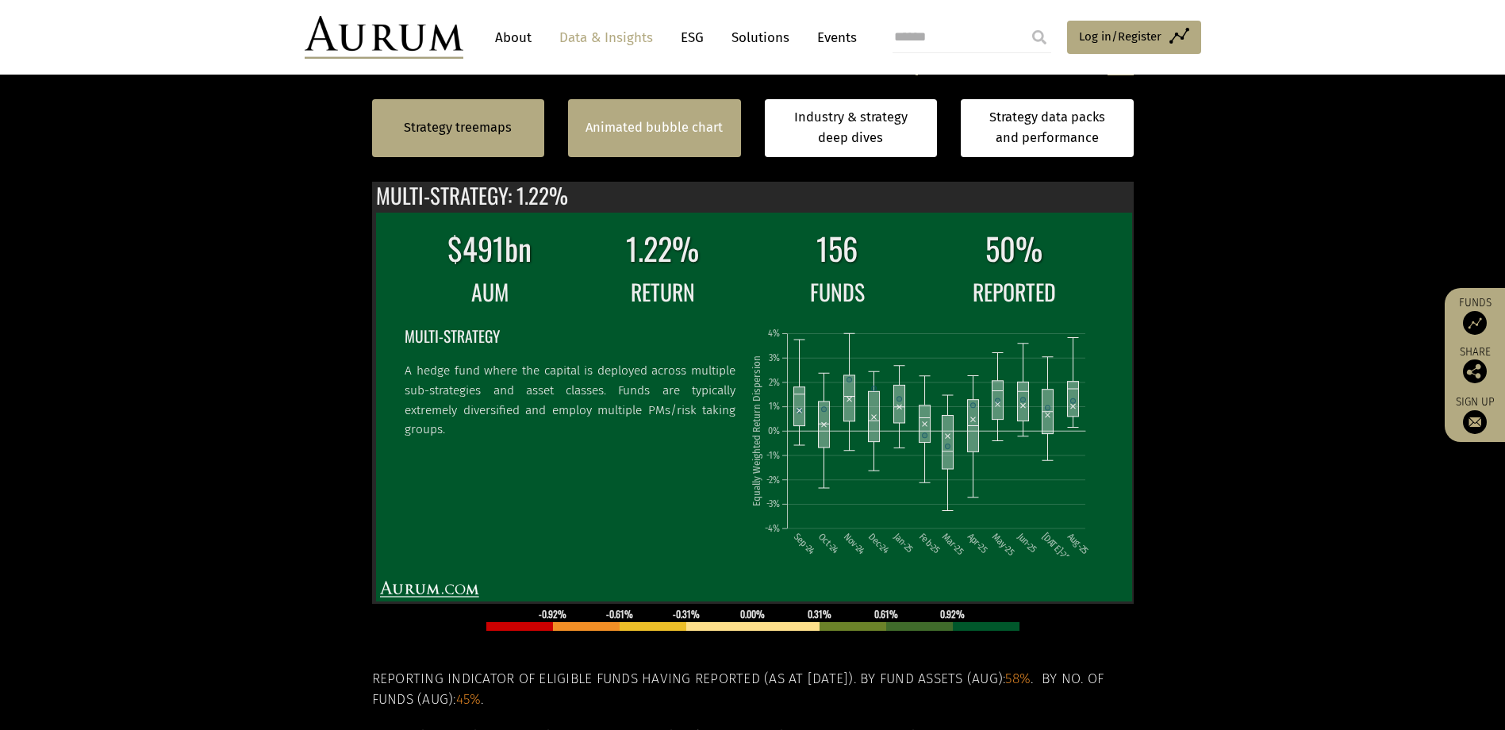
drag, startPoint x: 674, startPoint y: 114, endPoint x: 662, endPoint y: 108, distance: 14.2
click at [674, 114] on div "Animated bubble chart" at bounding box center [654, 128] width 173 height 58
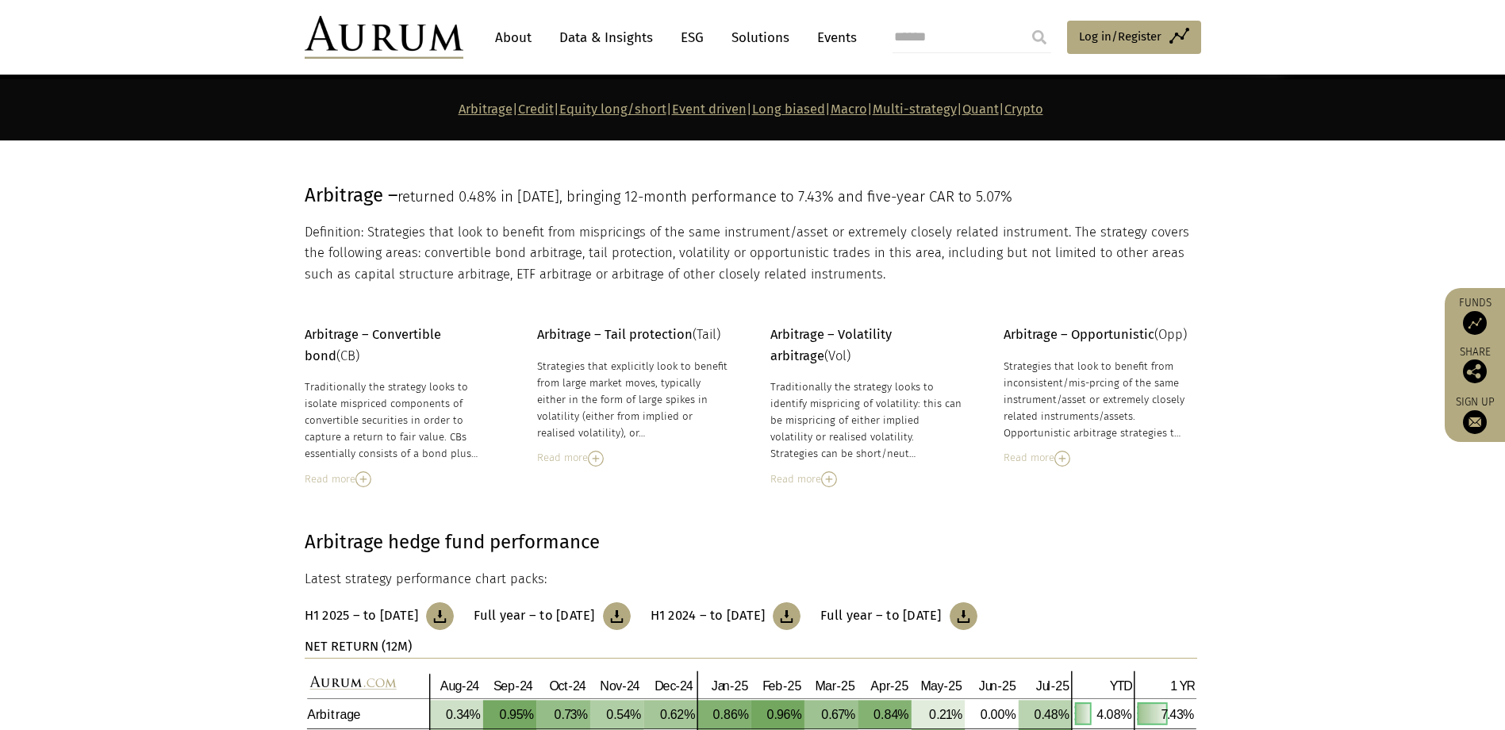
scroll to position [159, 0]
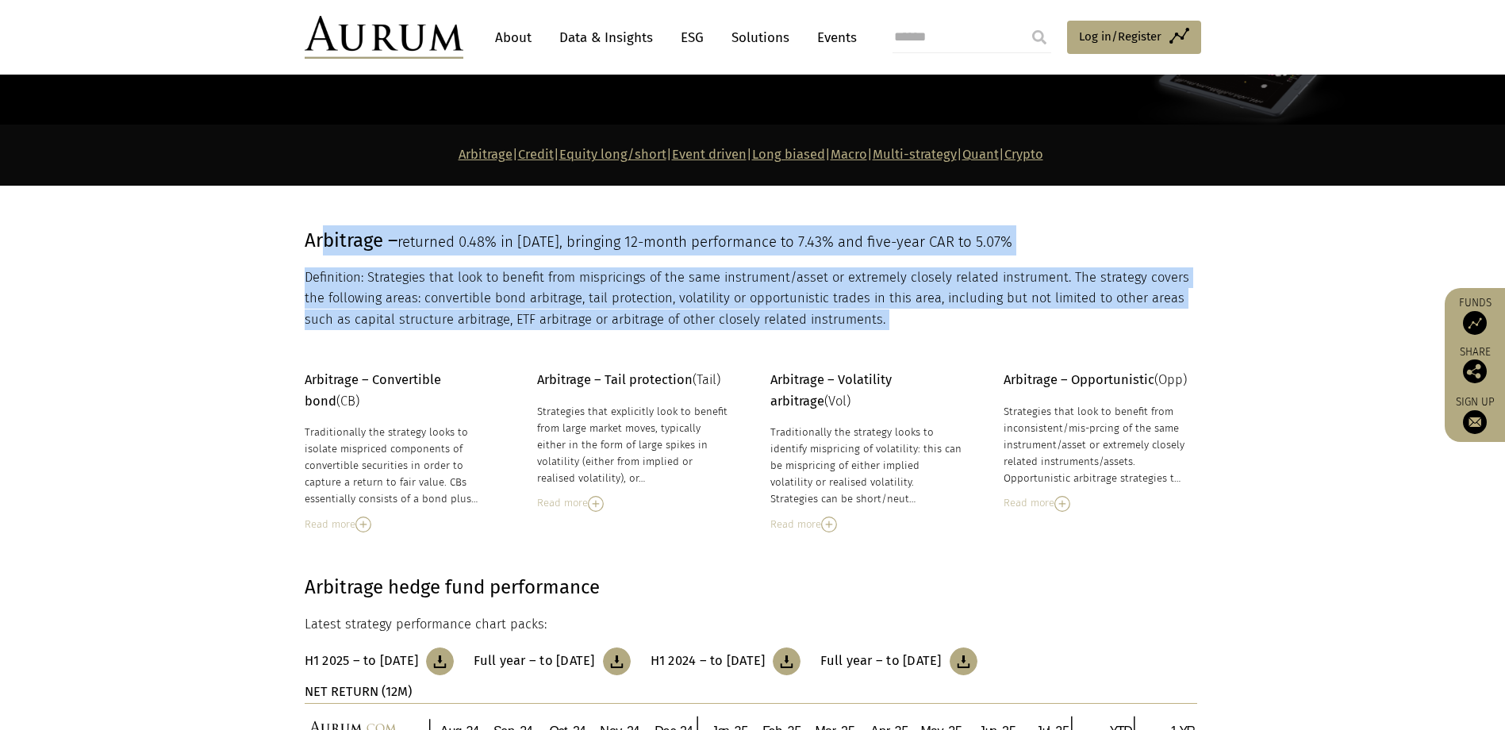
drag, startPoint x: 292, startPoint y: 377, endPoint x: 320, endPoint y: 234, distance: 145.5
click at [320, 234] on span "Arbitrage –" at bounding box center [351, 240] width 93 height 22
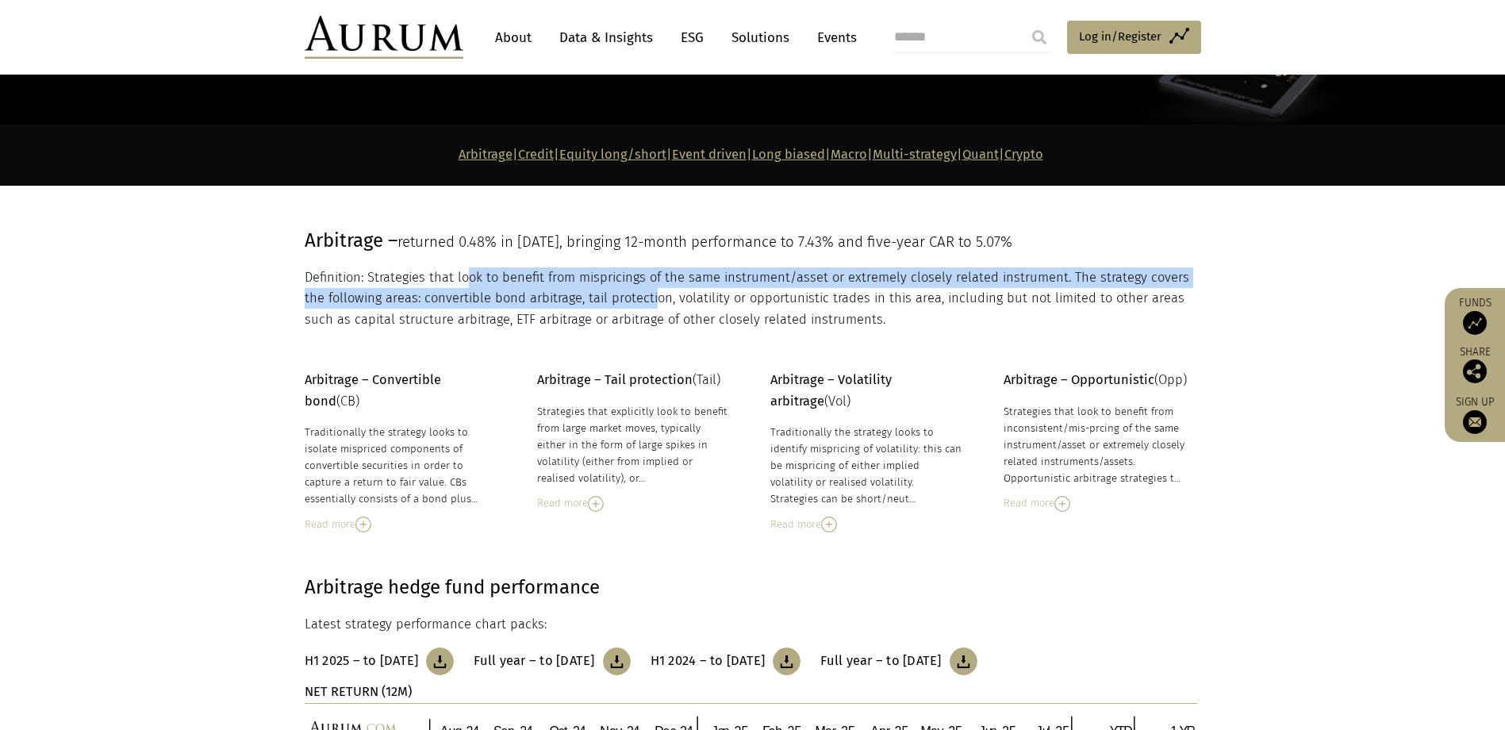
drag, startPoint x: 628, startPoint y: 296, endPoint x: 450, endPoint y: 262, distance: 181.0
click at [450, 262] on div "Arbitrage – returned 0.48% in [DATE], bringing 12-month performance to 7.43% an…" at bounding box center [751, 278] width 893 height 106
click at [447, 261] on div "Arbitrage – returned 0.48% in [DATE], bringing 12-month performance to 7.43% an…" at bounding box center [751, 278] width 893 height 106
drag, startPoint x: 447, startPoint y: 261, endPoint x: 513, endPoint y: 303, distance: 78.8
click at [513, 303] on div "Arbitrage – returned 0.48% in July 25, bringing 12-month performance to 7.43% a…" at bounding box center [751, 278] width 893 height 106
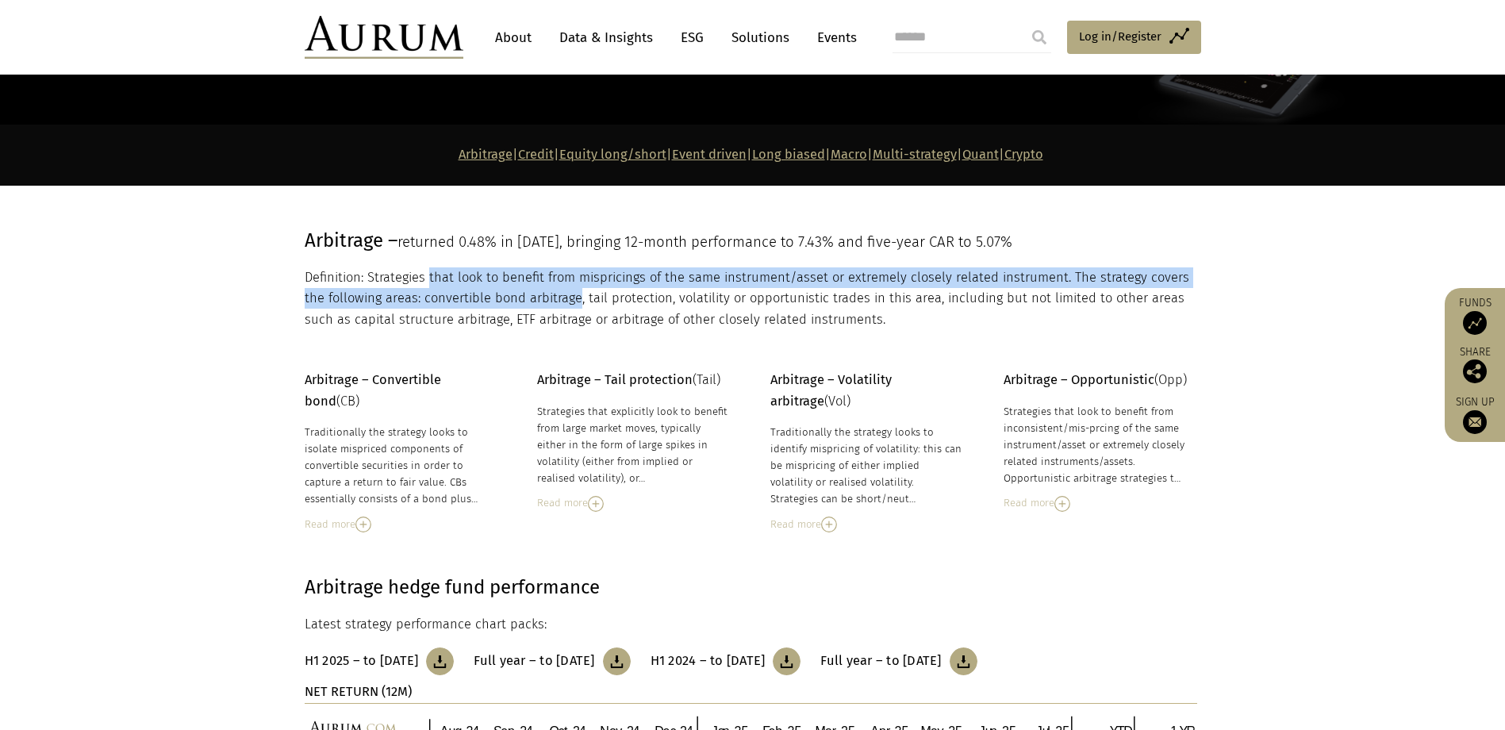
click at [513, 303] on p "Definition: Strategies that look to benefit from mispricings of the same instru…" at bounding box center [751, 298] width 893 height 63
drag, startPoint x: 513, startPoint y: 303, endPoint x: 424, endPoint y: 287, distance: 91.1
click at [424, 287] on p "Definition: Strategies that look to benefit from mispricings of the same instru…" at bounding box center [751, 298] width 893 height 63
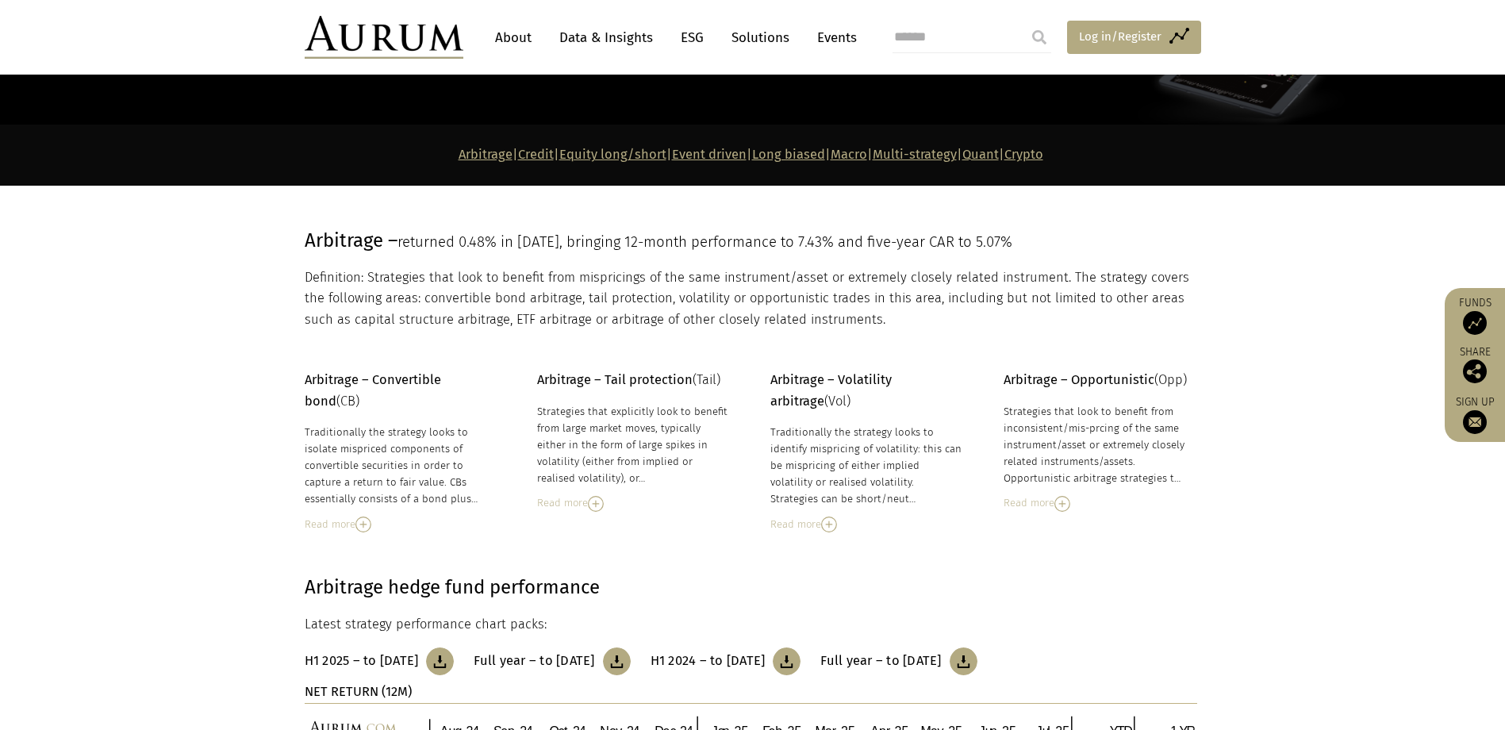
scroll to position [158, 0]
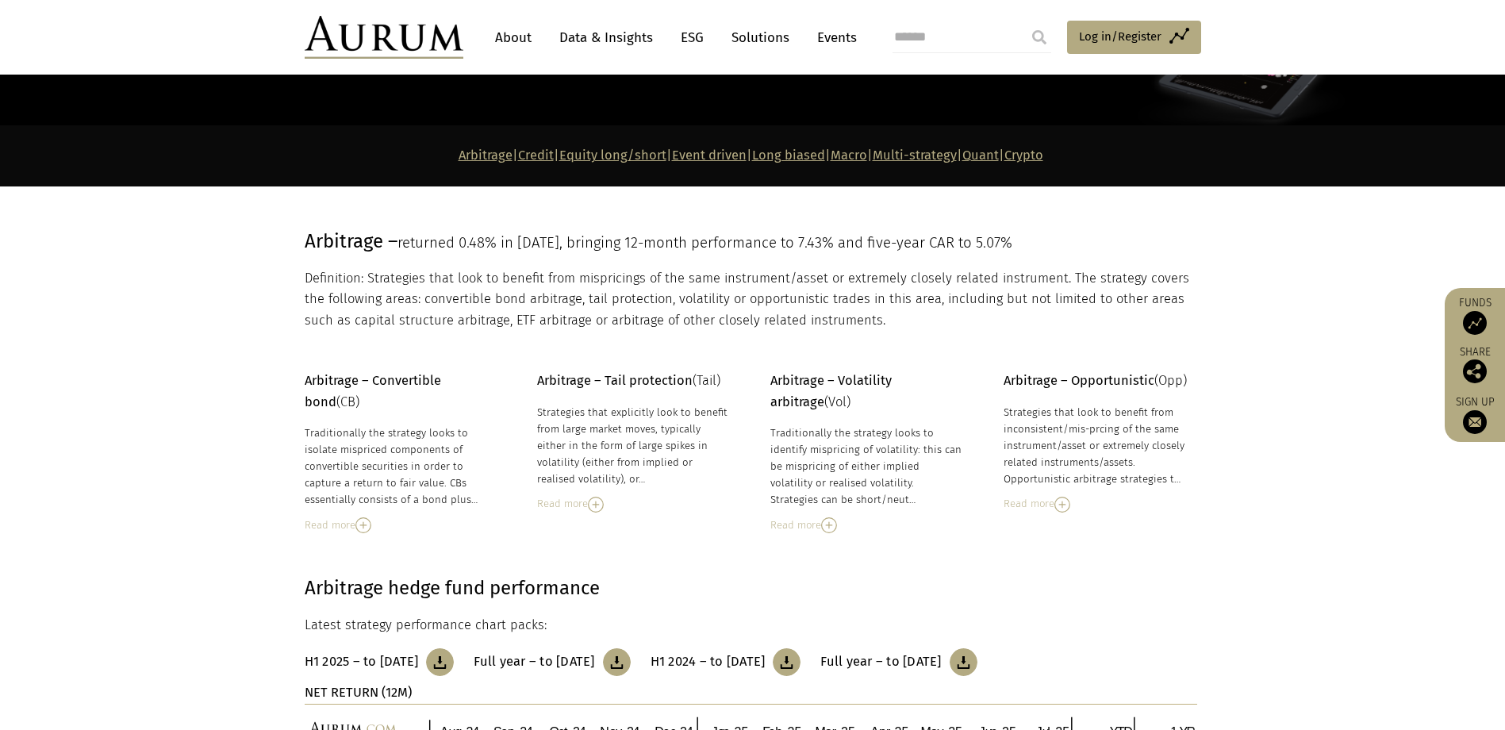
click at [630, 41] on link "Data & Insights" at bounding box center [605, 37] width 109 height 29
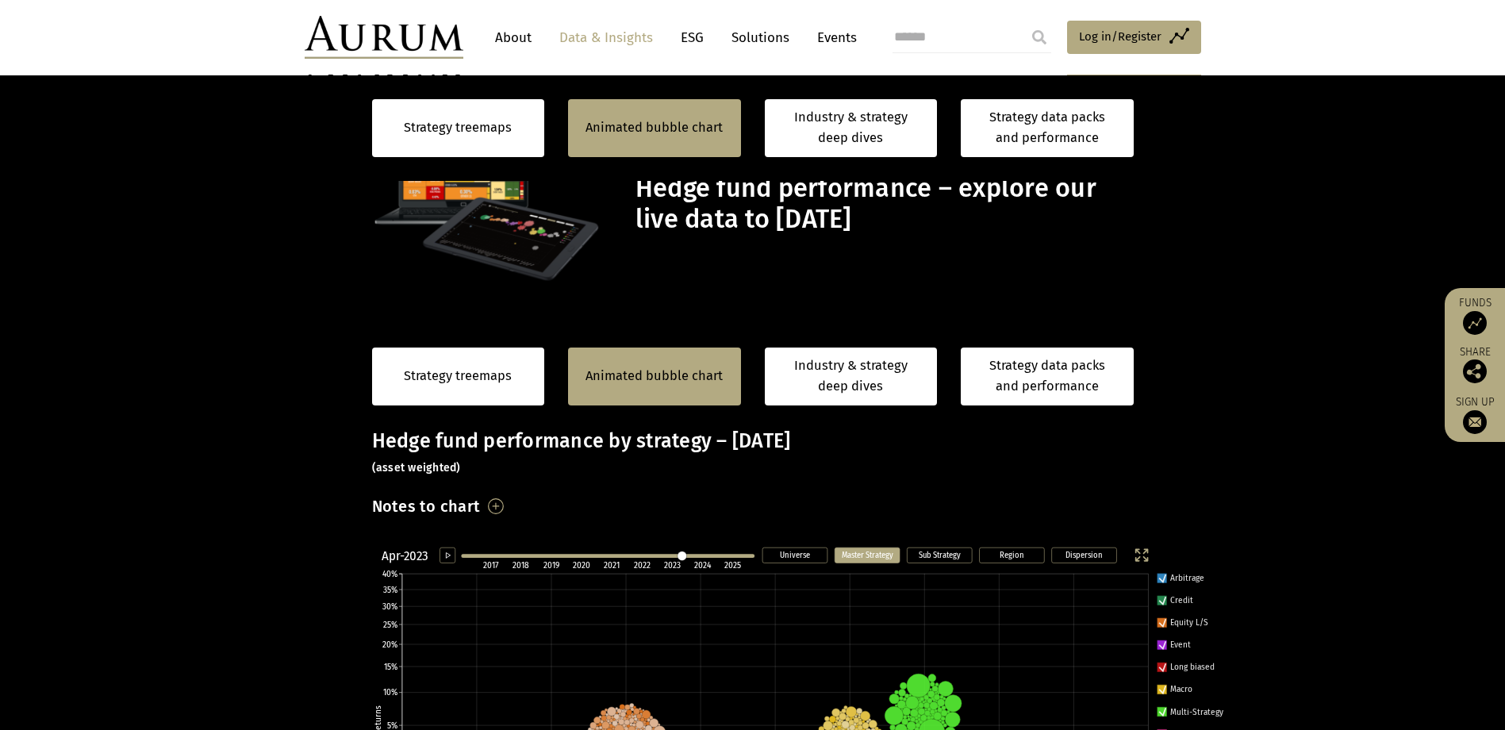
scroll to position [778, 0]
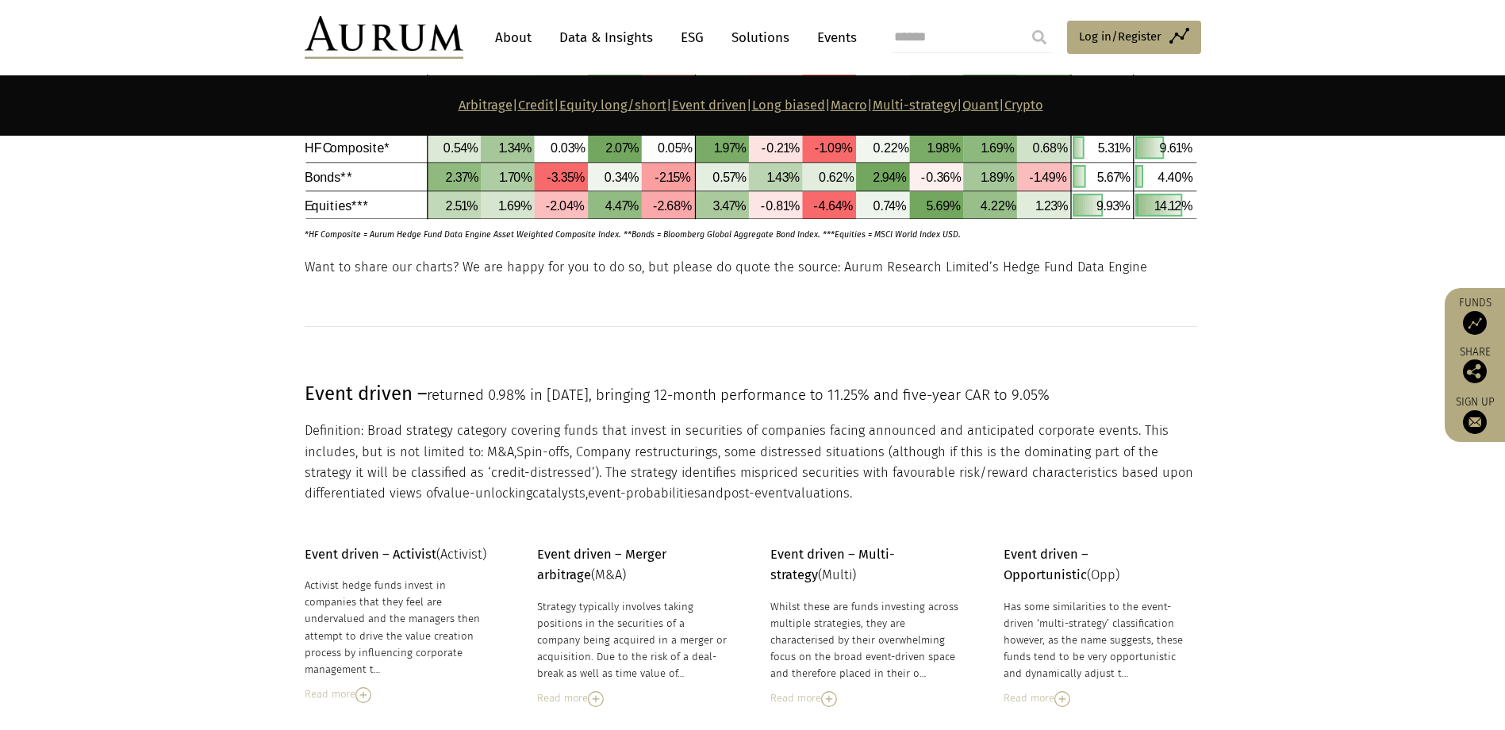
scroll to position [3303, 0]
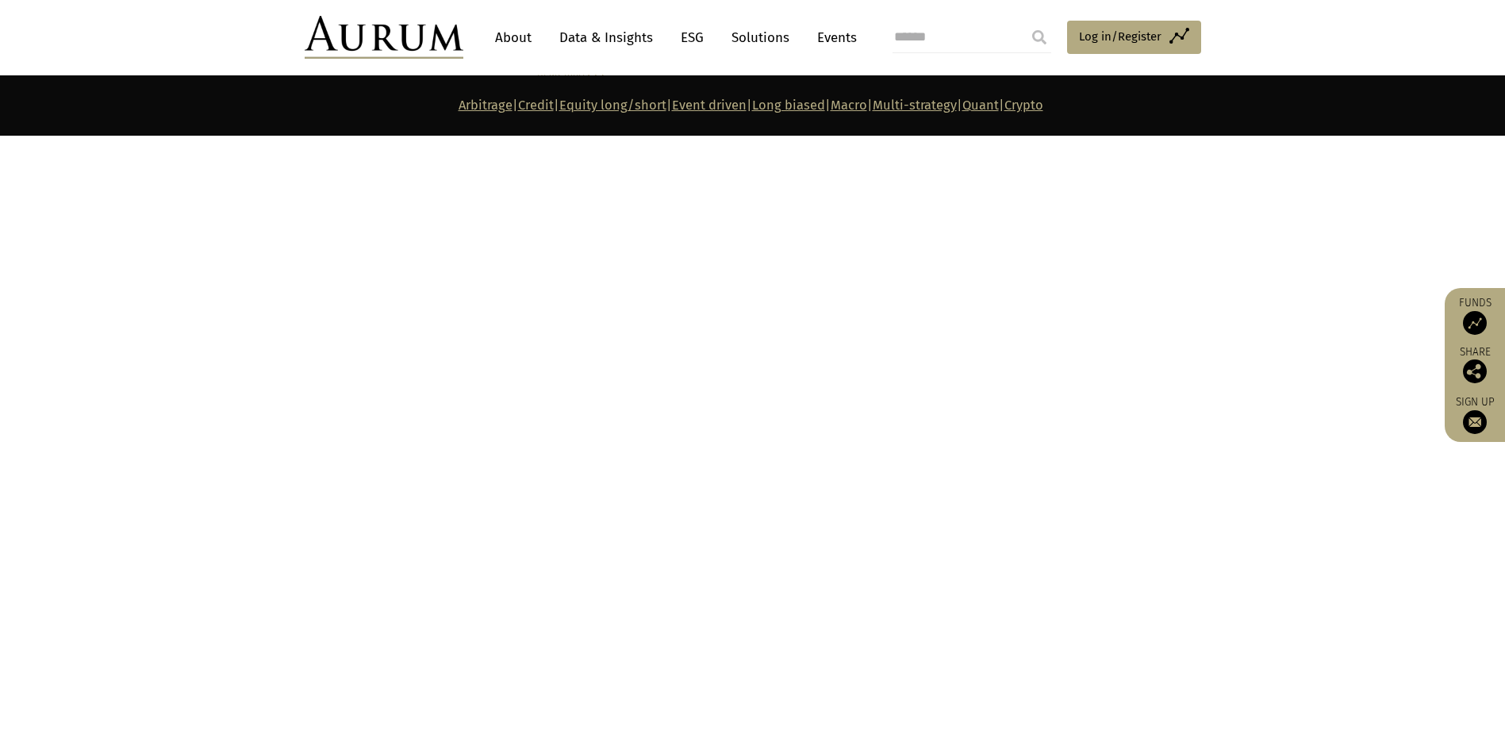
drag, startPoint x: 1250, startPoint y: 227, endPoint x: 1312, endPoint y: 420, distance: 202.7
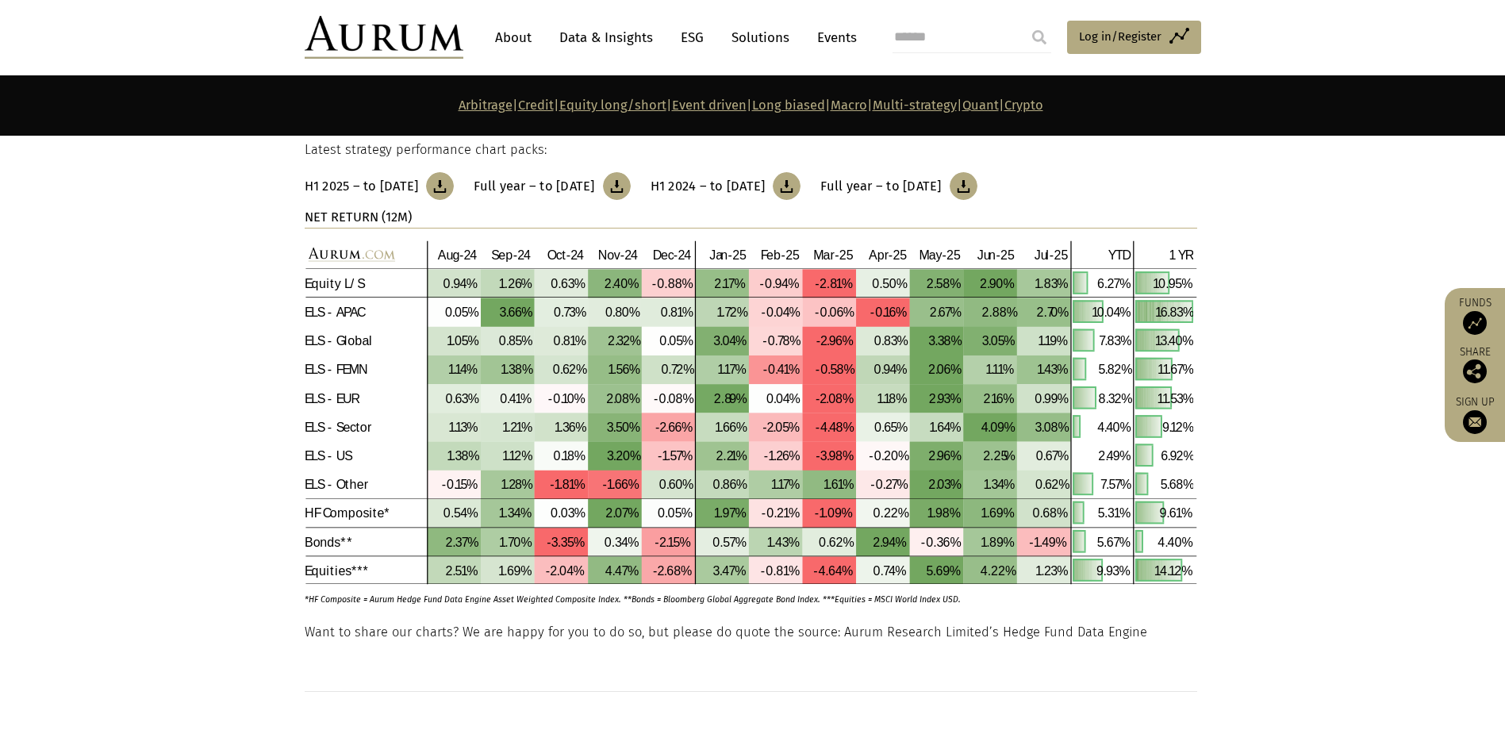
scroll to position [0, 0]
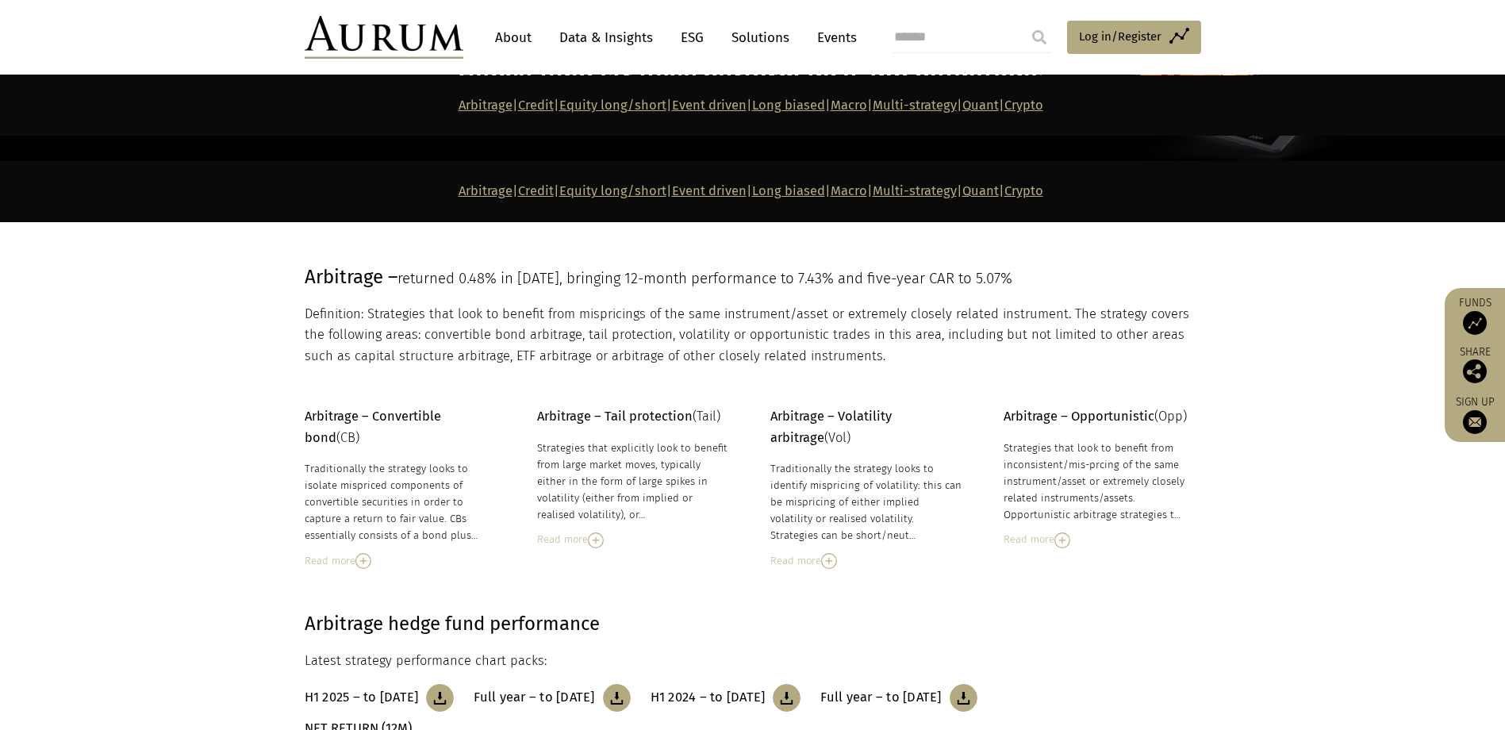
drag, startPoint x: 1312, startPoint y: 428, endPoint x: 1231, endPoint y: 47, distance: 390.1
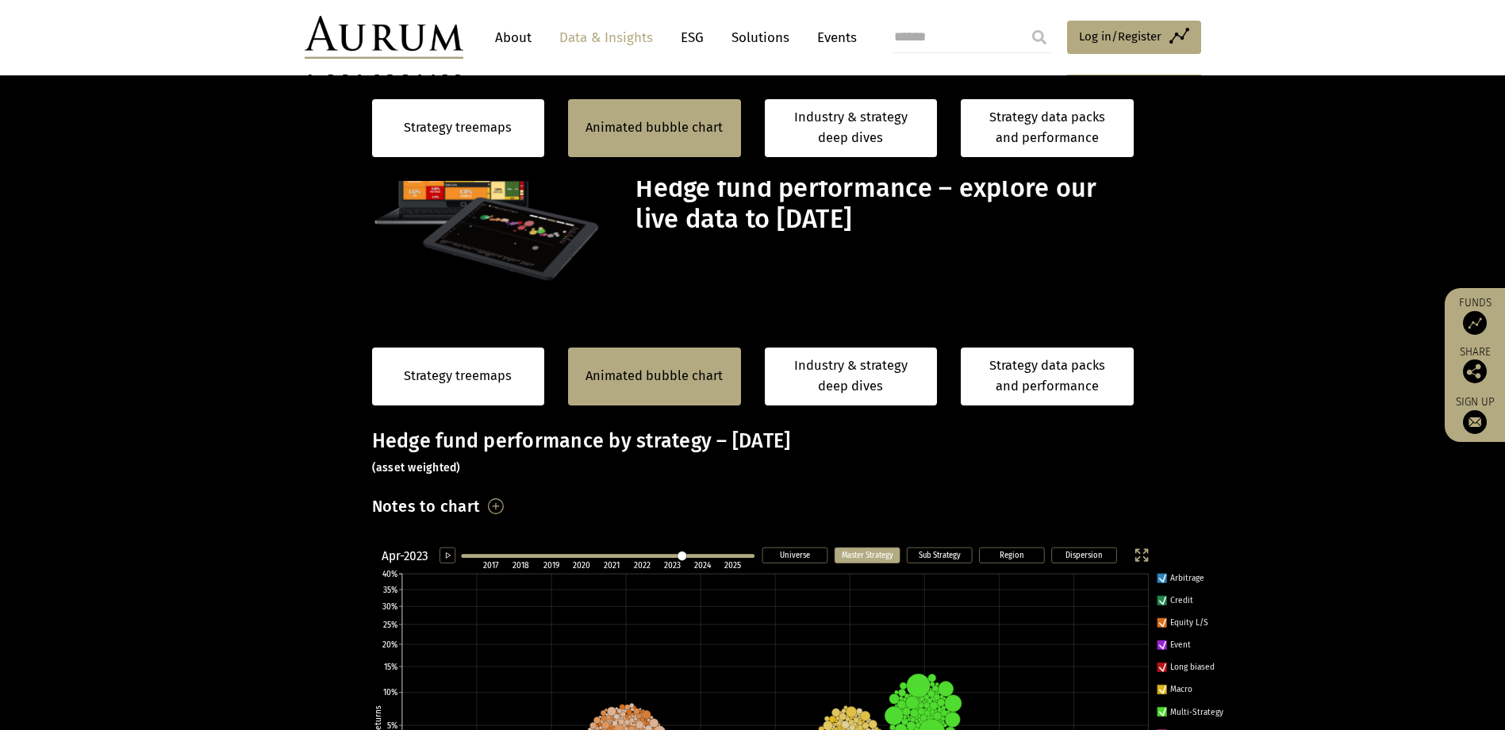
scroll to position [778, 0]
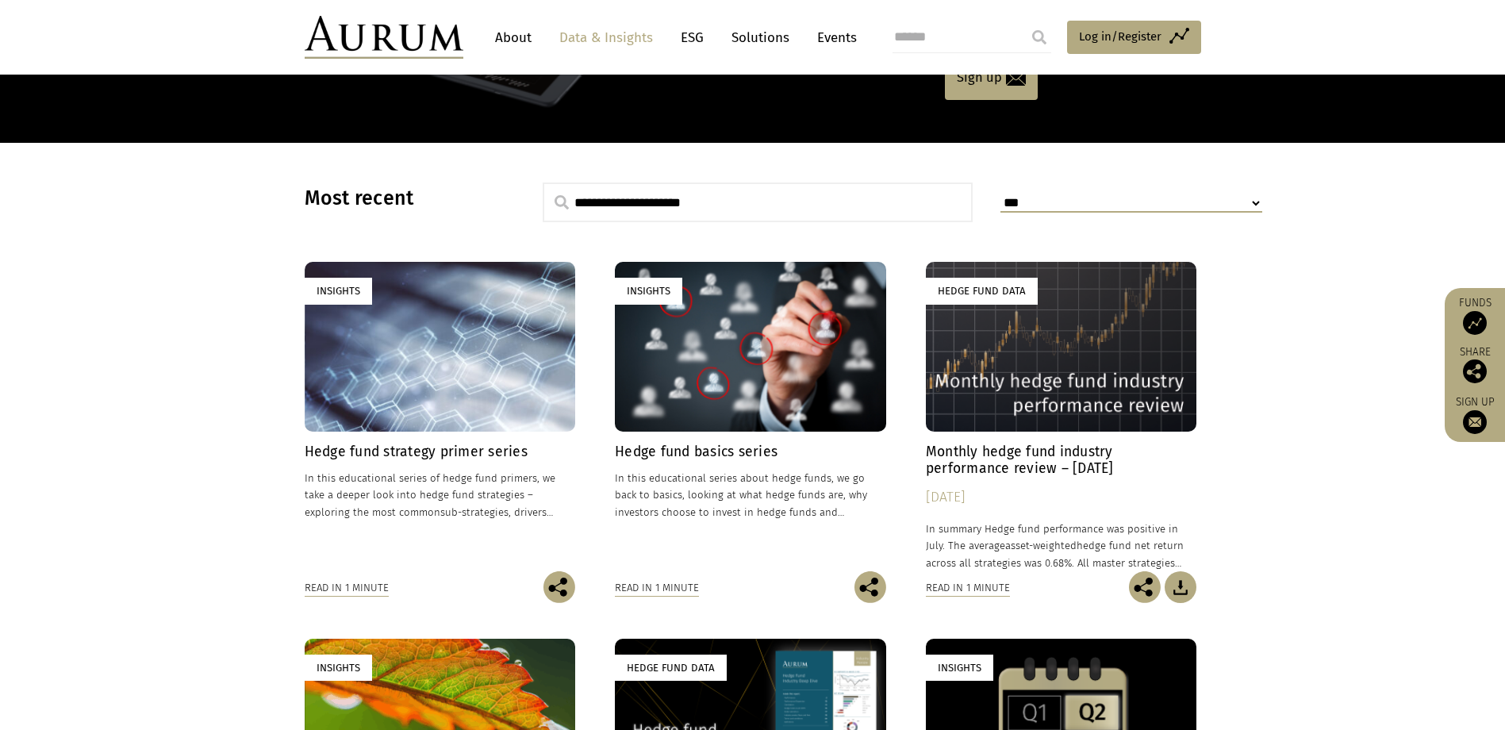
scroll to position [397, 0]
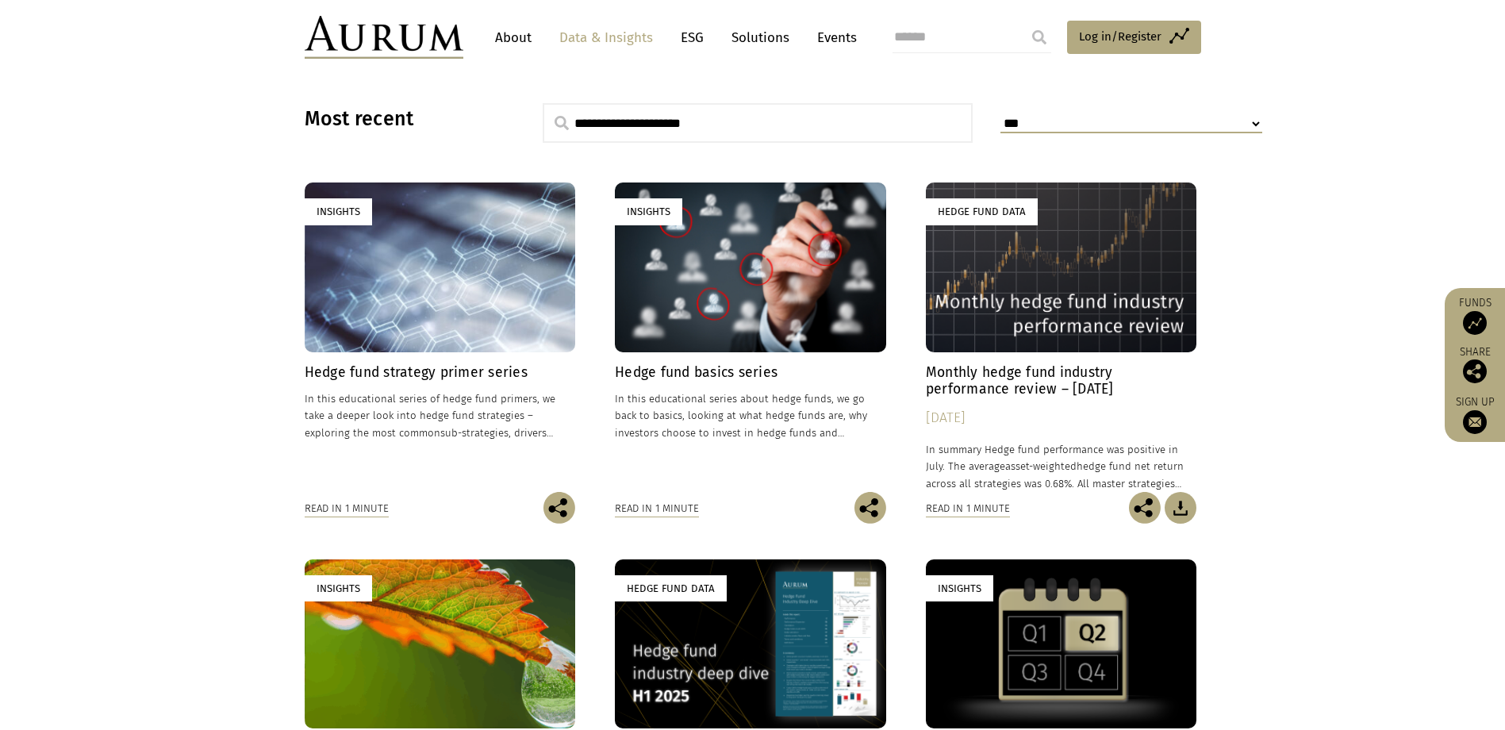
drag, startPoint x: 413, startPoint y: 384, endPoint x: 405, endPoint y: 375, distance: 11.8
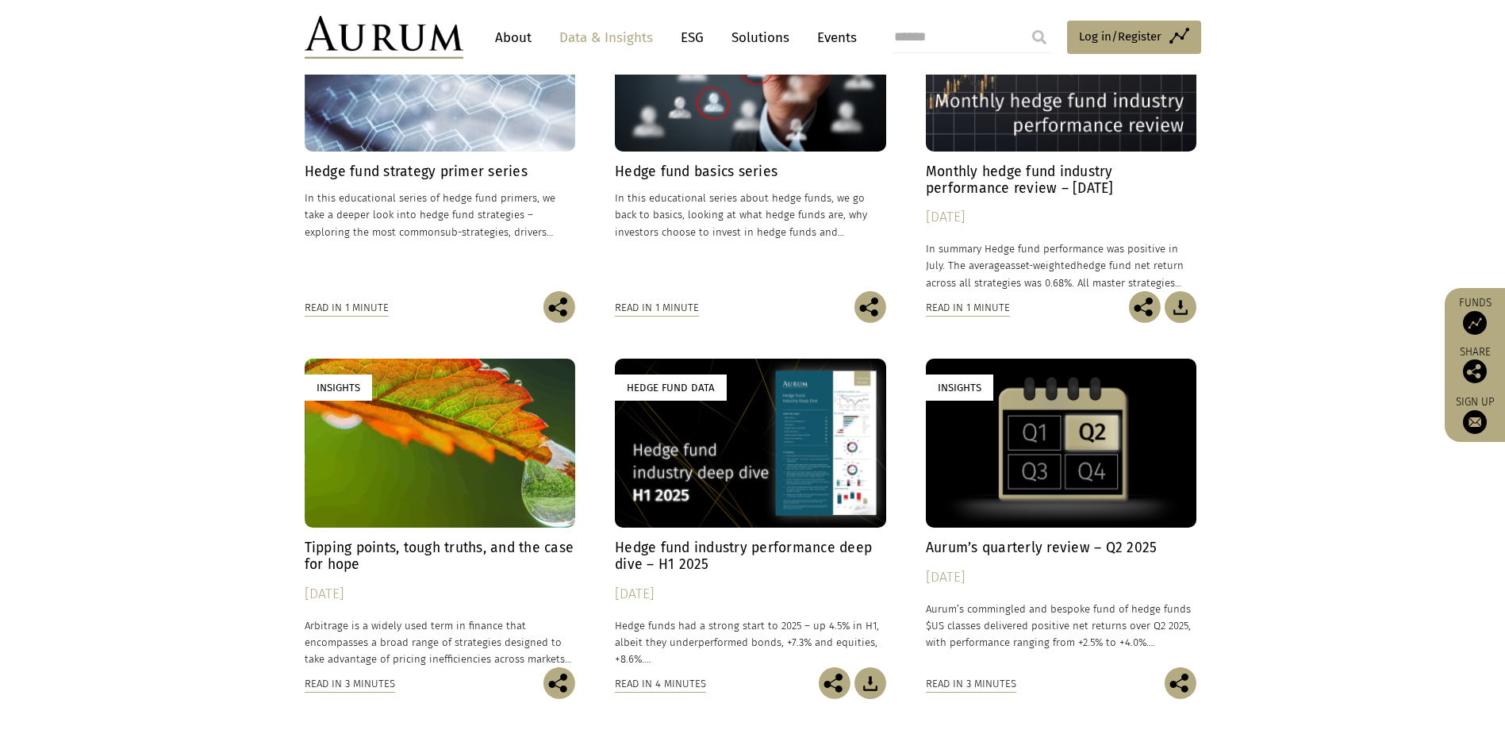
scroll to position [635, 0]
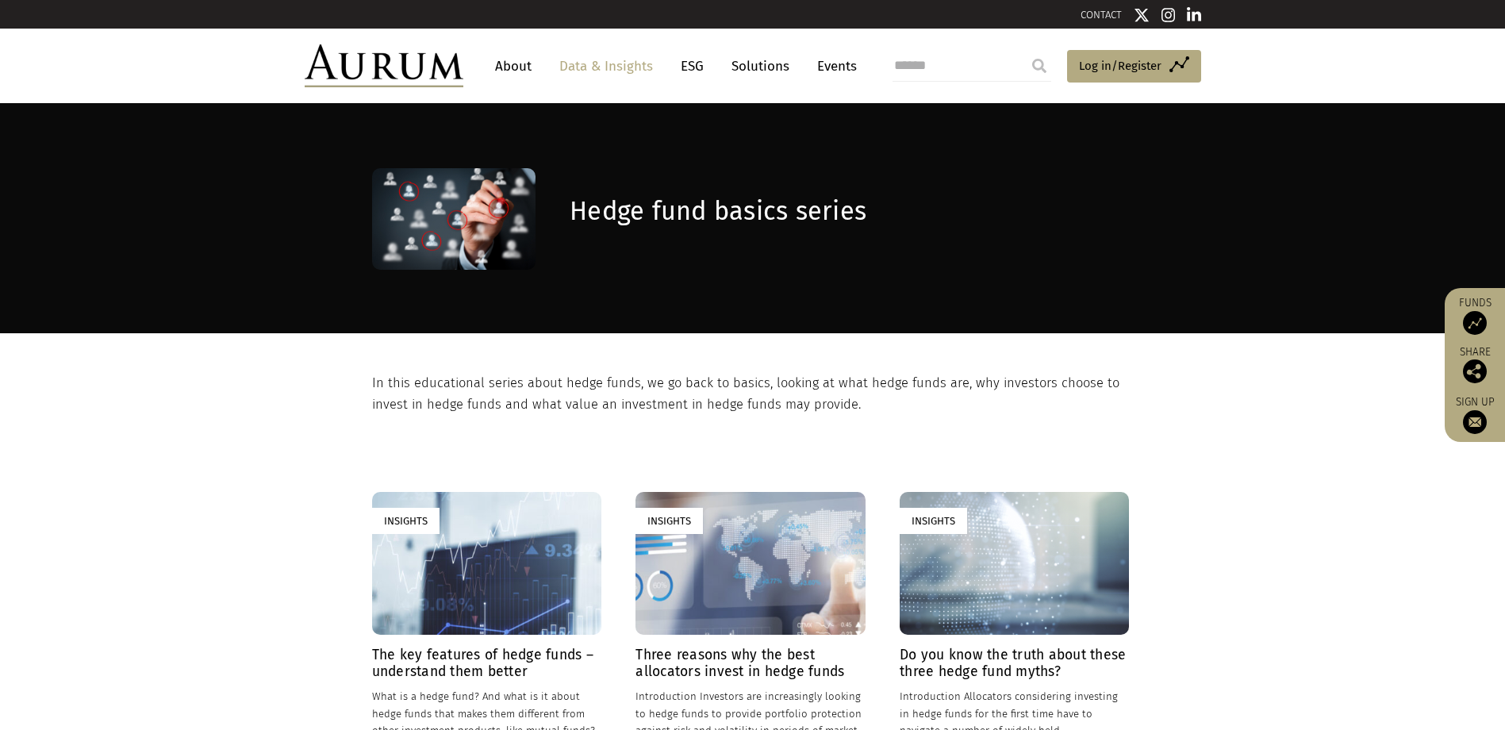
click at [727, 214] on h1 "Hedge fund basics series" at bounding box center [849, 211] width 559 height 31
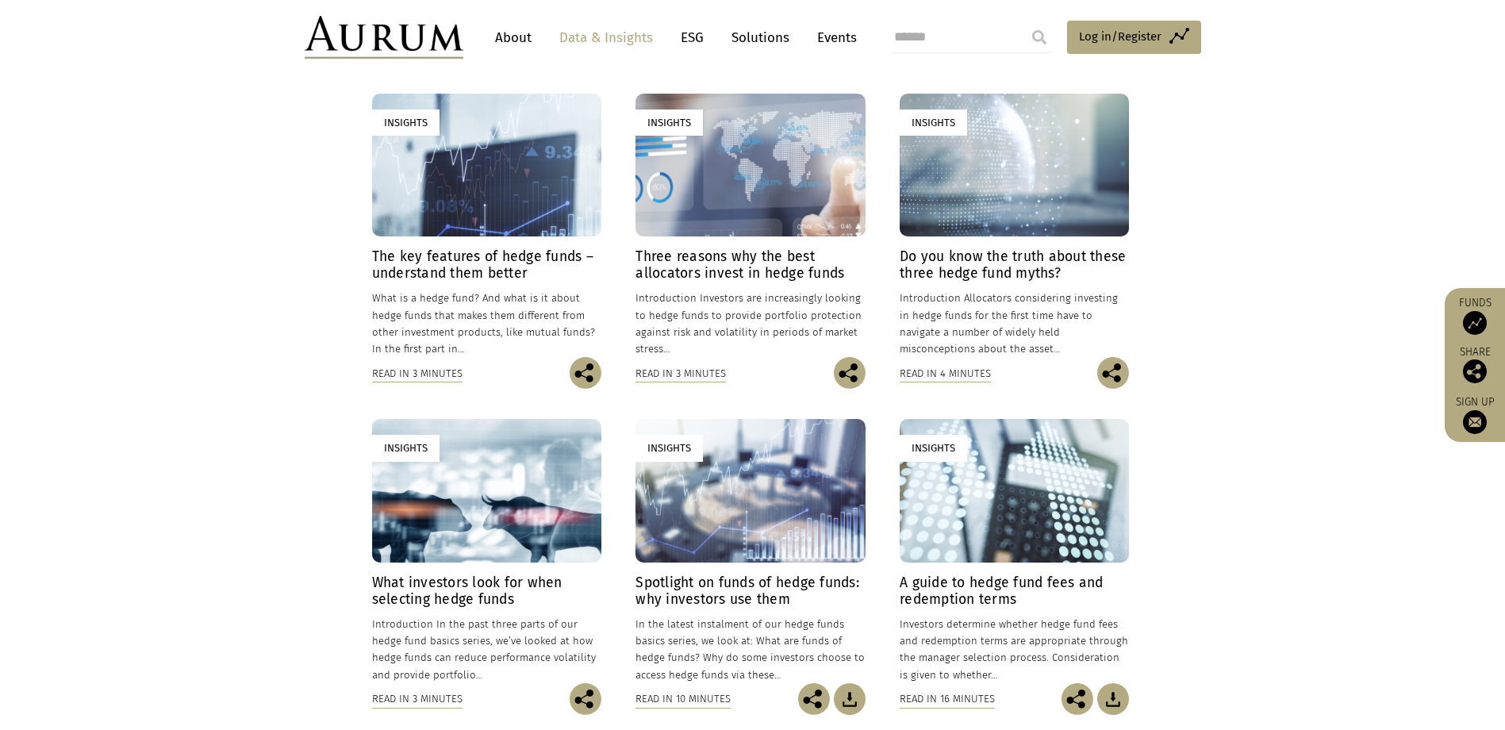
scroll to position [397, 0]
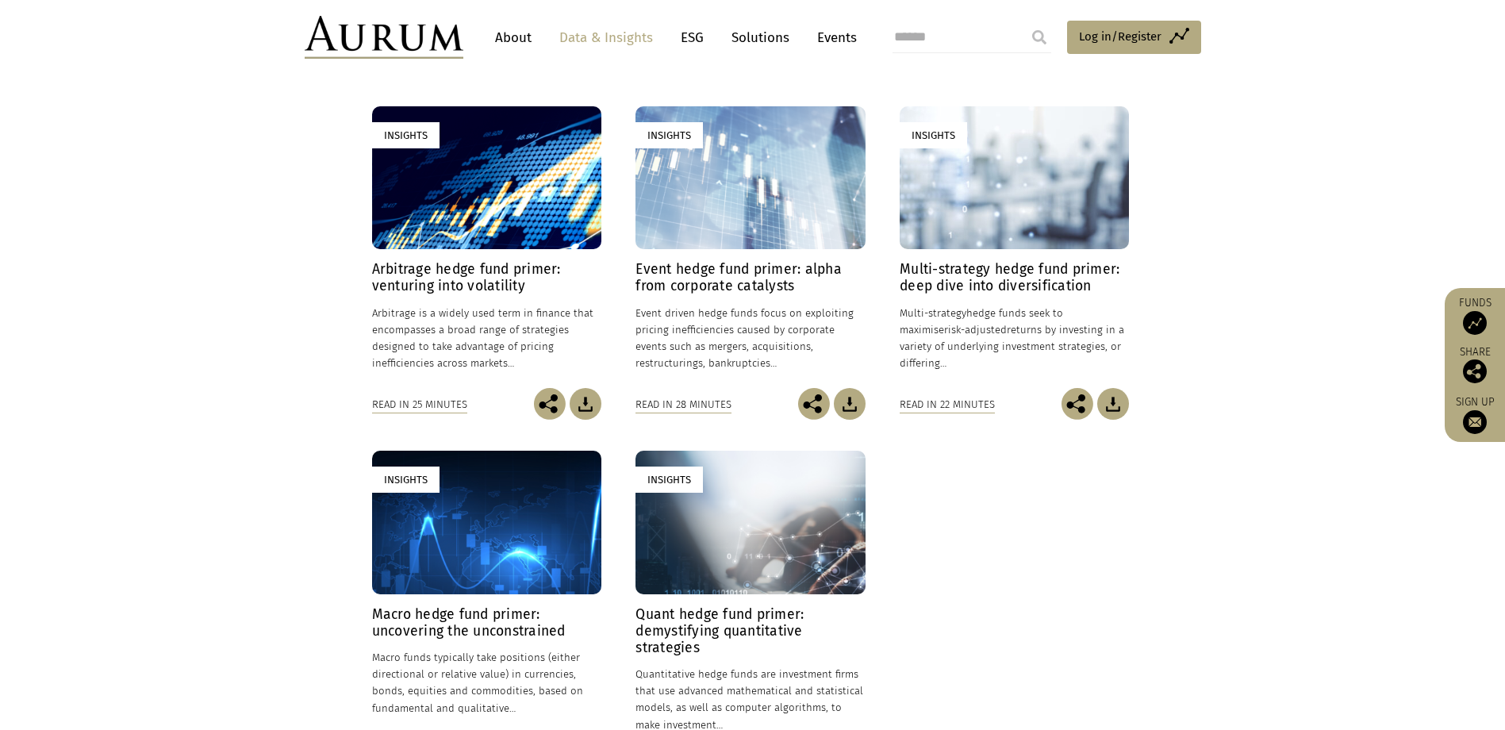
scroll to position [397, 0]
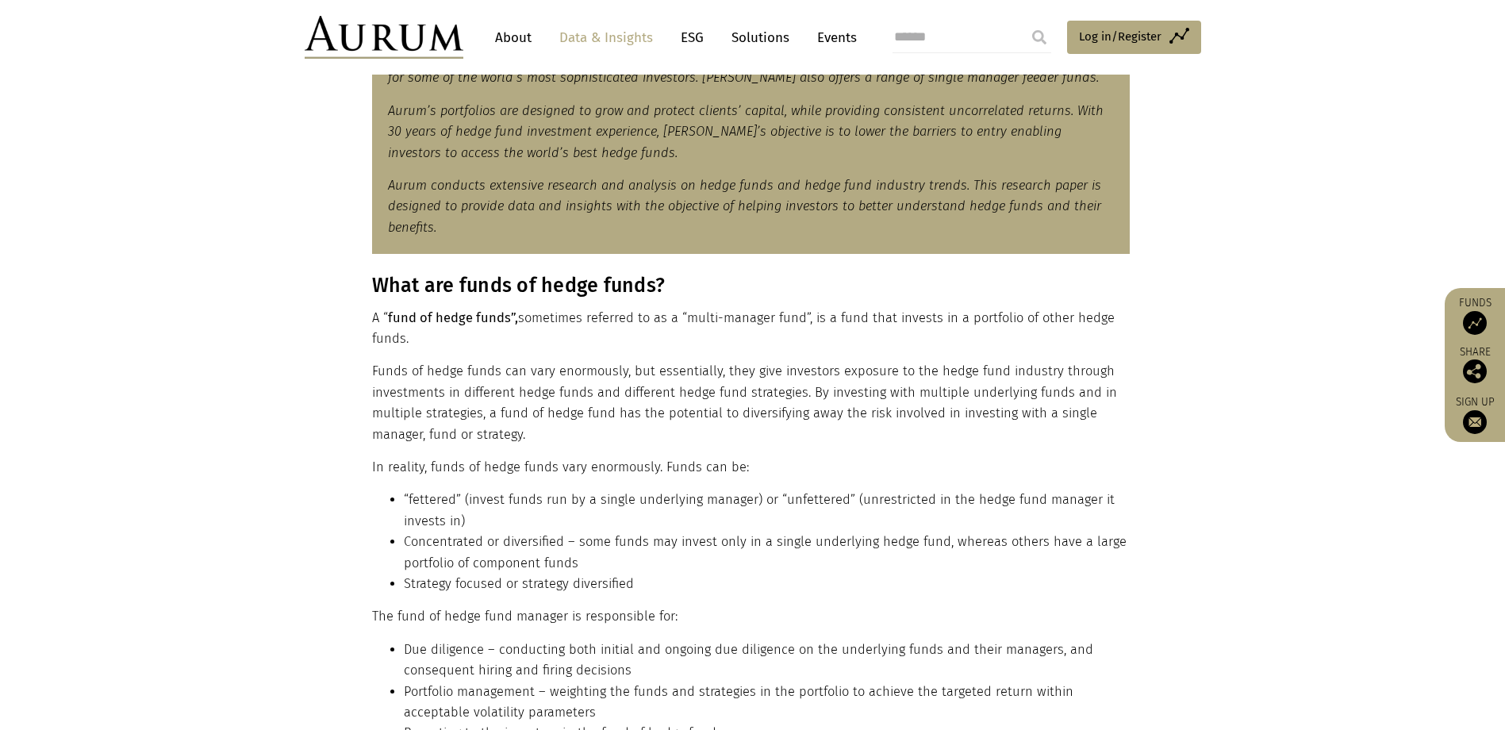
scroll to position [873, 0]
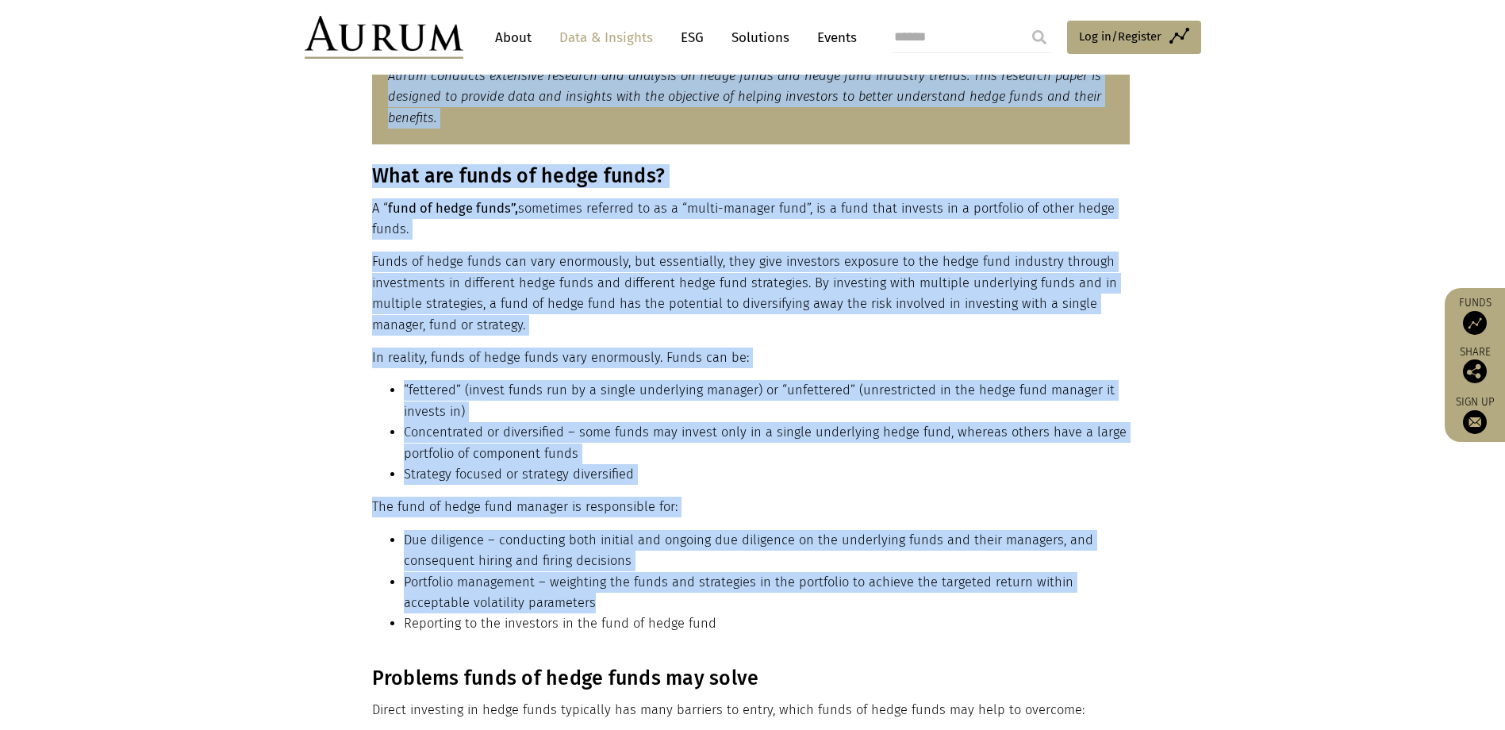
drag, startPoint x: 750, startPoint y: 609, endPoint x: 343, endPoint y: 151, distance: 612.6
drag, startPoint x: 343, startPoint y: 151, endPoint x: 358, endPoint y: 180, distance: 33.0
click at [358, 180] on div "What are funds of hedge funds? A “ fund of hedge funds”, sometimes referred to …" at bounding box center [752, 405] width 793 height 482
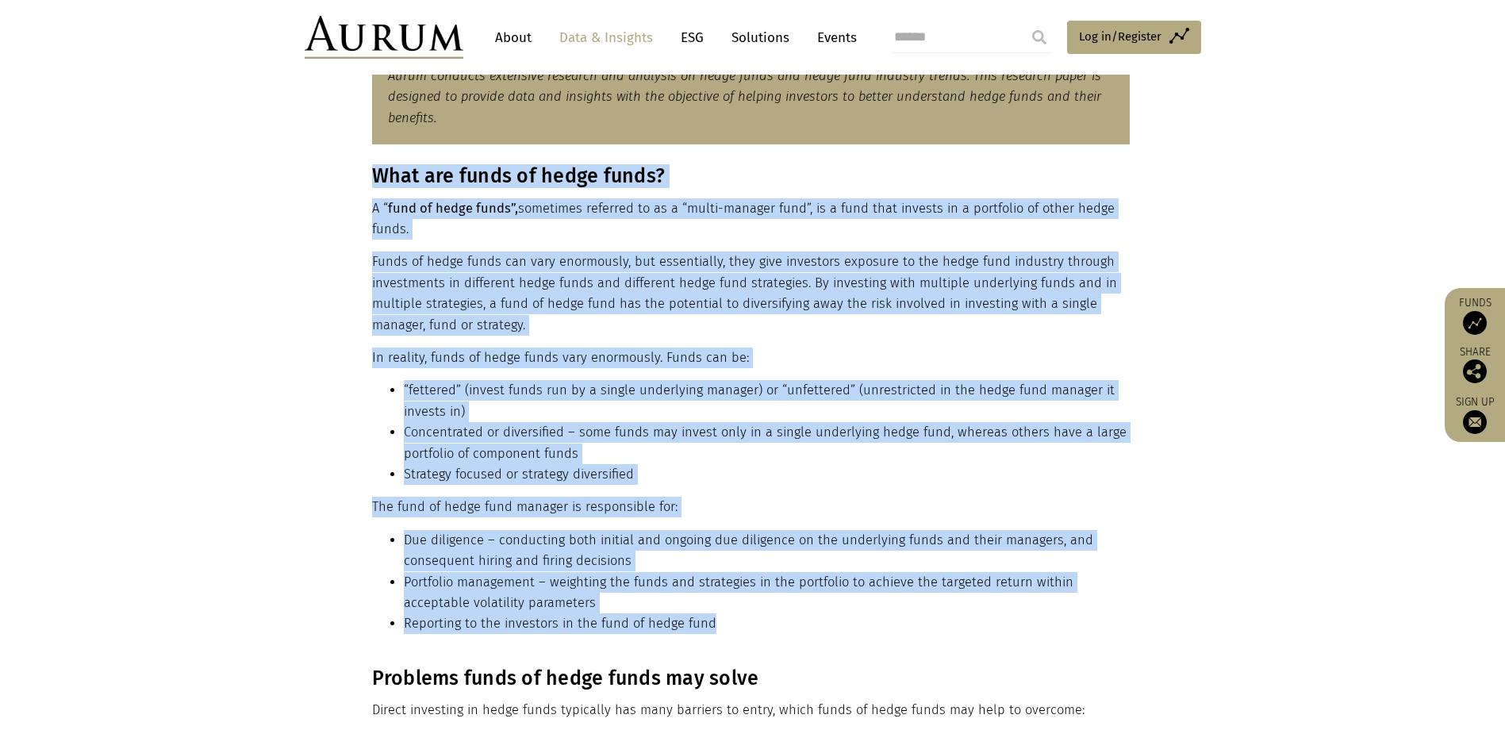
drag, startPoint x: 359, startPoint y: 175, endPoint x: 835, endPoint y: 620, distance: 650.6
click at [855, 620] on div "What are funds of hedge funds? A “ fund of hedge funds”, sometimes referred to …" at bounding box center [752, 405] width 793 height 482
drag, startPoint x: 835, startPoint y: 620, endPoint x: 821, endPoint y: 620, distance: 13.5
click at [834, 620] on li "Reporting to the investors in the fund of hedge fund" at bounding box center [767, 623] width 726 height 21
click at [716, 611] on li "Portfolio management – weighting the funds and strategies in the portfolio to a…" at bounding box center [767, 593] width 726 height 42
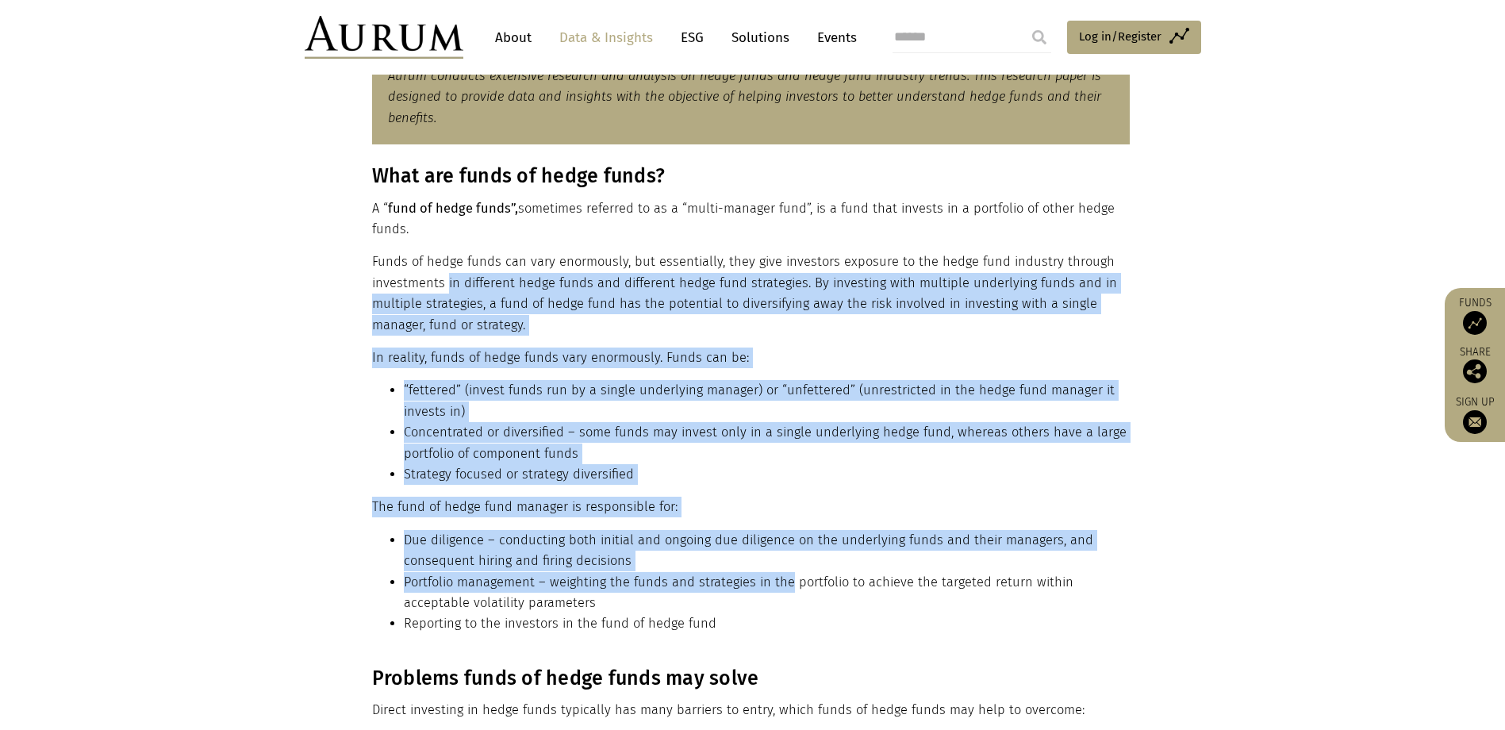
drag, startPoint x: 784, startPoint y: 587, endPoint x: 435, endPoint y: 267, distance: 473.4
click at [435, 267] on div "What are funds of hedge funds? A “ fund of hedge funds”, sometimes referred to …" at bounding box center [751, 405] width 758 height 482
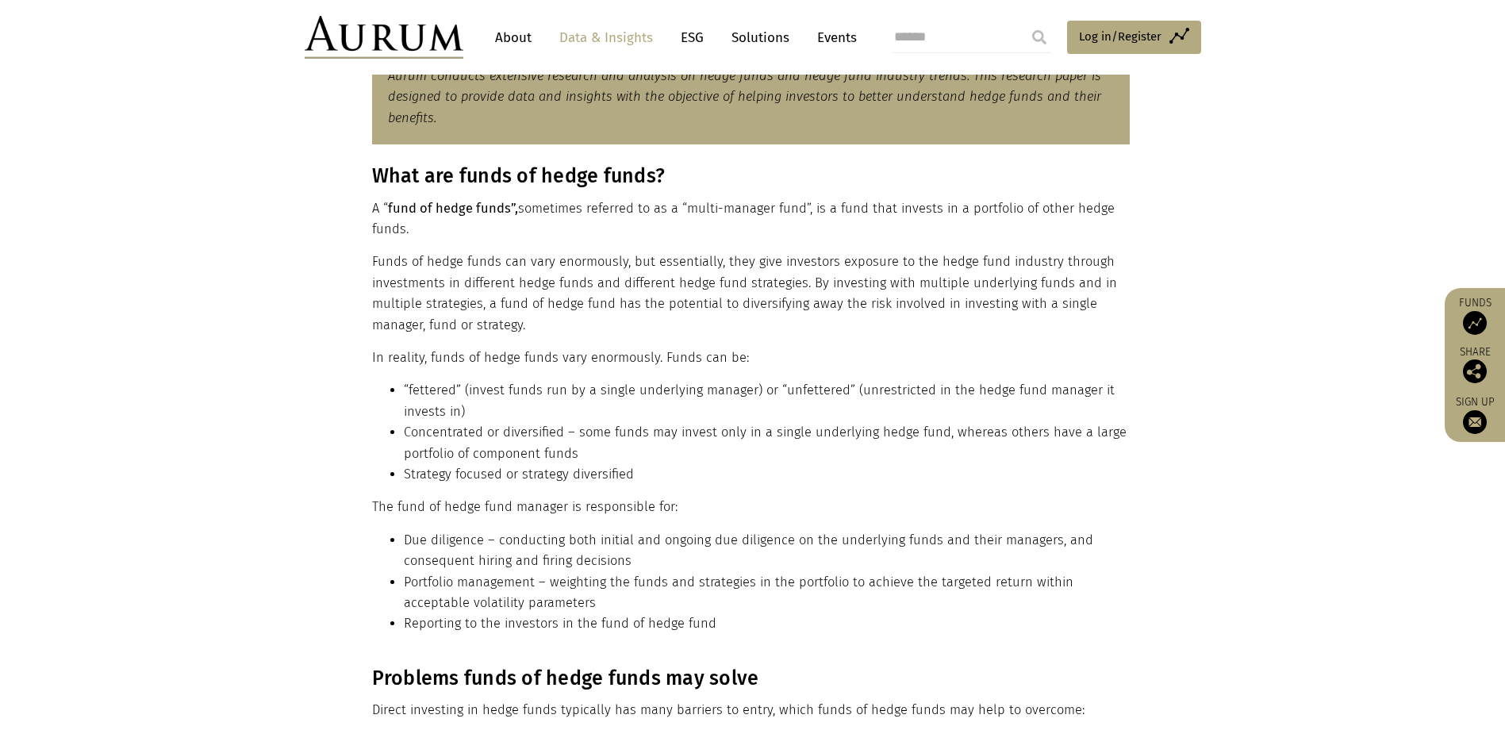
drag, startPoint x: 435, startPoint y: 267, endPoint x: 425, endPoint y: 242, distance: 27.1
click at [425, 242] on div "What are funds of hedge funds? A “ fund of hedge funds”, sometimes referred to …" at bounding box center [751, 405] width 758 height 482
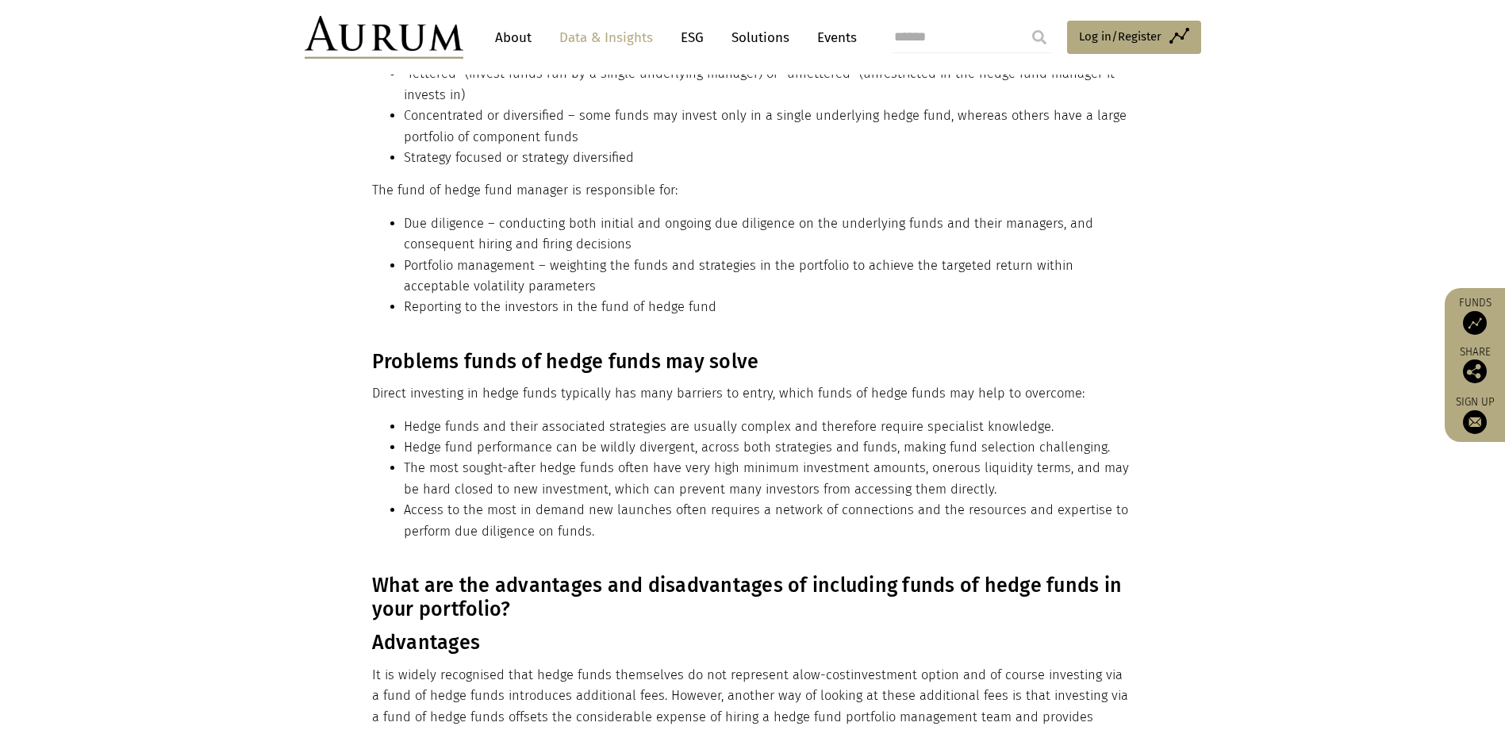
scroll to position [1190, 0]
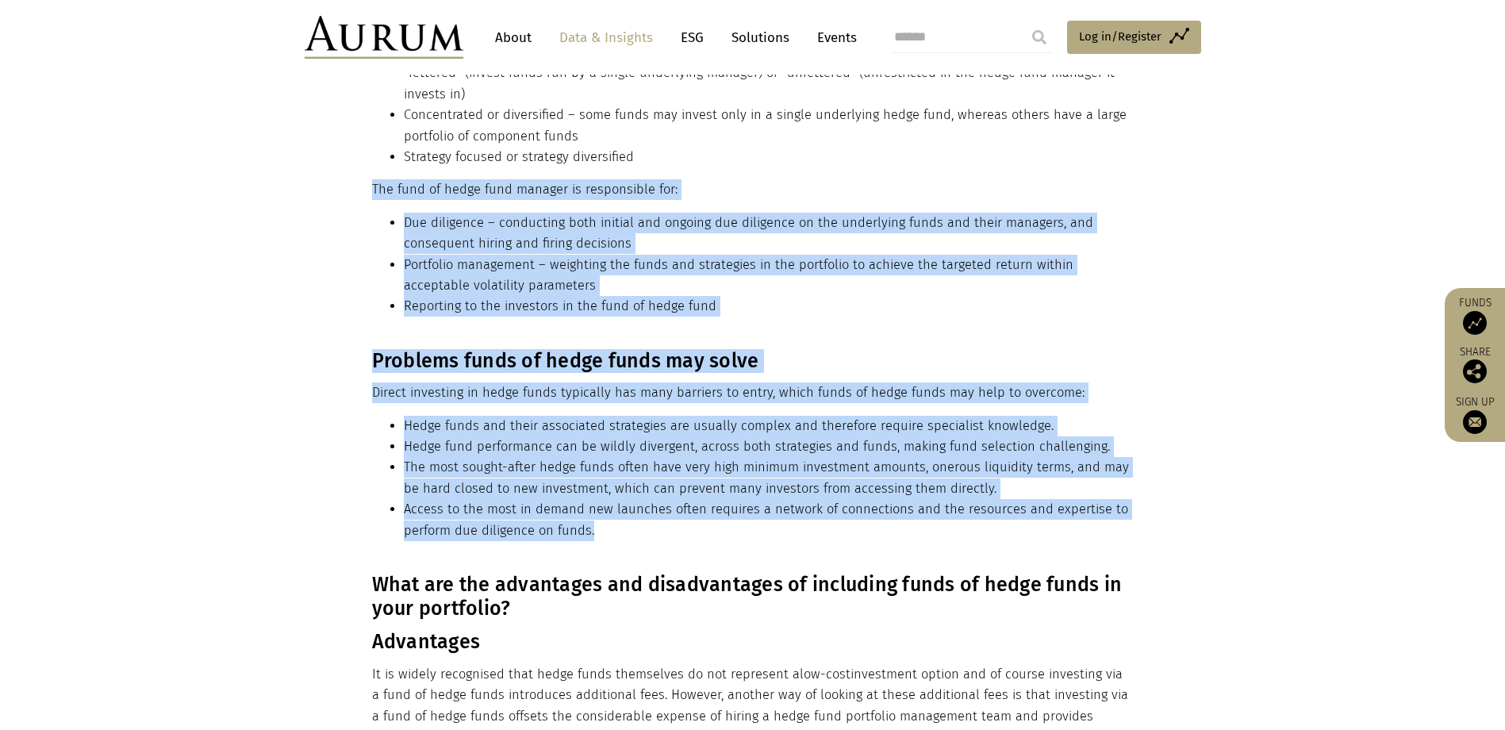
drag, startPoint x: 639, startPoint y: 532, endPoint x: 374, endPoint y: 170, distance: 448.6
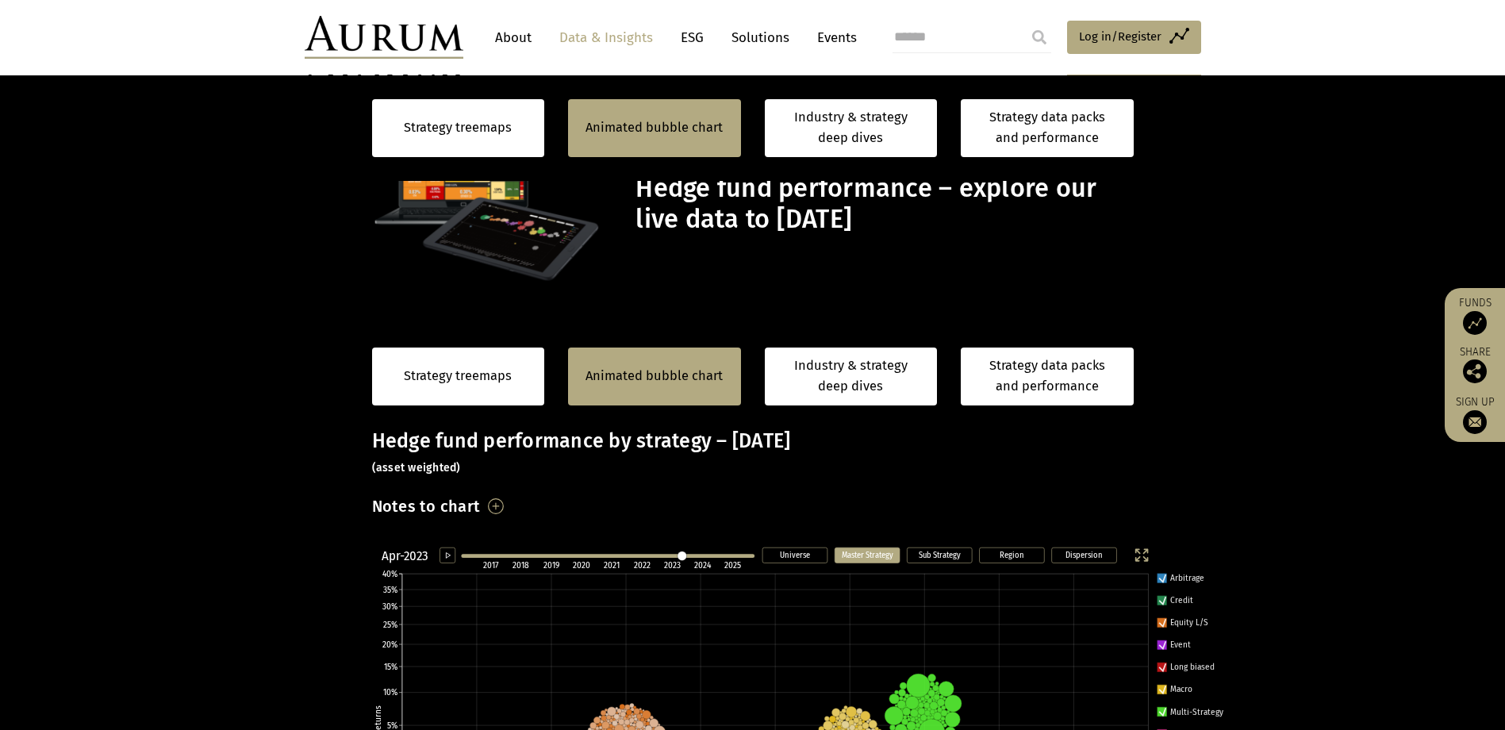
scroll to position [778, 0]
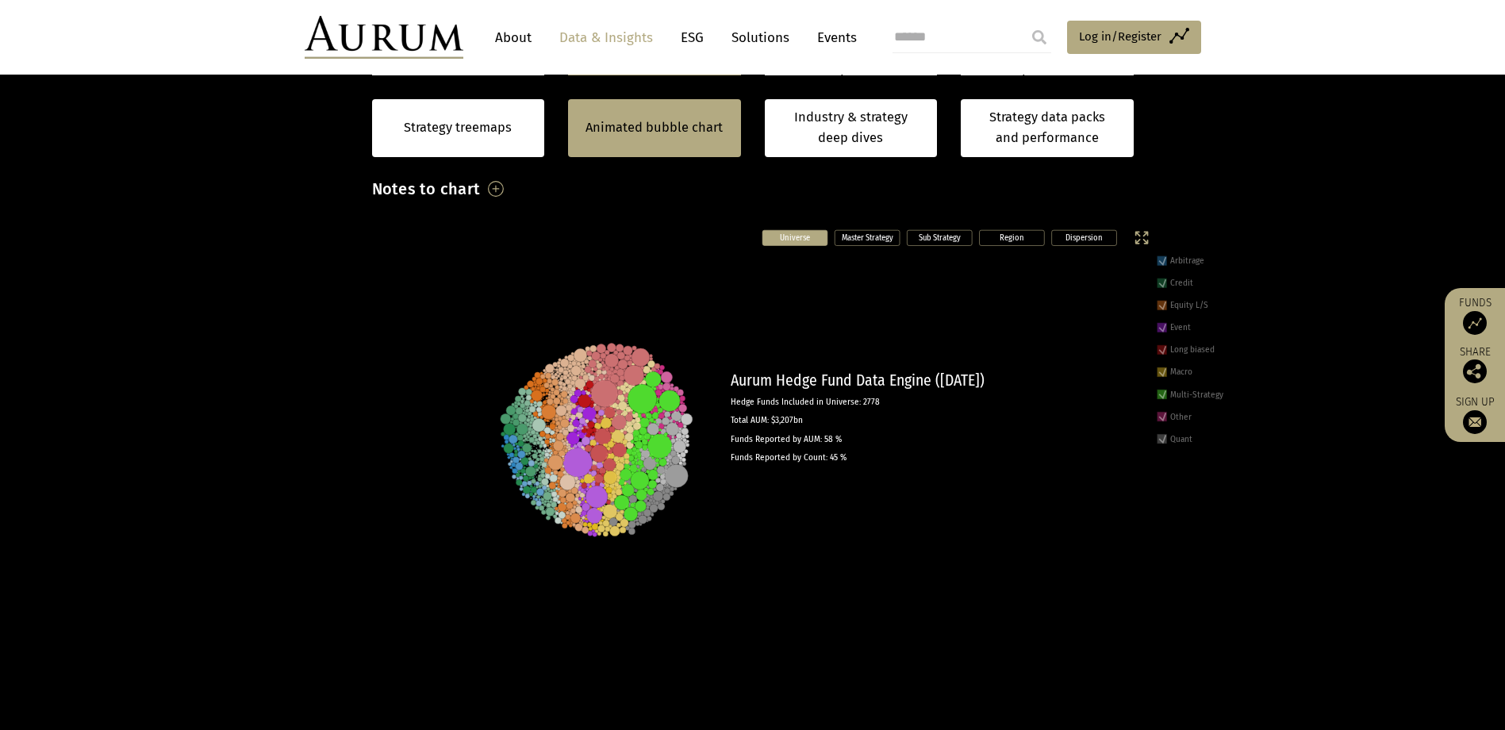
scroll to position [317, 0]
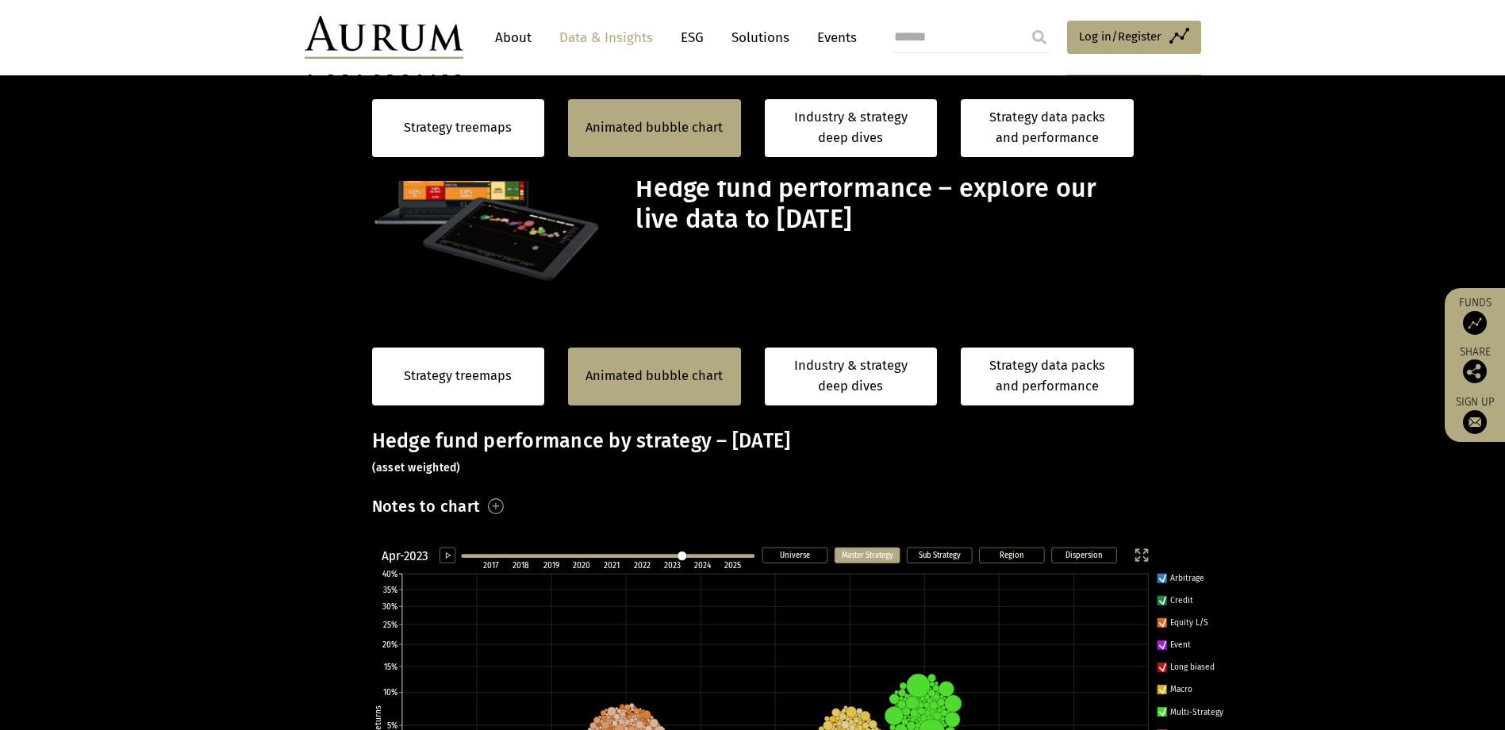
scroll to position [778, 0]
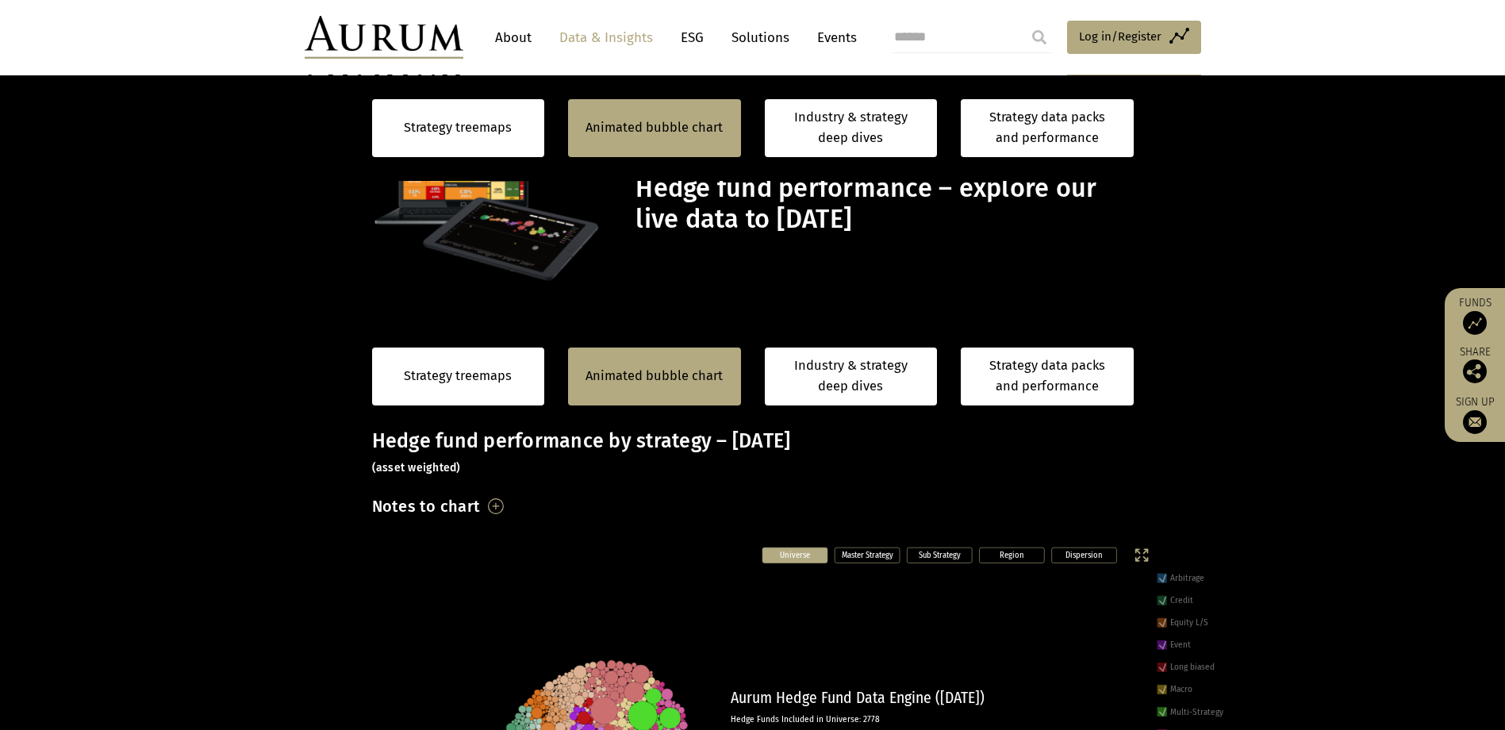
scroll to position [397, 0]
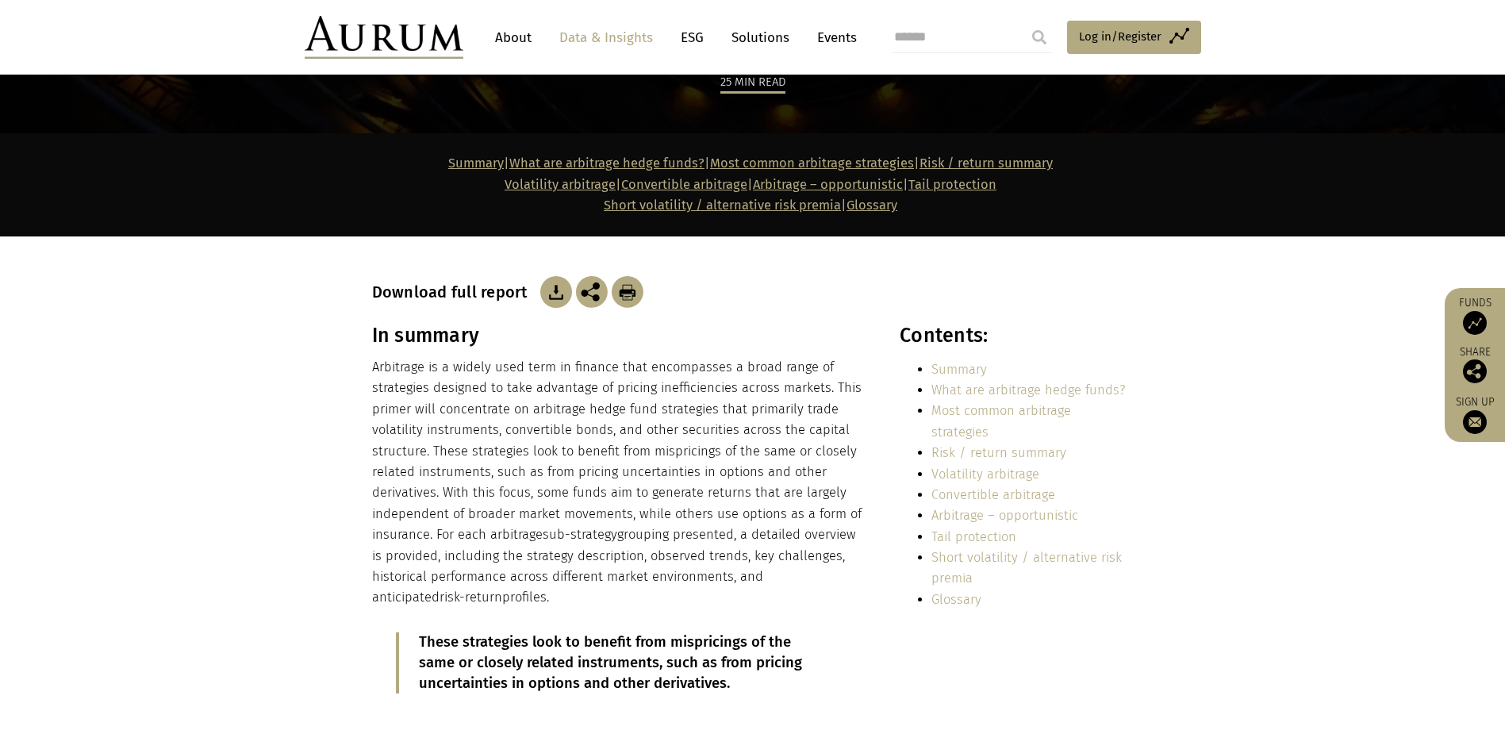
scroll to position [238, 0]
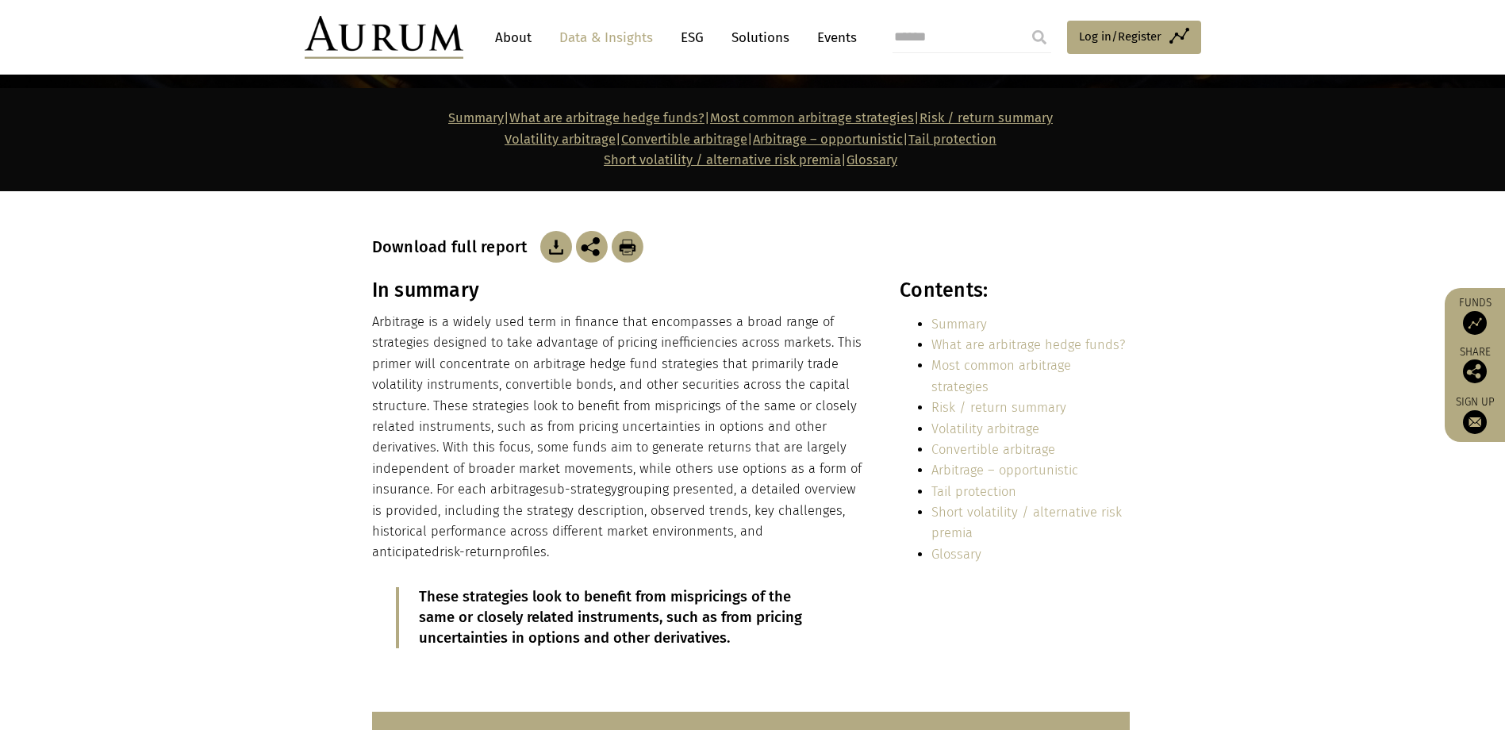
click at [542, 254] on img at bounding box center [556, 247] width 32 height 32
